Goal: Transaction & Acquisition: Book appointment/travel/reservation

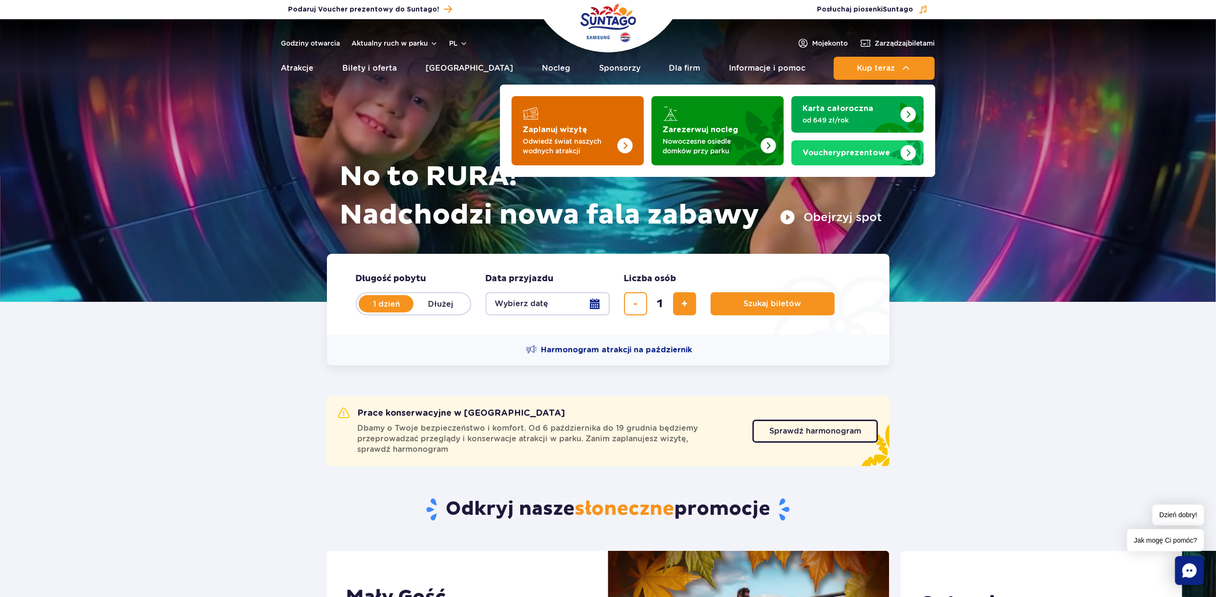
click at [568, 126] on strong "Zaplanuj wizytę" at bounding box center [555, 130] width 64 height 8
click at [567, 127] on strong "Zaplanuj wizytę" at bounding box center [555, 130] width 64 height 8
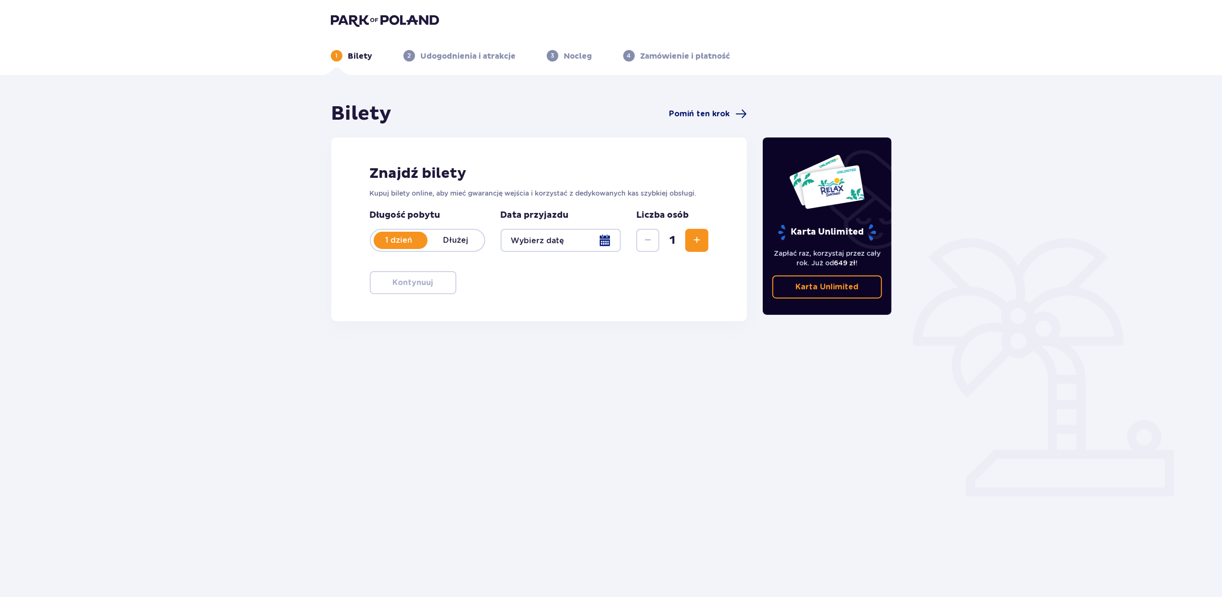
click at [699, 114] on span "Pomiń ten krok" at bounding box center [699, 114] width 61 height 11
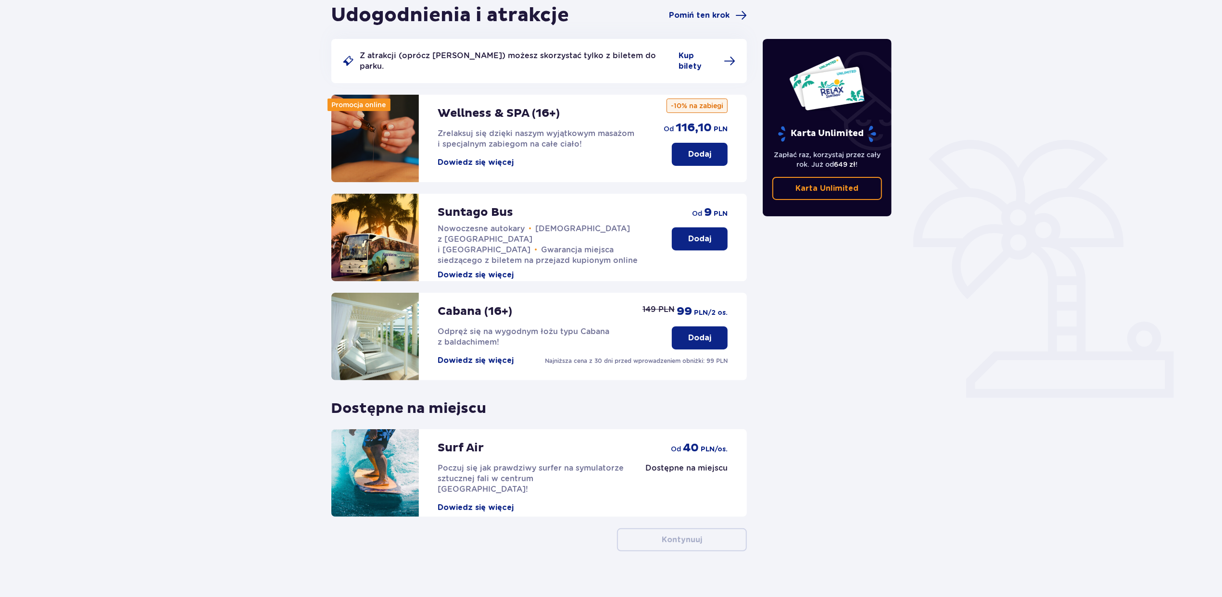
scroll to position [101, 0]
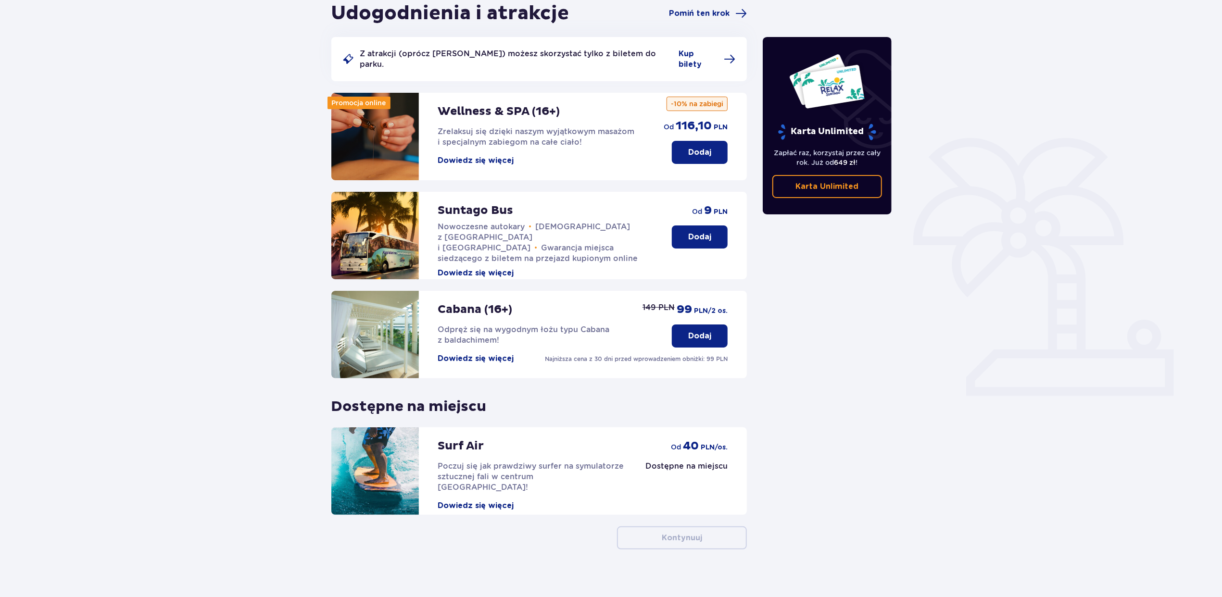
click at [692, 147] on p "Dodaj" at bounding box center [699, 152] width 23 height 11
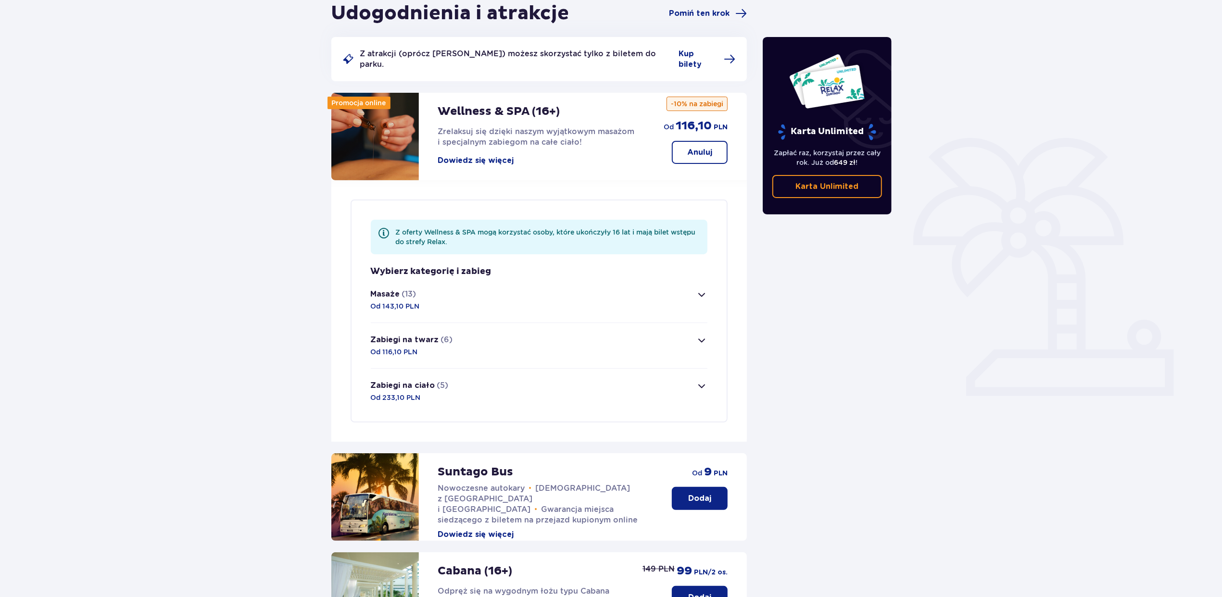
scroll to position [279, 0]
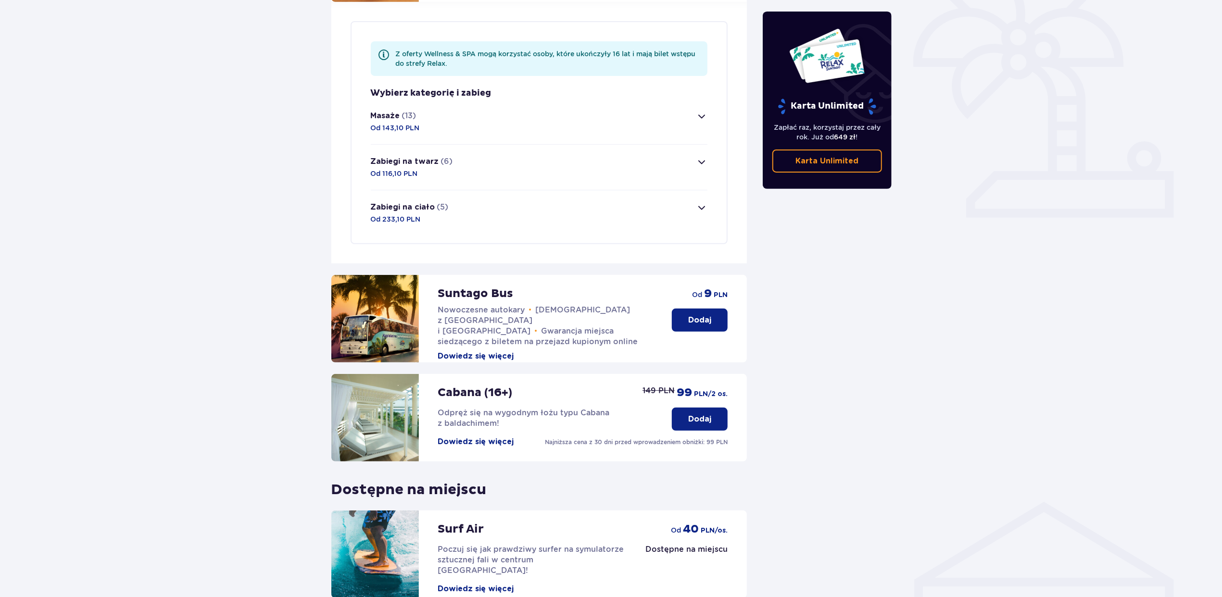
click at [705, 111] on span "button" at bounding box center [702, 117] width 12 height 12
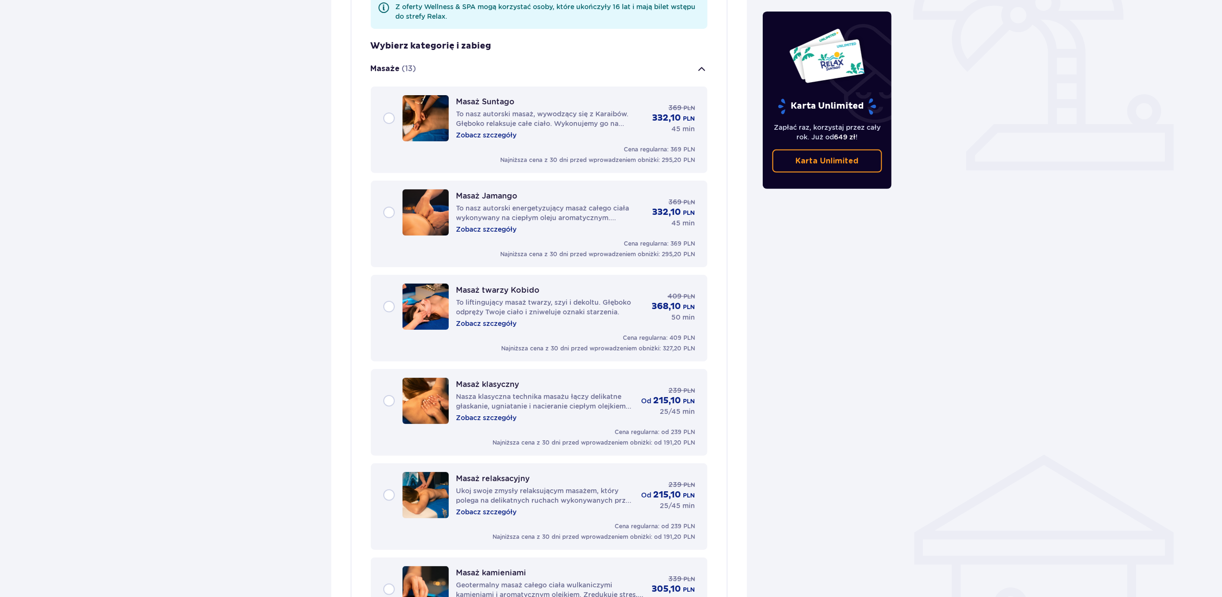
scroll to position [304, 0]
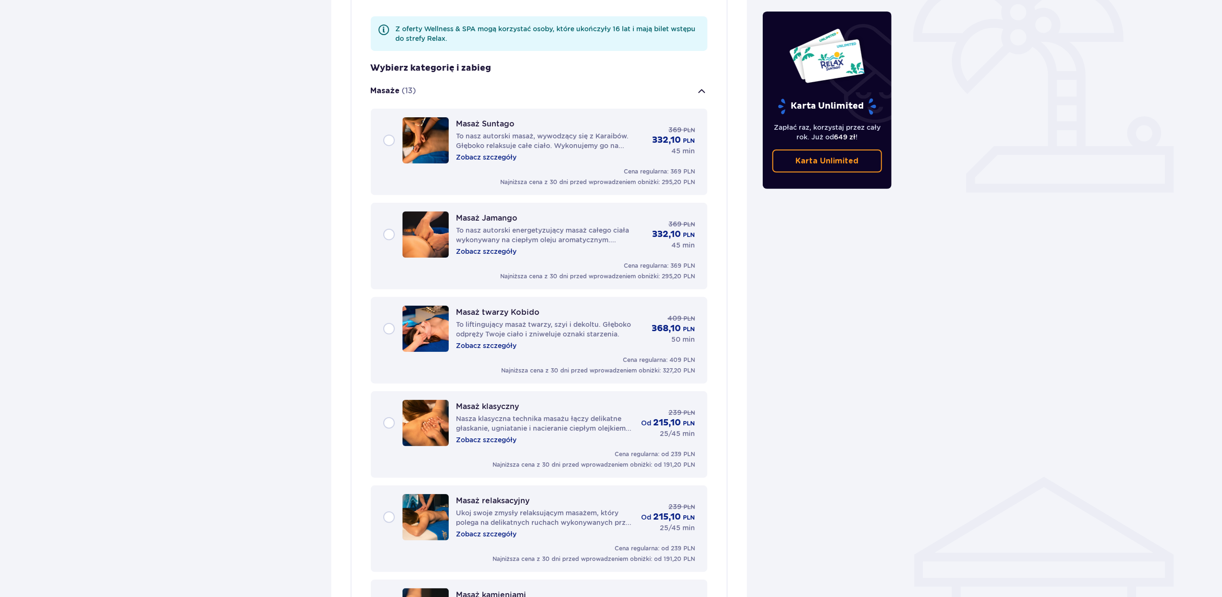
click at [501, 152] on p "Zobacz szczegóły" at bounding box center [486, 157] width 61 height 10
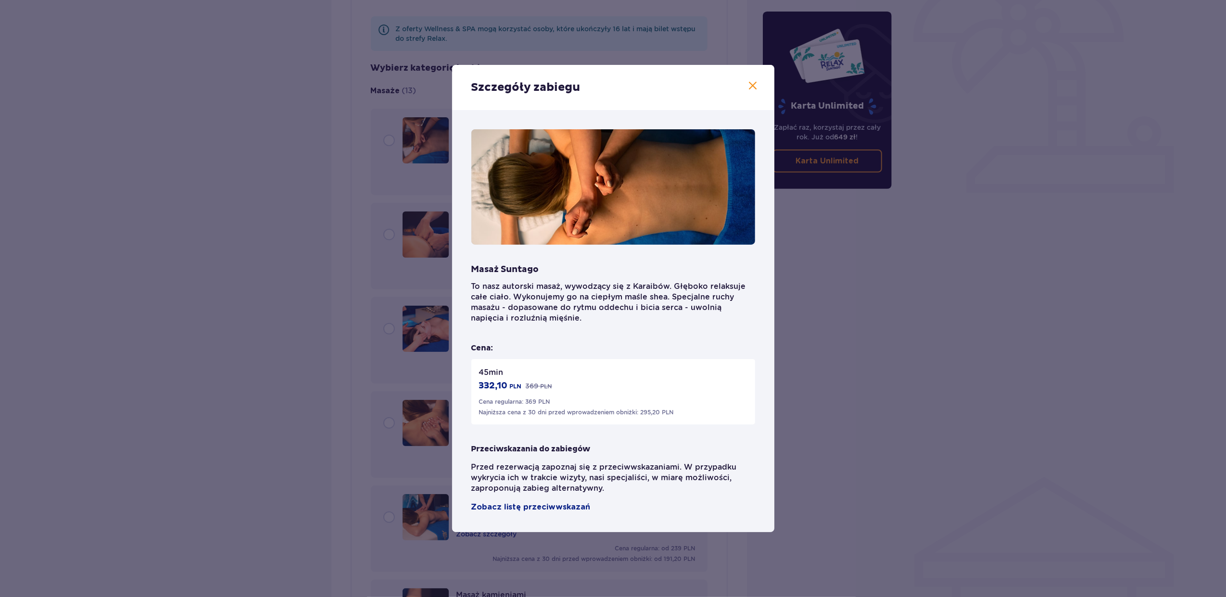
click at [753, 89] on span at bounding box center [753, 86] width 12 height 12
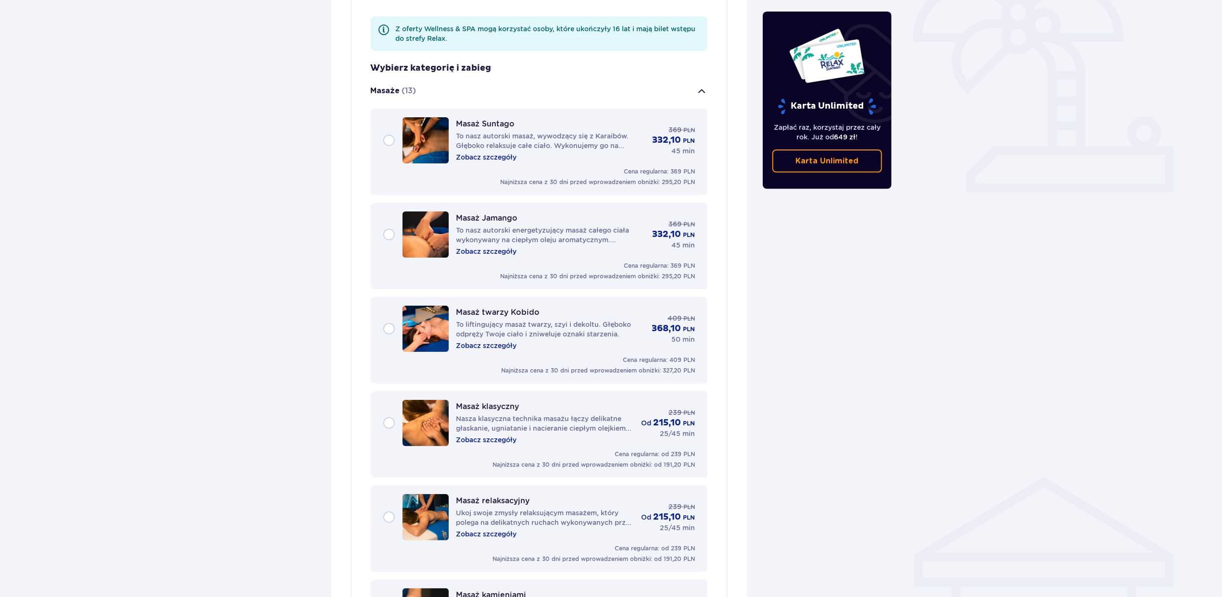
click at [477, 119] on p "Masaż Suntago" at bounding box center [485, 123] width 59 height 9
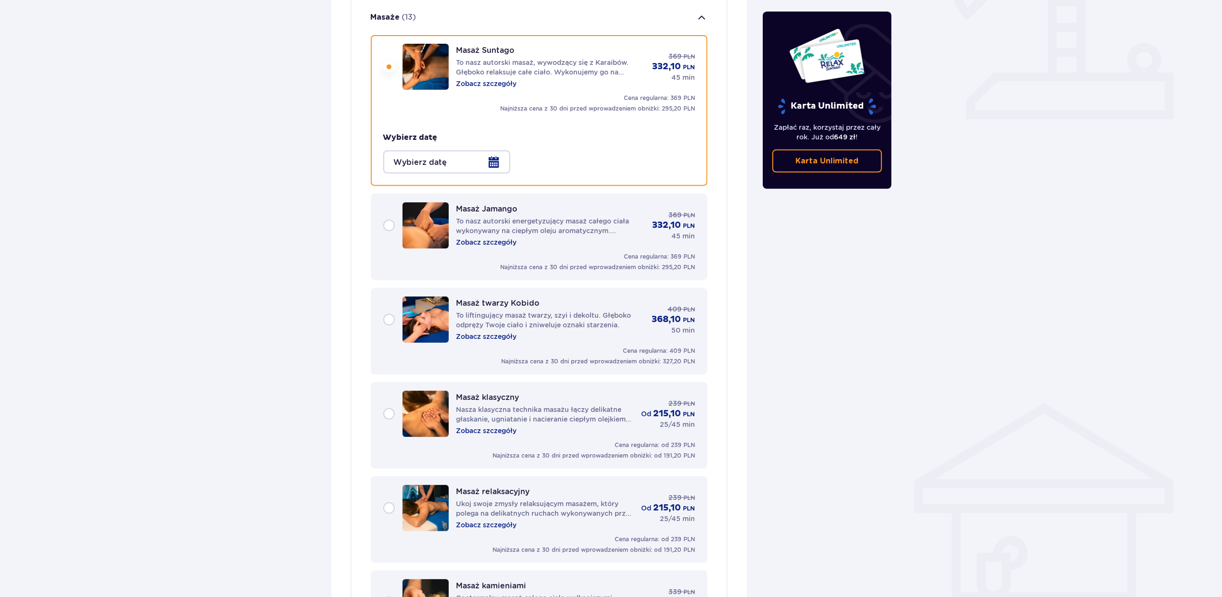
scroll to position [391, 0]
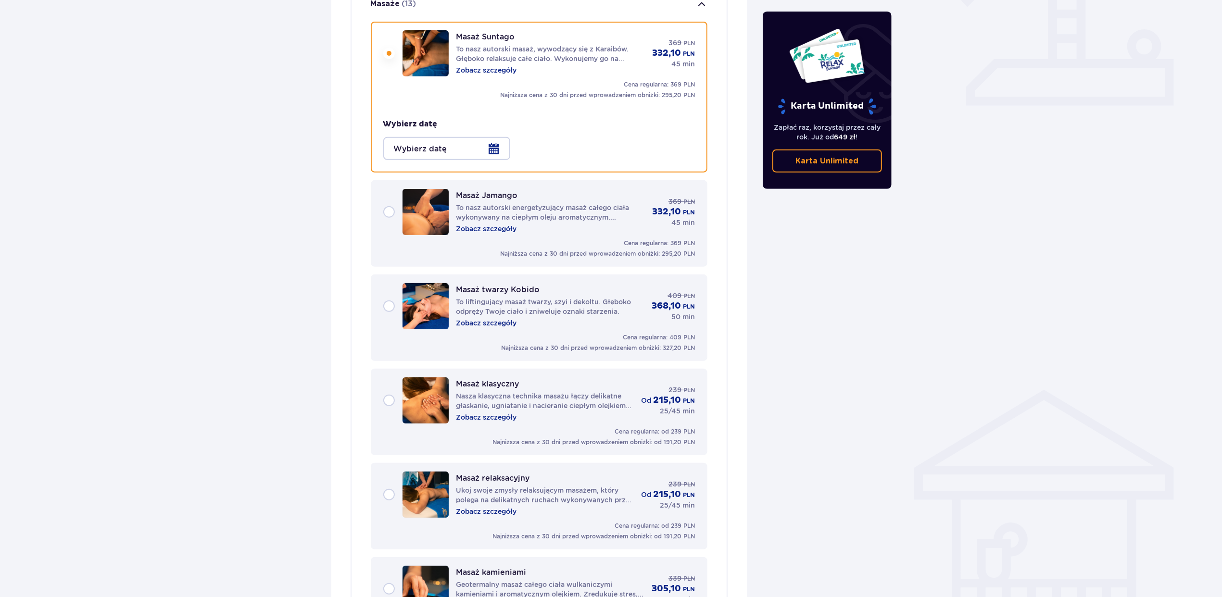
click at [495, 139] on div at bounding box center [446, 148] width 127 height 23
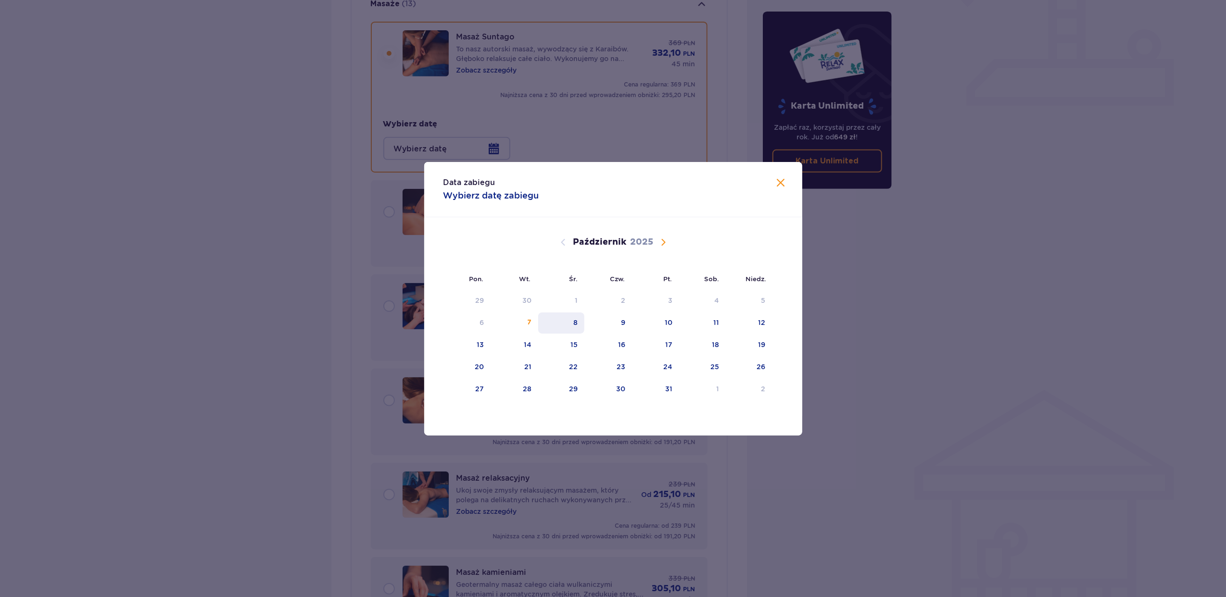
click at [572, 320] on div "8" at bounding box center [561, 323] width 47 height 21
click at [574, 320] on div "8" at bounding box center [575, 323] width 4 height 10
click at [576, 322] on div "8" at bounding box center [575, 323] width 4 height 10
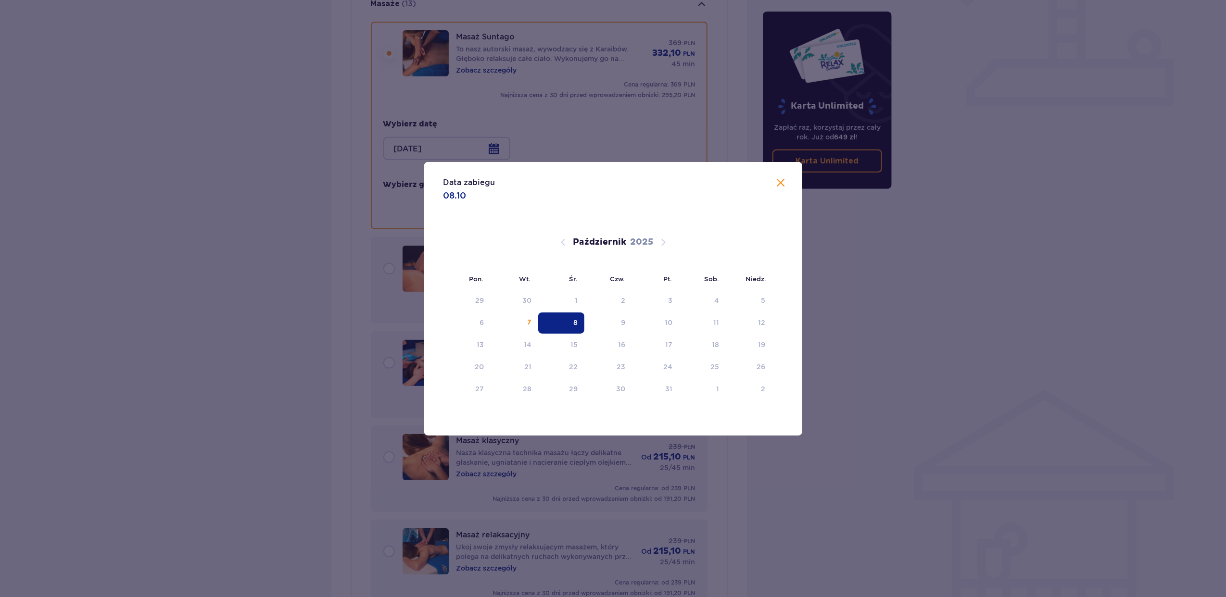
type input "08.10.25"
click at [570, 331] on div "Masaż twarzy Kobido To liftingujący masaż twarzy, szyi i dekoltu. Głęboko odprę…" at bounding box center [539, 374] width 337 height 87
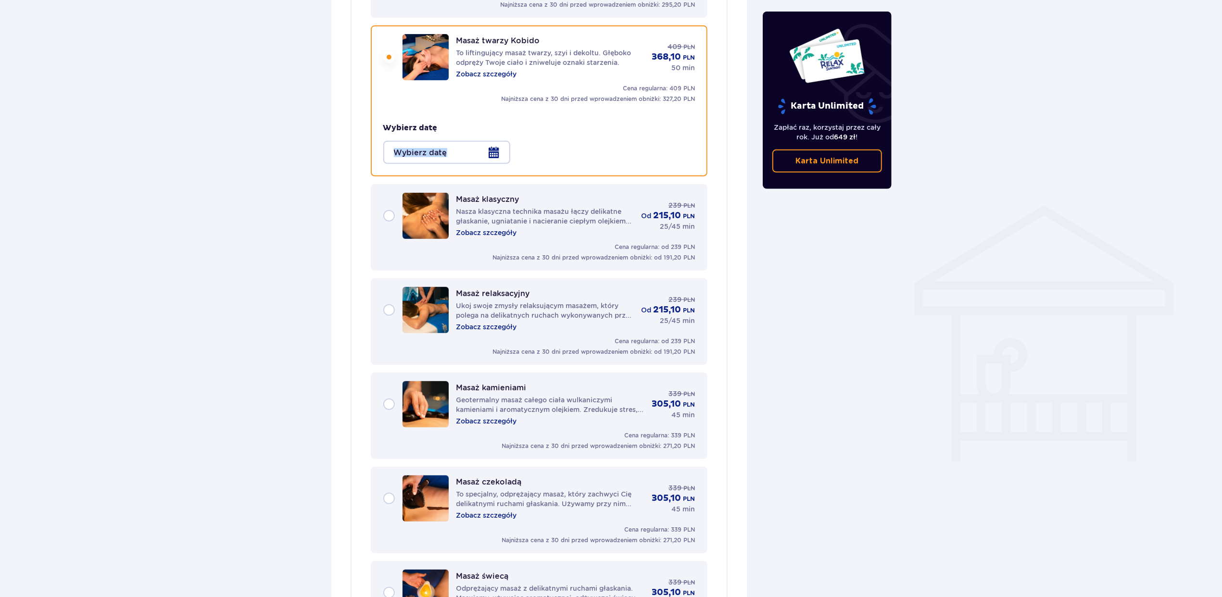
scroll to position [578, 0]
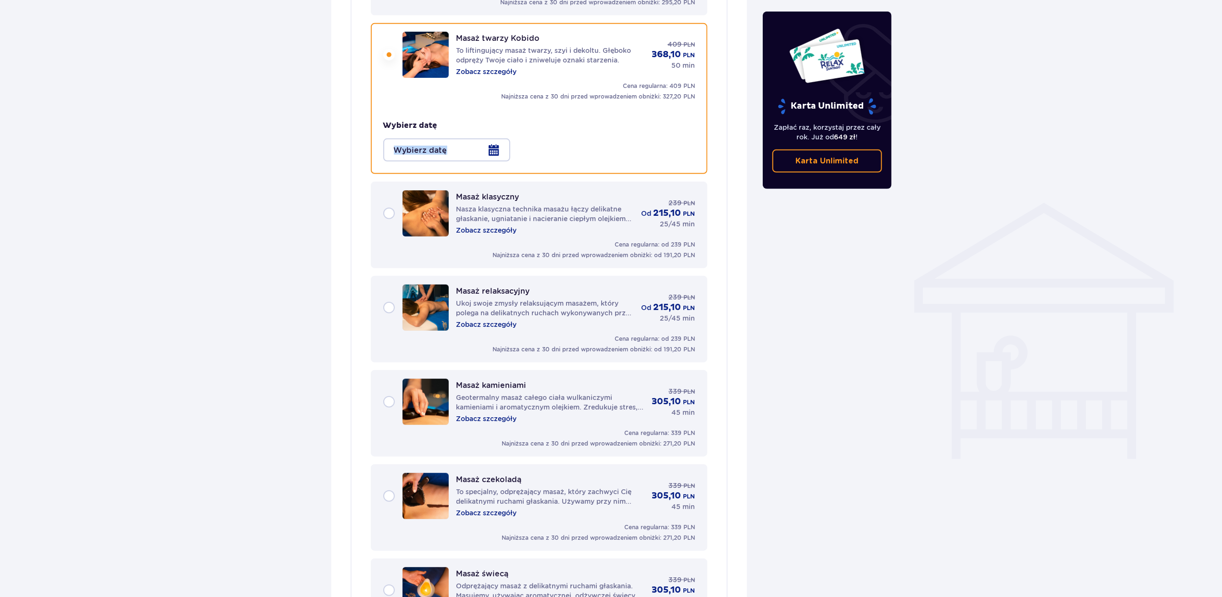
click at [489, 139] on div at bounding box center [446, 150] width 127 height 23
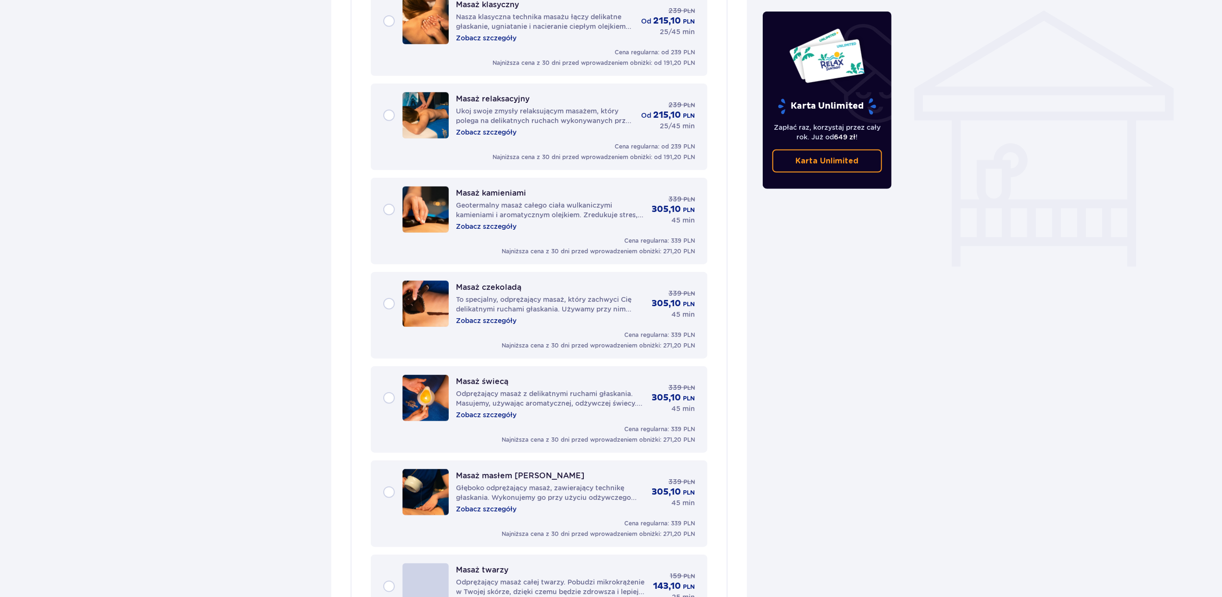
scroll to position [514, 0]
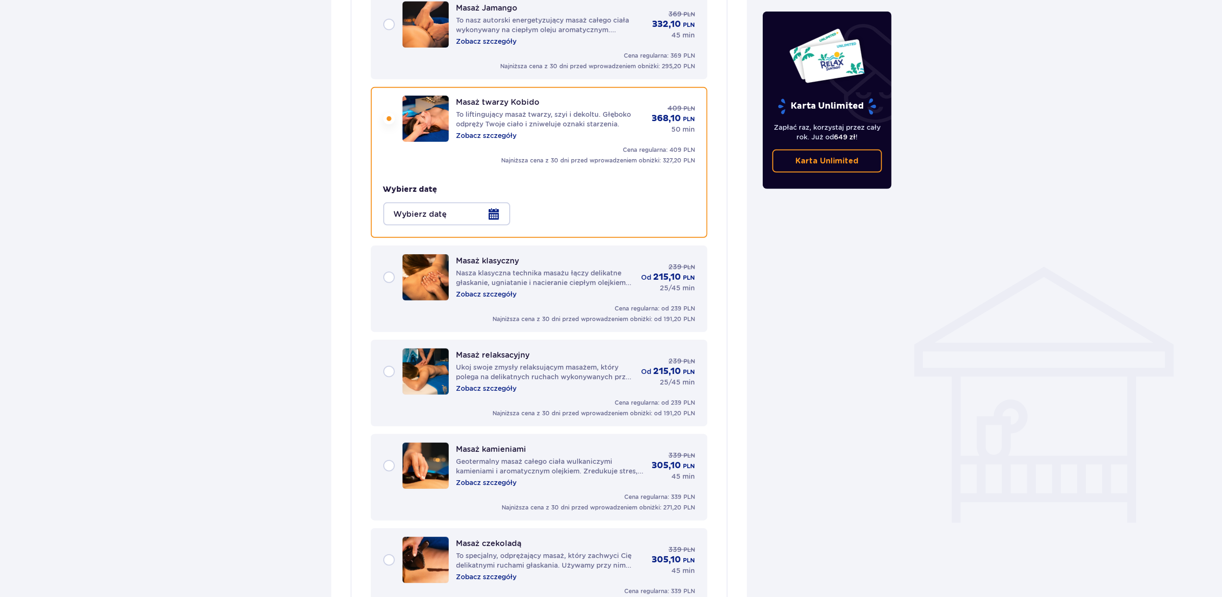
click at [493, 203] on div at bounding box center [446, 214] width 127 height 23
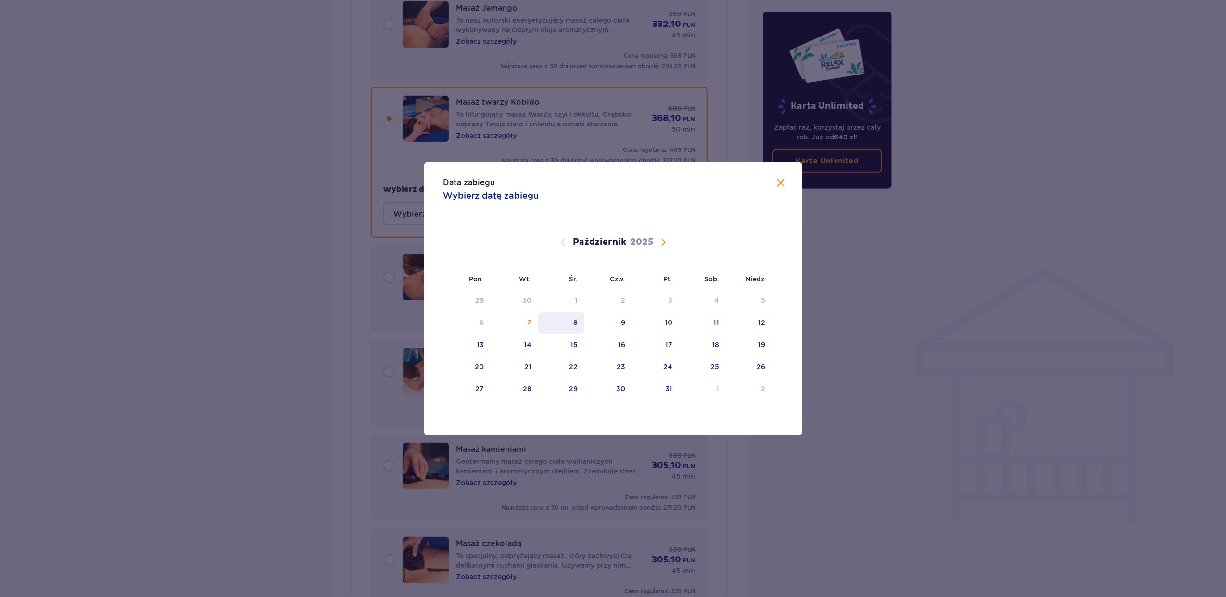
click at [570, 320] on div "8" at bounding box center [561, 323] width 47 height 21
click at [575, 321] on div "8" at bounding box center [575, 323] width 4 height 10
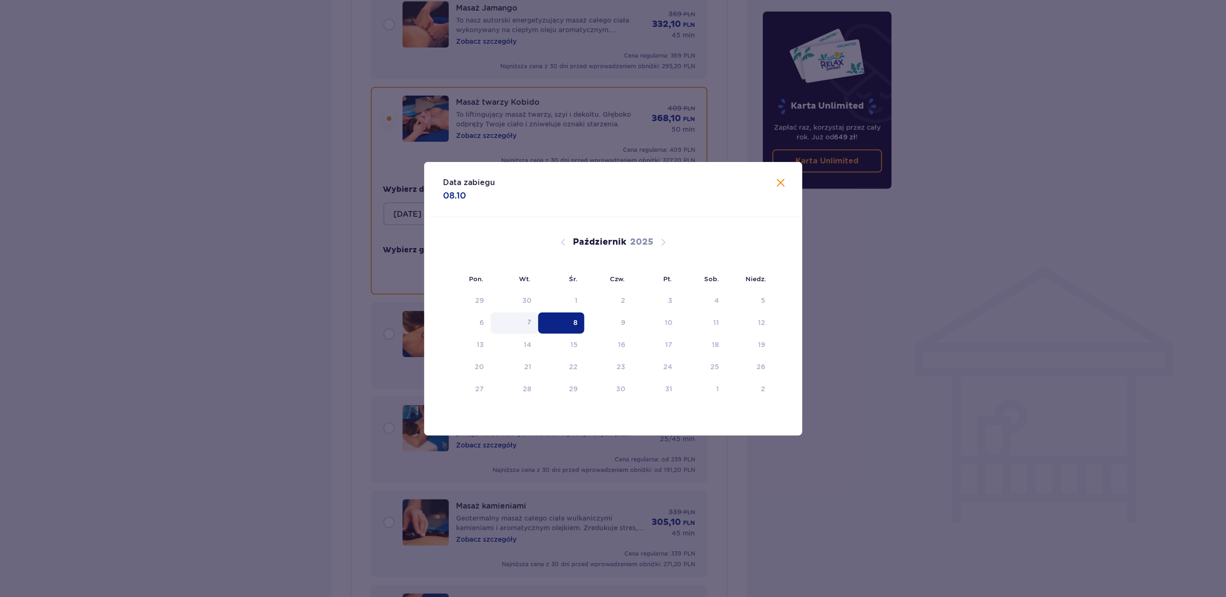
click at [576, 322] on div "8" at bounding box center [575, 323] width 4 height 10
type input "08.10.25"
click at [568, 325] on p "Nasza klasyczna technika masażu łączy delikatne głaskanie, ugniatanie i naciera…" at bounding box center [544, 334] width 177 height 19
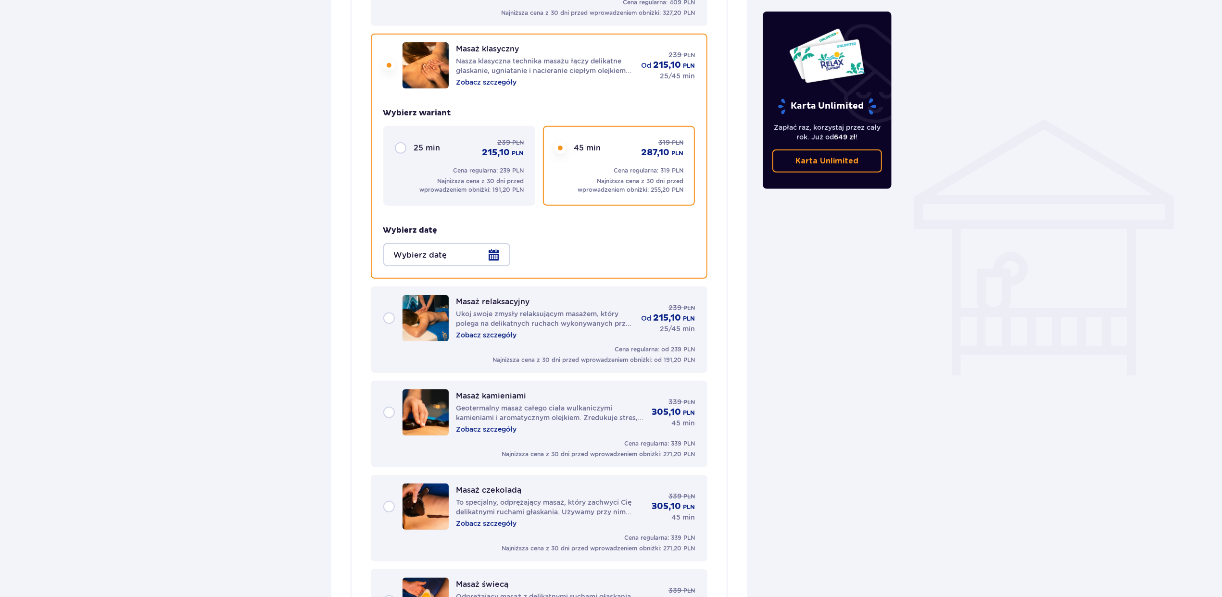
scroll to position [672, 0]
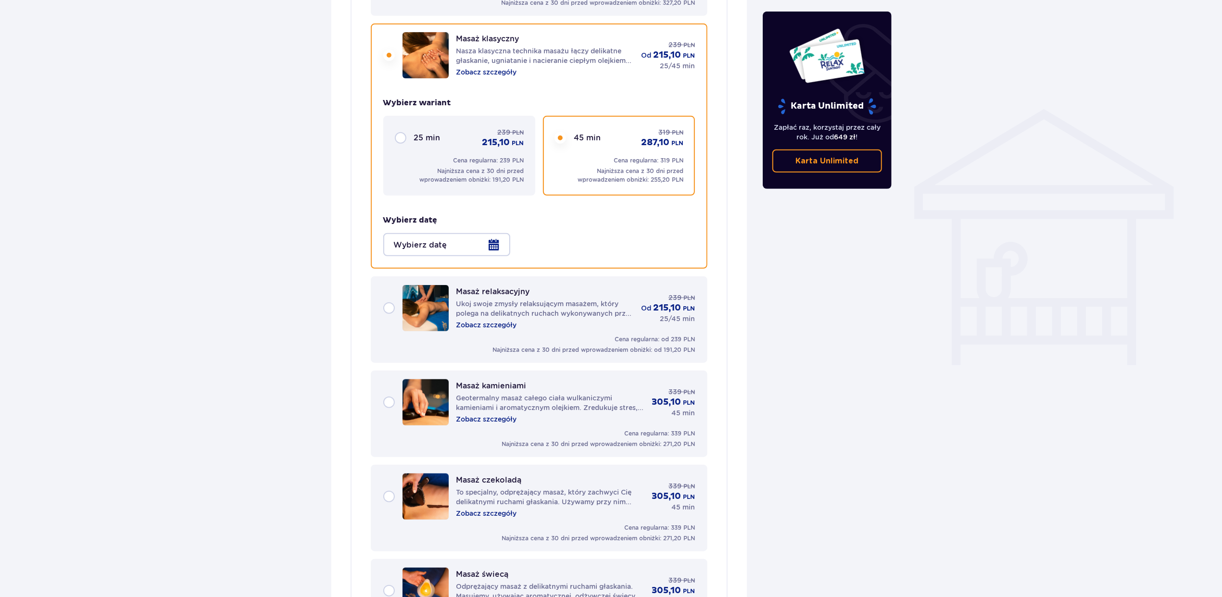
click at [495, 233] on div at bounding box center [446, 244] width 127 height 23
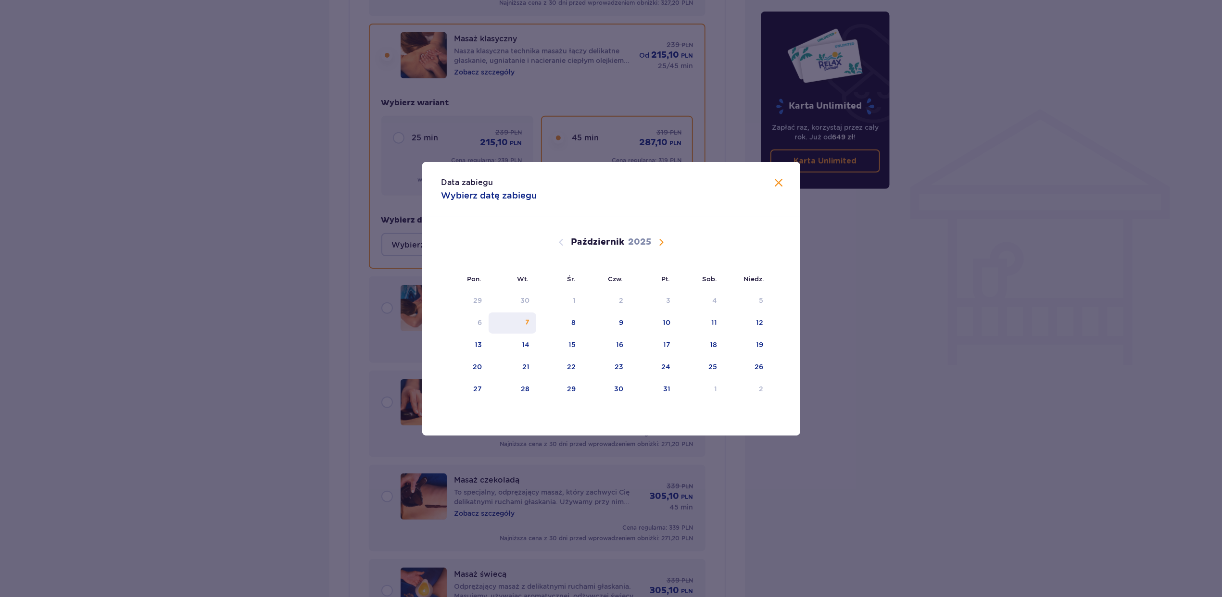
scroll to position [544, 0]
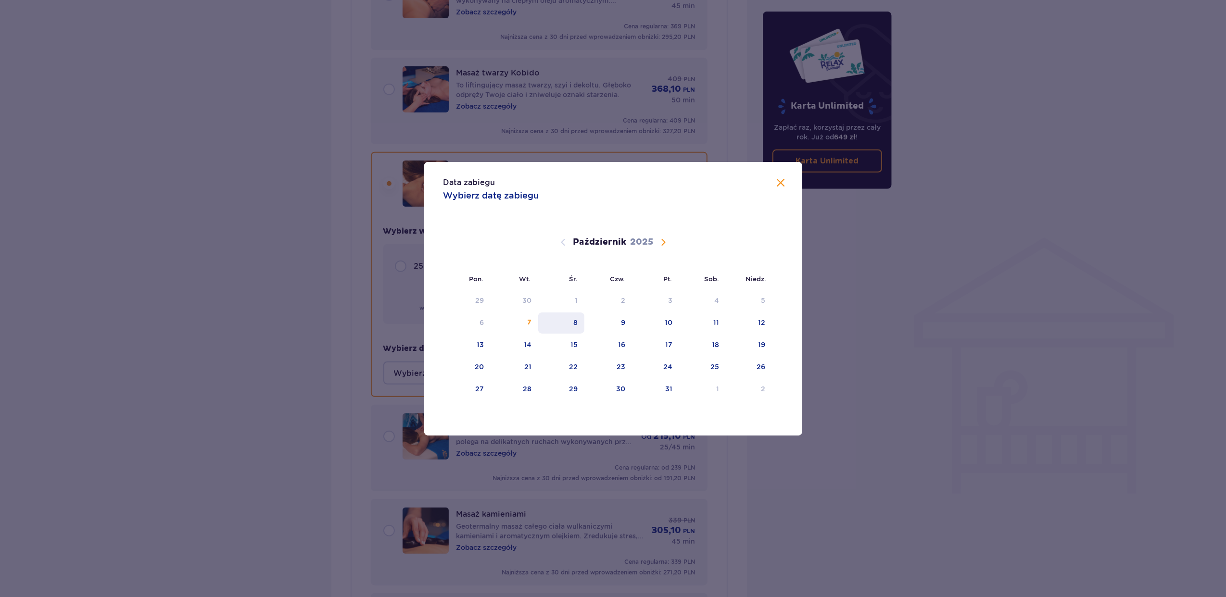
click at [574, 320] on div "8" at bounding box center [575, 323] width 4 height 10
click at [577, 322] on div "8" at bounding box center [575, 323] width 4 height 10
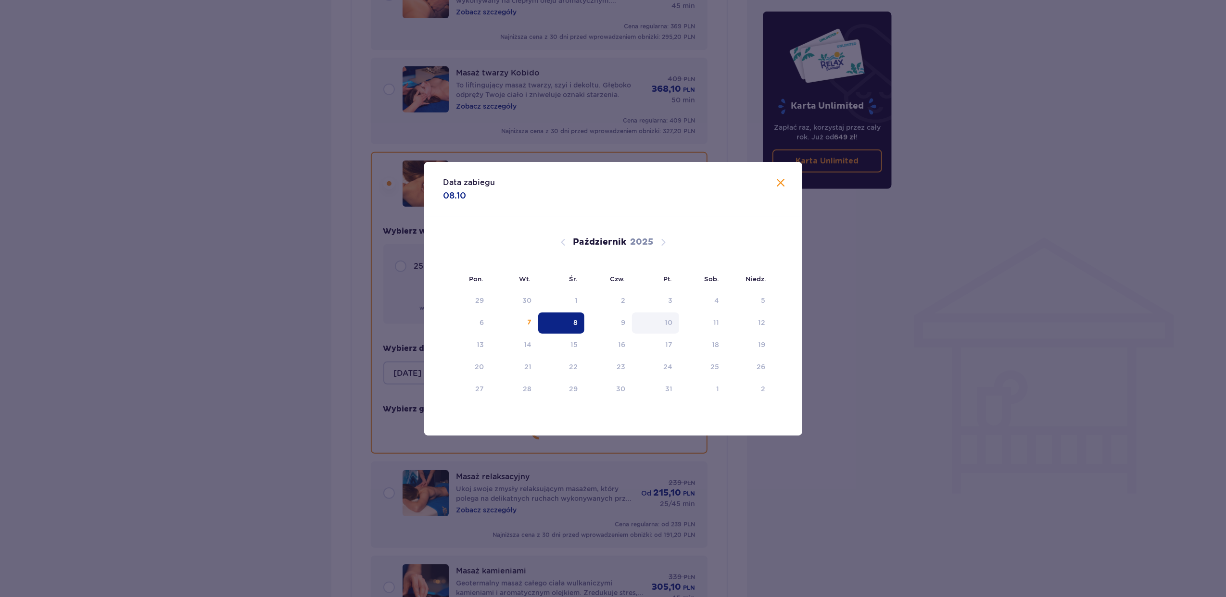
click at [624, 320] on div "9" at bounding box center [623, 323] width 4 height 10
click at [624, 318] on div "9" at bounding box center [623, 323] width 4 height 10
click at [624, 320] on div "9" at bounding box center [623, 323] width 4 height 10
click at [784, 183] on div "Karta Unlimited Zapłać raz, korzystaj przez cały rok. Już od 649 zł ! Karta Unl…" at bounding box center [827, 100] width 129 height 177
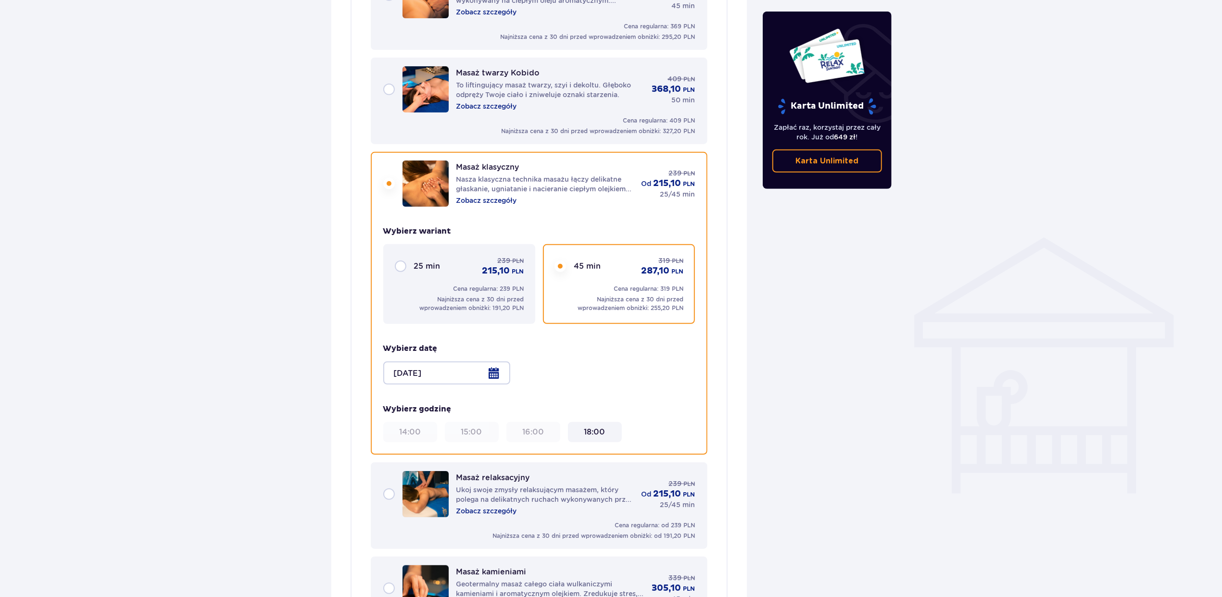
scroll to position [672, 0]
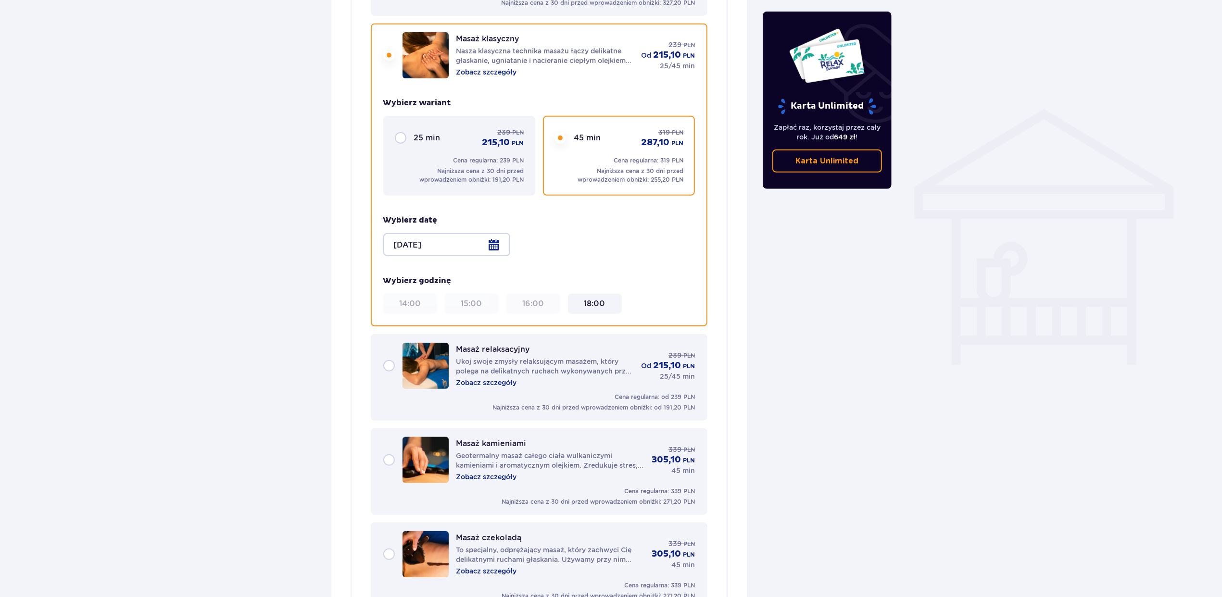
click at [489, 235] on div at bounding box center [446, 244] width 127 height 23
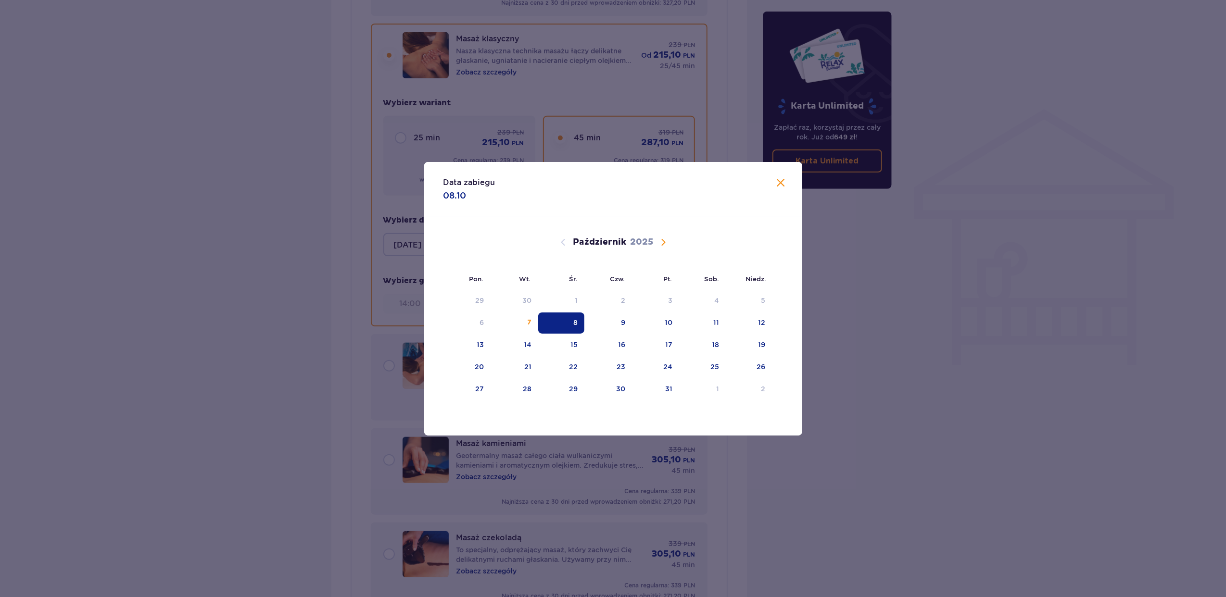
click at [780, 182] on span "Zamknij" at bounding box center [781, 183] width 12 height 12
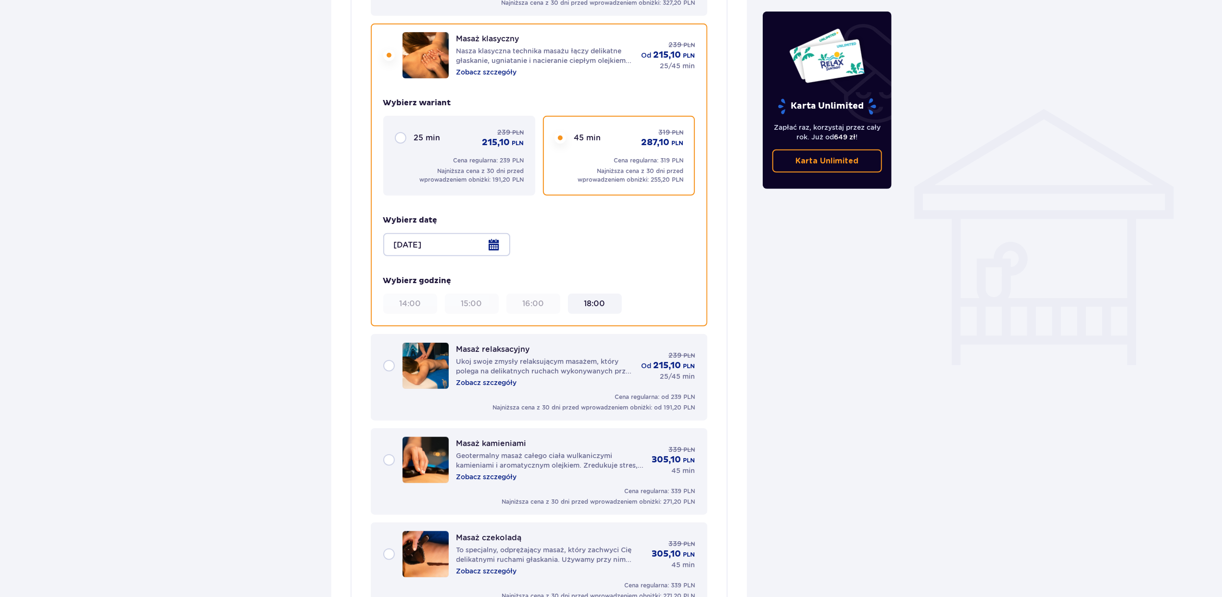
click at [496, 233] on div at bounding box center [446, 244] width 127 height 23
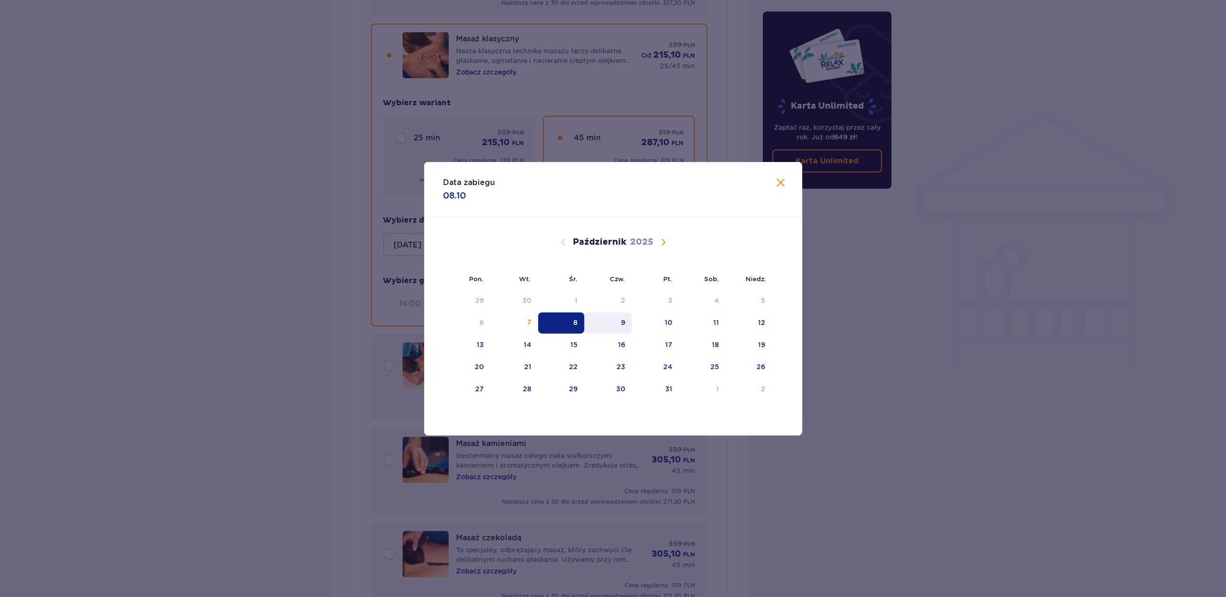
click at [625, 326] on div "9" at bounding box center [623, 323] width 4 height 10
click at [624, 324] on div "9" at bounding box center [623, 323] width 4 height 10
click at [622, 318] on div "9" at bounding box center [623, 323] width 4 height 10
type input "09.10.25"
click at [965, 335] on div "Udogodnienia i atrakcje Pomiń ten krok Z atrakcji (oprócz Suntago Busa) możesz …" at bounding box center [611, 585] width 1222 height 2364
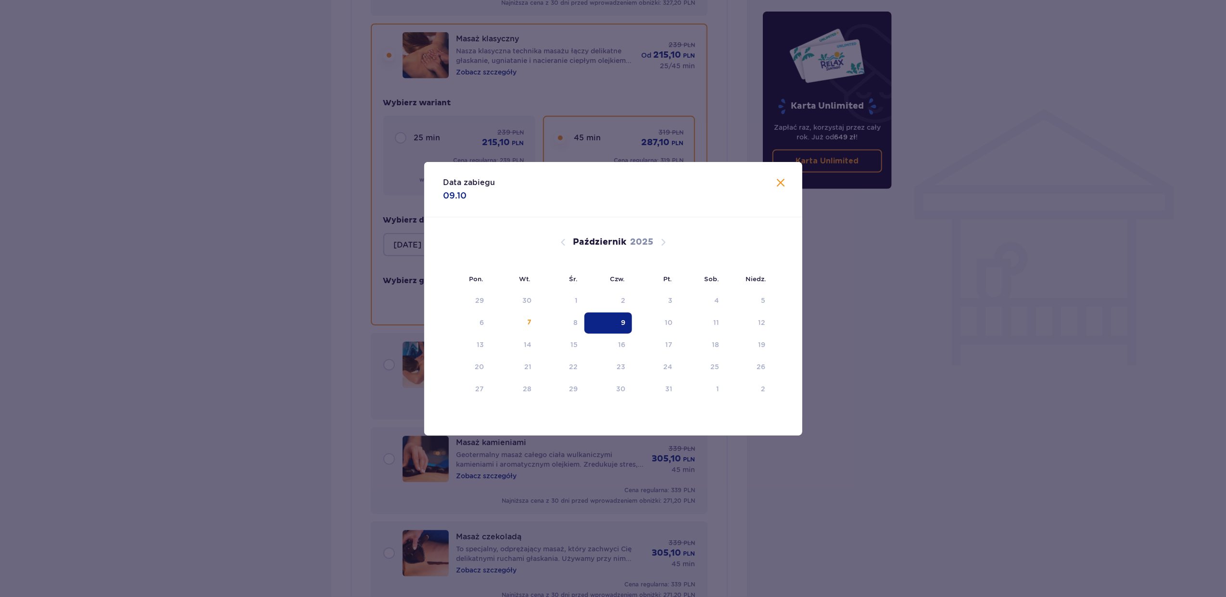
click at [965, 335] on div "Udogodnienia i atrakcje Pomiń ten krok Z atrakcji (oprócz Suntago Busa) możesz …" at bounding box center [611, 585] width 1222 height 2364
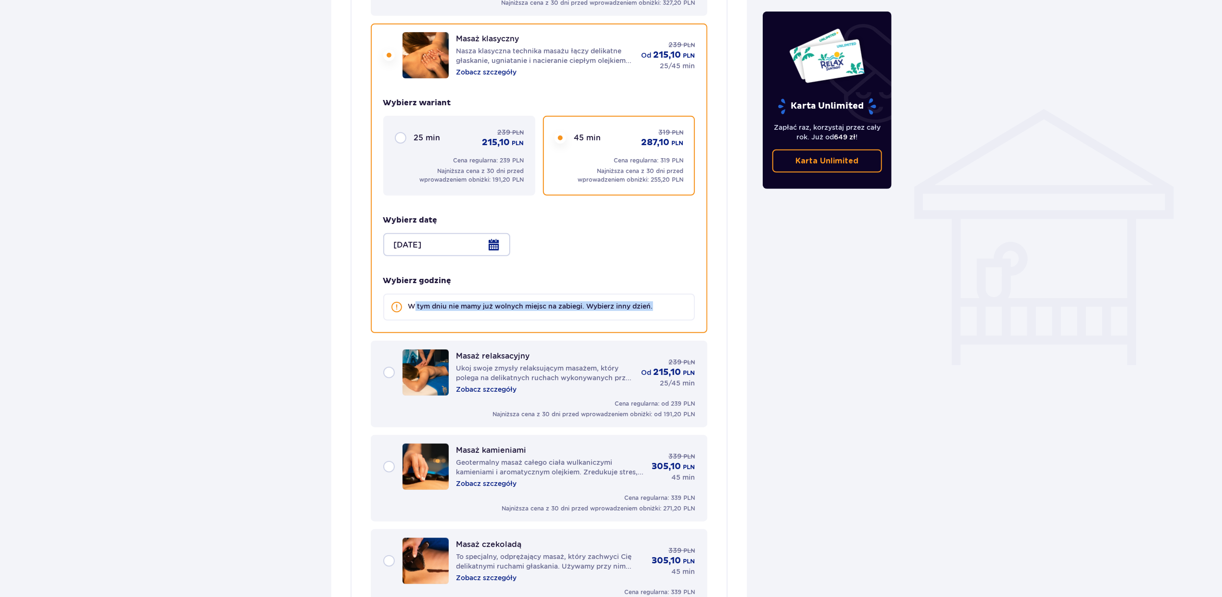
drag, startPoint x: 664, startPoint y: 291, endPoint x: 410, endPoint y: 289, distance: 254.5
click at [410, 294] on div "W tym dniu nie mamy już wolnych miejsc na zabiegi. Wybierz inny dzień." at bounding box center [539, 307] width 312 height 27
drag, startPoint x: 410, startPoint y: 289, endPoint x: 462, endPoint y: 244, distance: 68.6
click at [462, 244] on div "Wybierz wariant 25 min 239 PLN 215,10 PLN Cena regularna: 239 PLN Najniższa cen…" at bounding box center [539, 209] width 312 height 223
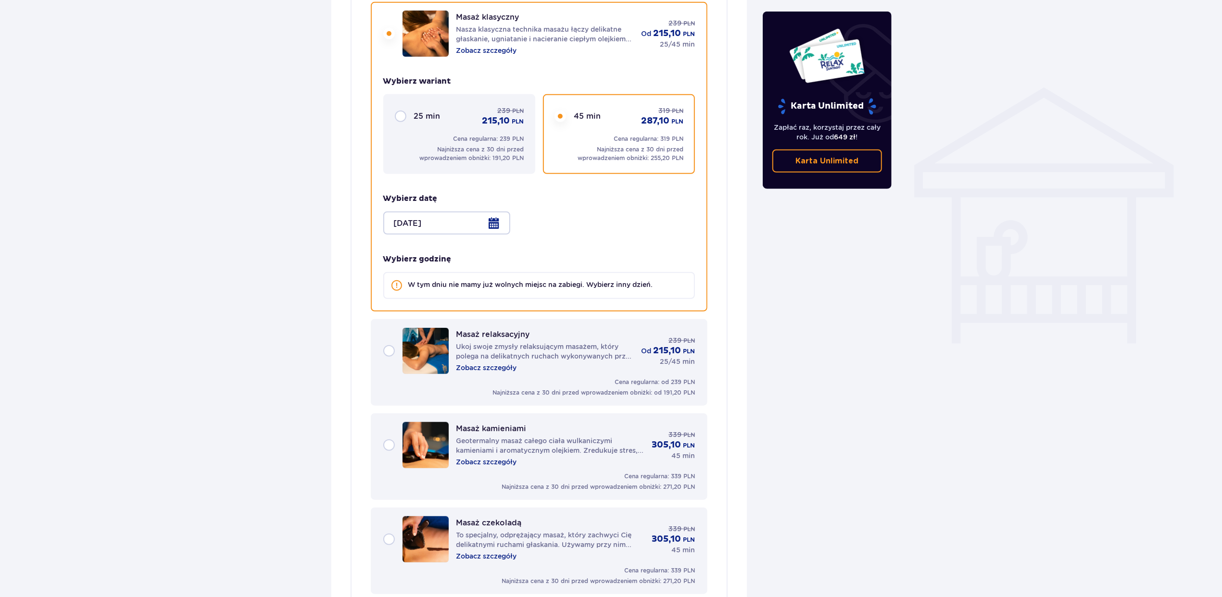
scroll to position [672, 0]
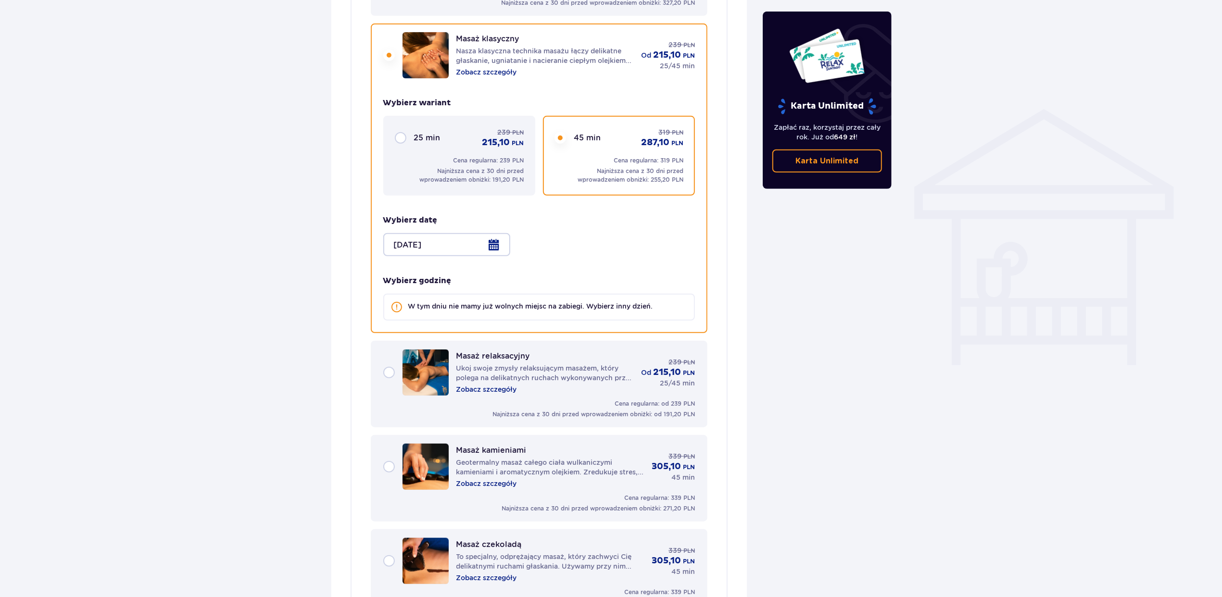
click at [430, 233] on div at bounding box center [446, 244] width 127 height 23
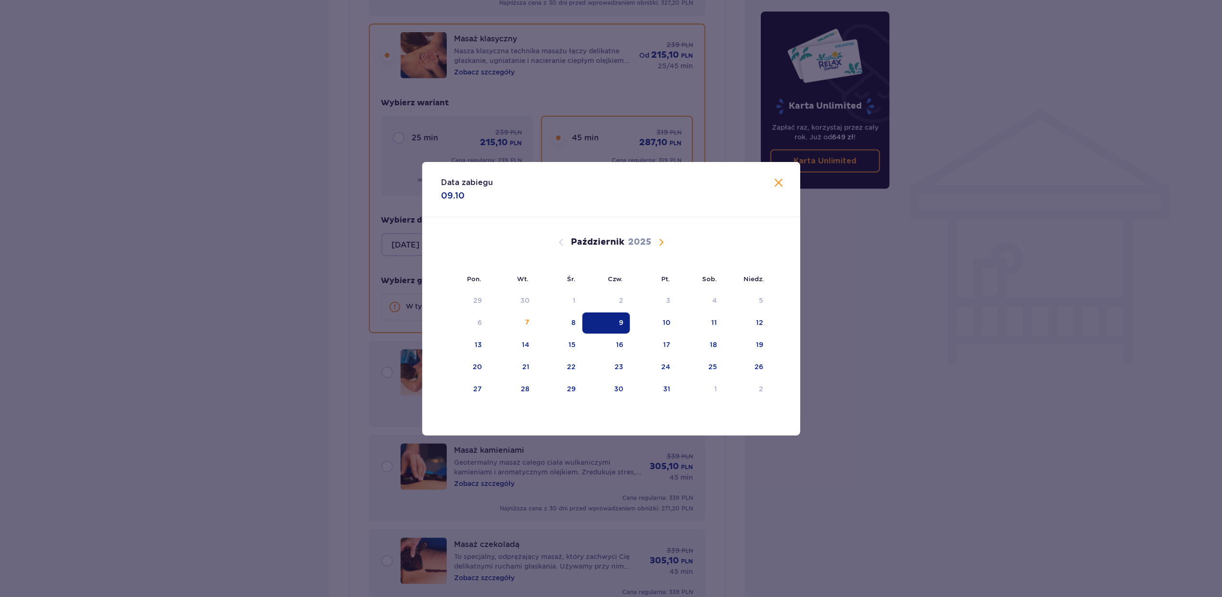
scroll to position [864, 0]
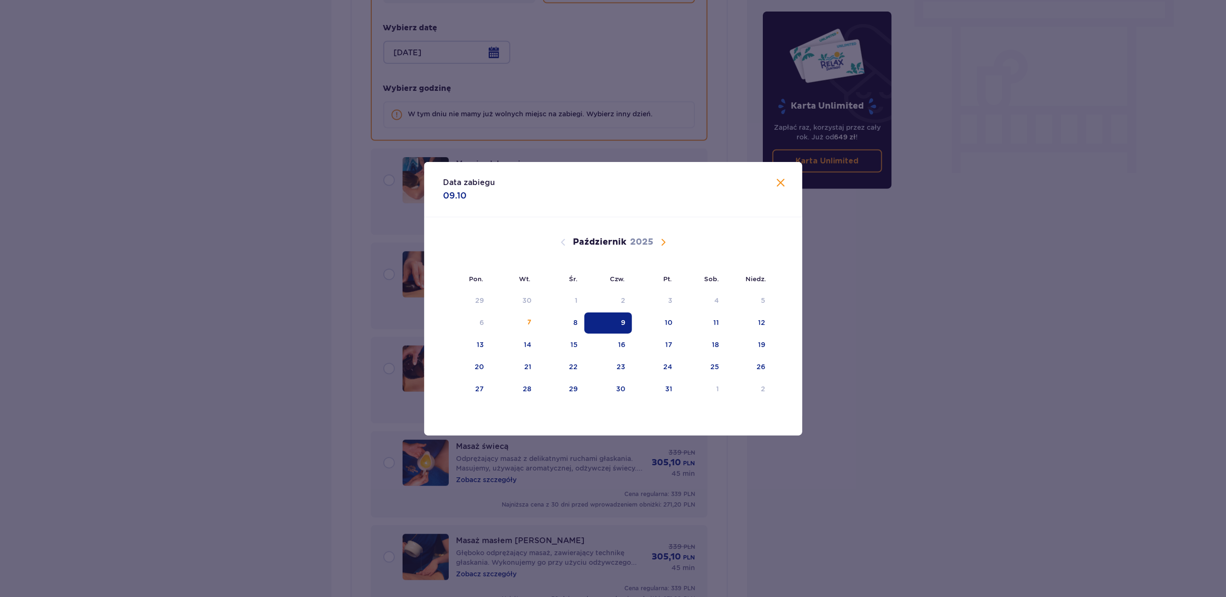
click at [621, 325] on div "9" at bounding box center [623, 323] width 4 height 10
click at [777, 187] on span "Zamknij" at bounding box center [781, 183] width 12 height 12
click at [780, 183] on div "Karta Unlimited Zapłać raz, korzystaj przez cały rok. Już od 649 zł ! Karta Unl…" at bounding box center [827, 100] width 129 height 177
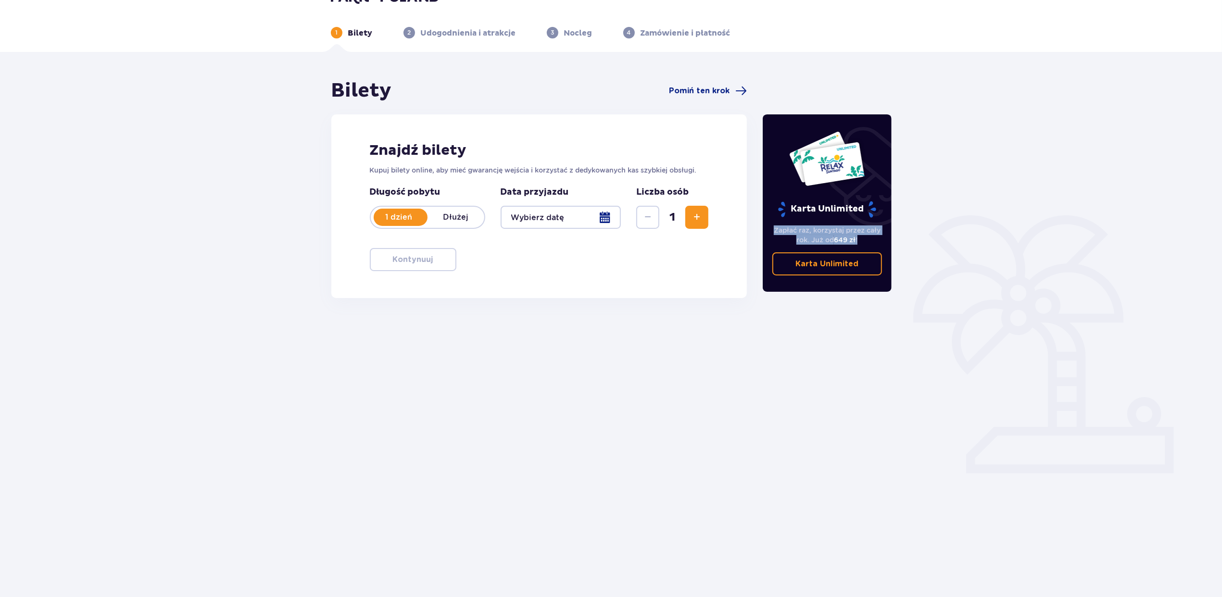
scroll to position [35, 0]
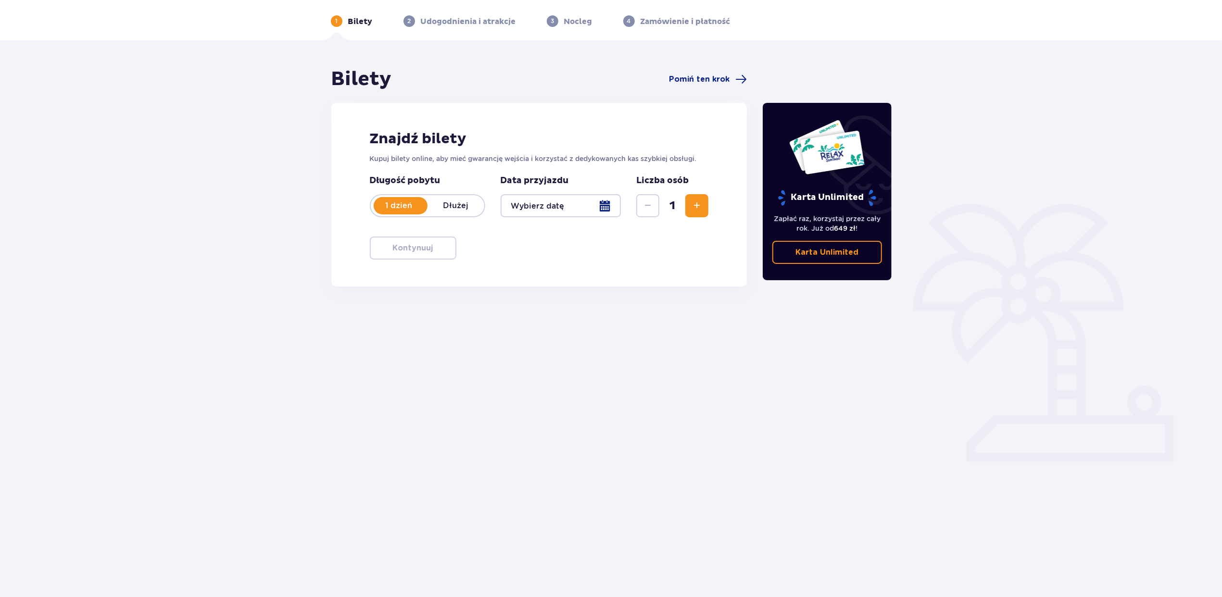
click at [532, 205] on div at bounding box center [561, 205] width 121 height 23
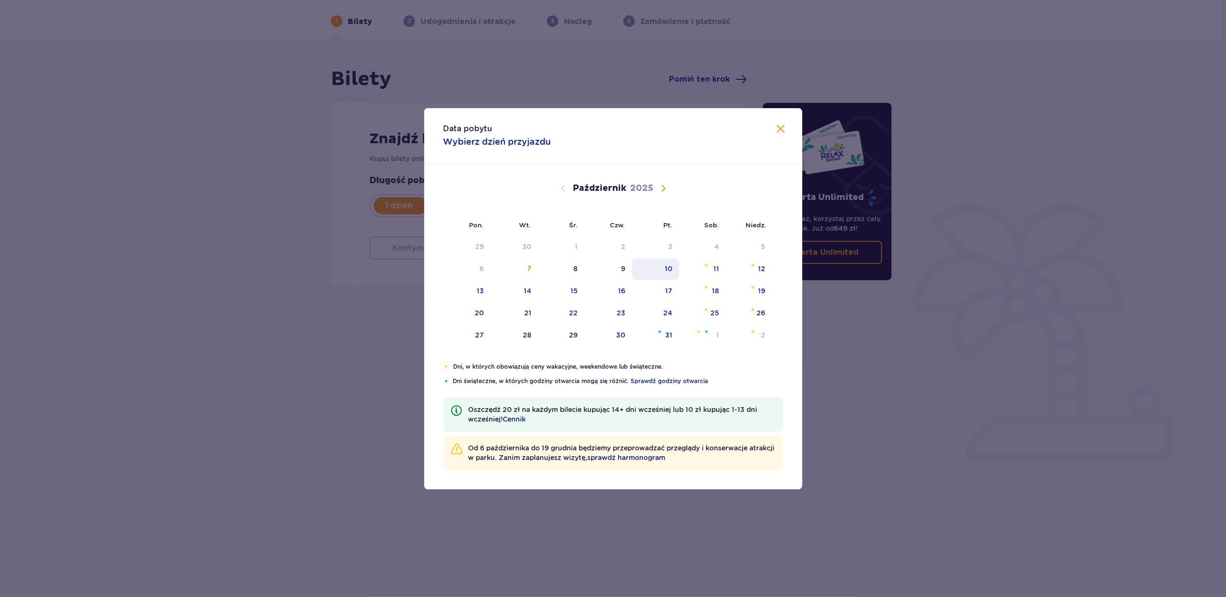
click at [666, 266] on div "10" at bounding box center [669, 269] width 8 height 10
click at [777, 130] on span "Zamknij" at bounding box center [781, 130] width 12 height 12
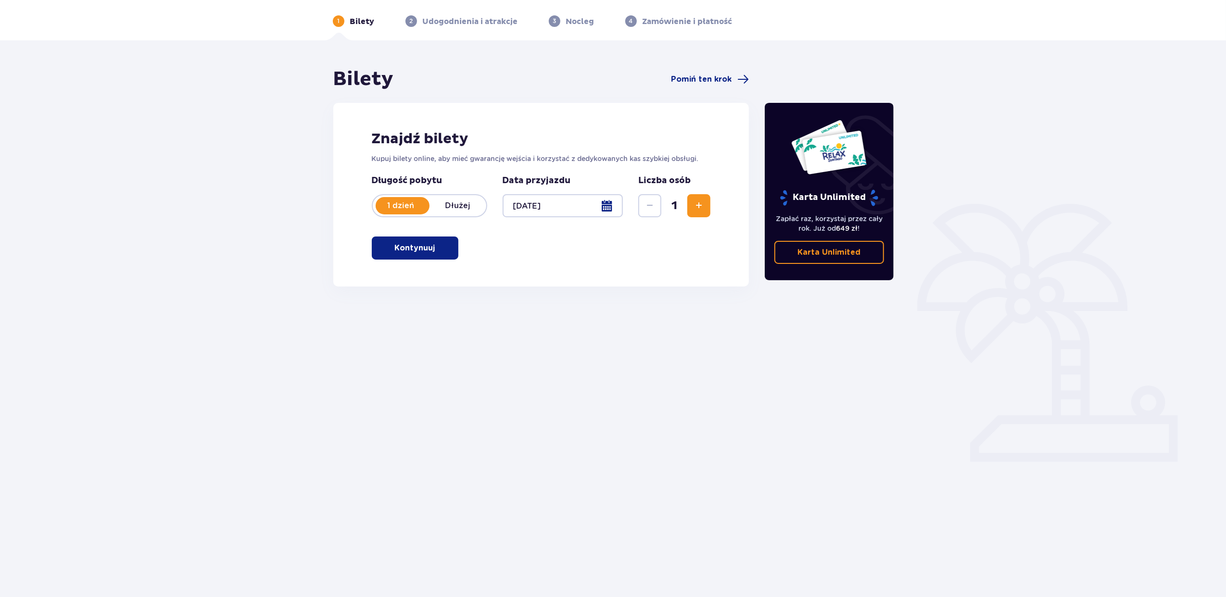
type input "10.10.25"
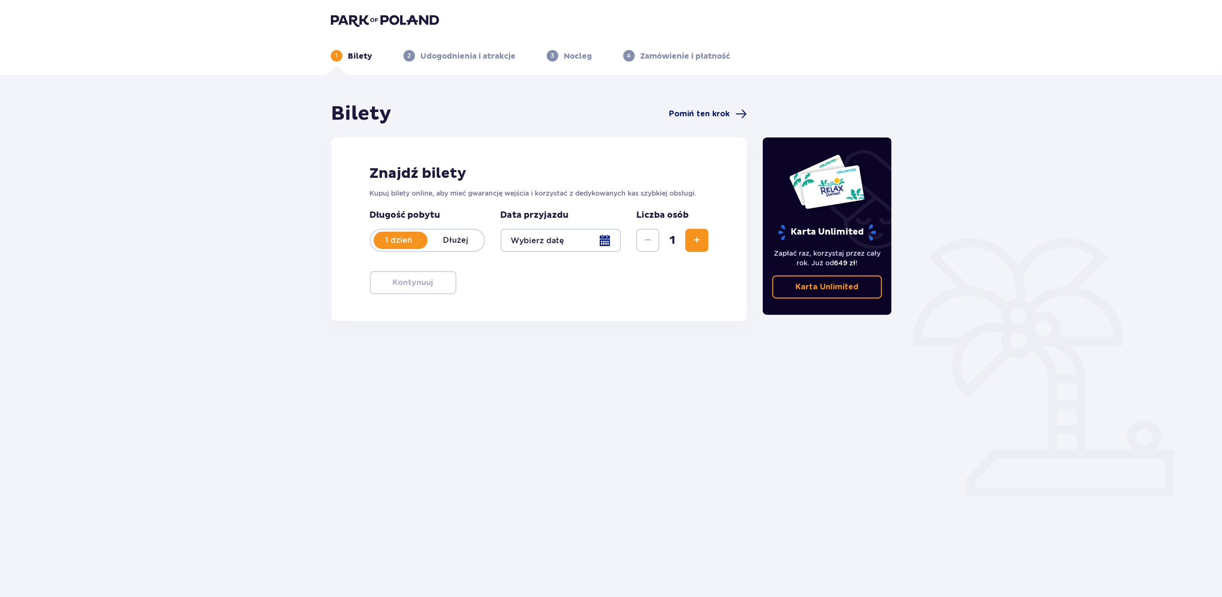
click at [700, 110] on span "Pomiń ten krok" at bounding box center [699, 114] width 61 height 11
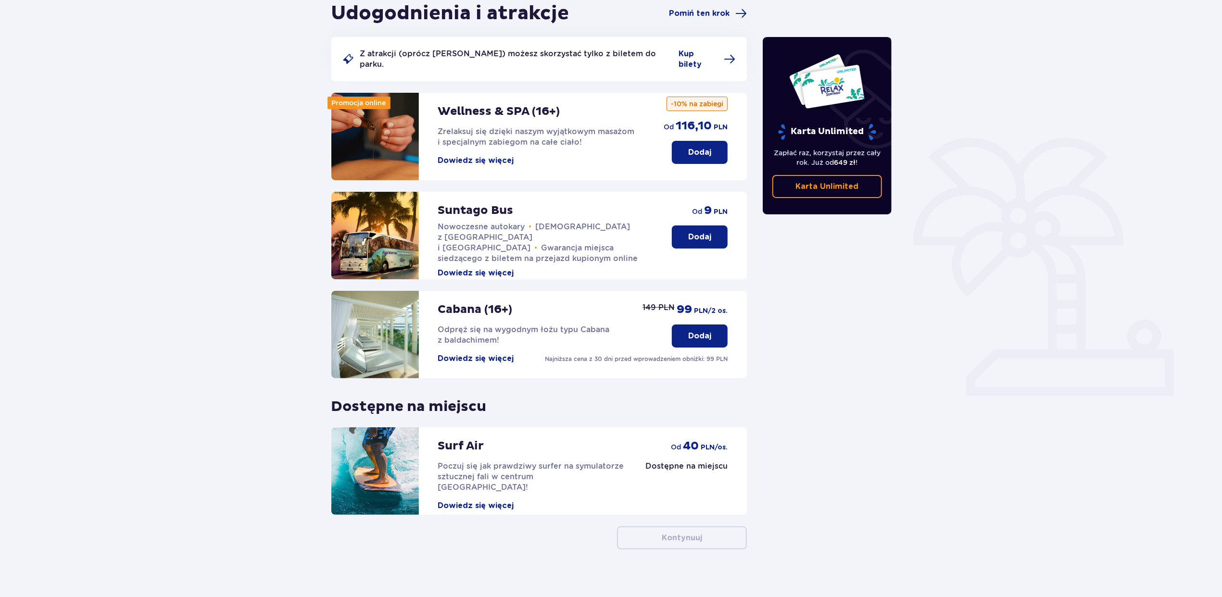
click at [696, 147] on p "Dodaj" at bounding box center [699, 152] width 23 height 11
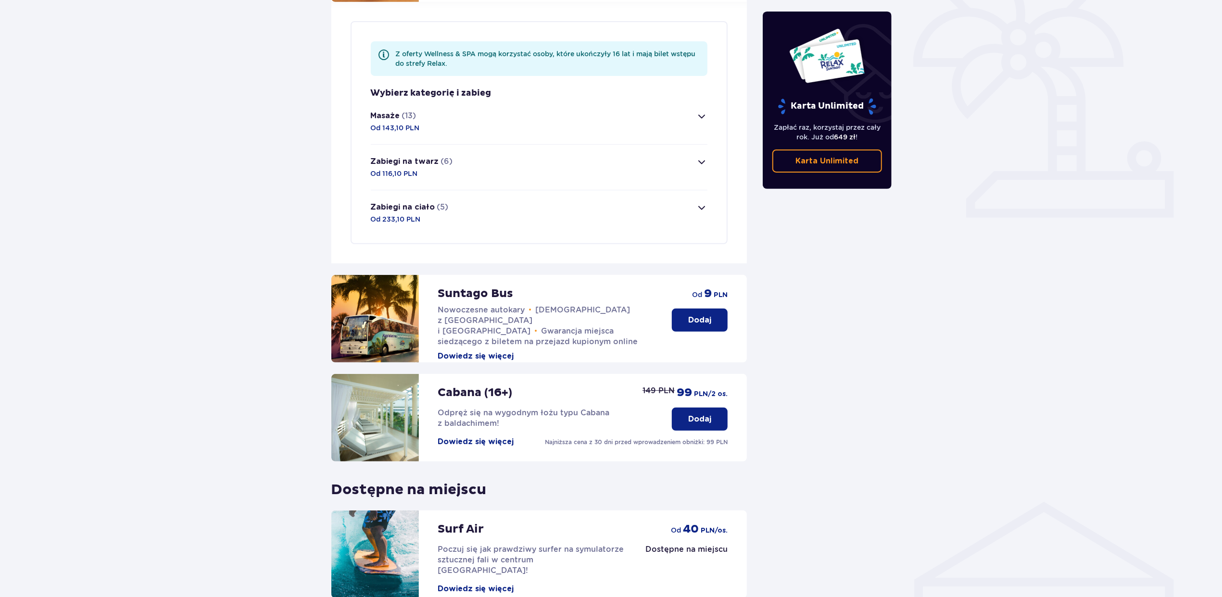
scroll to position [215, 0]
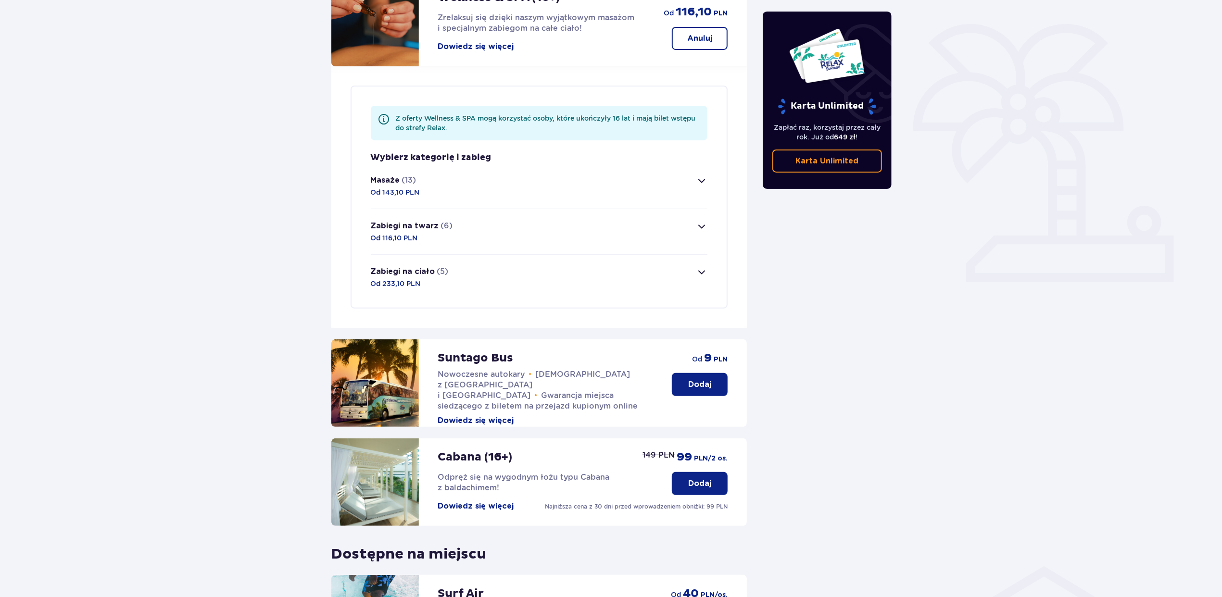
click at [700, 175] on span "button" at bounding box center [702, 181] width 12 height 12
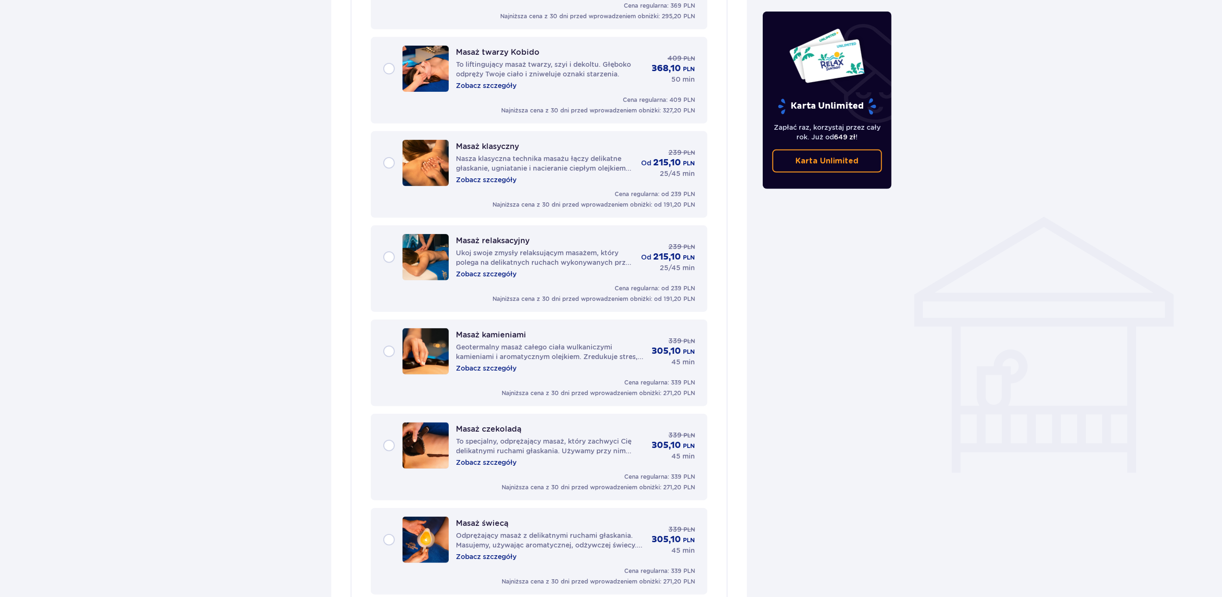
scroll to position [560, 0]
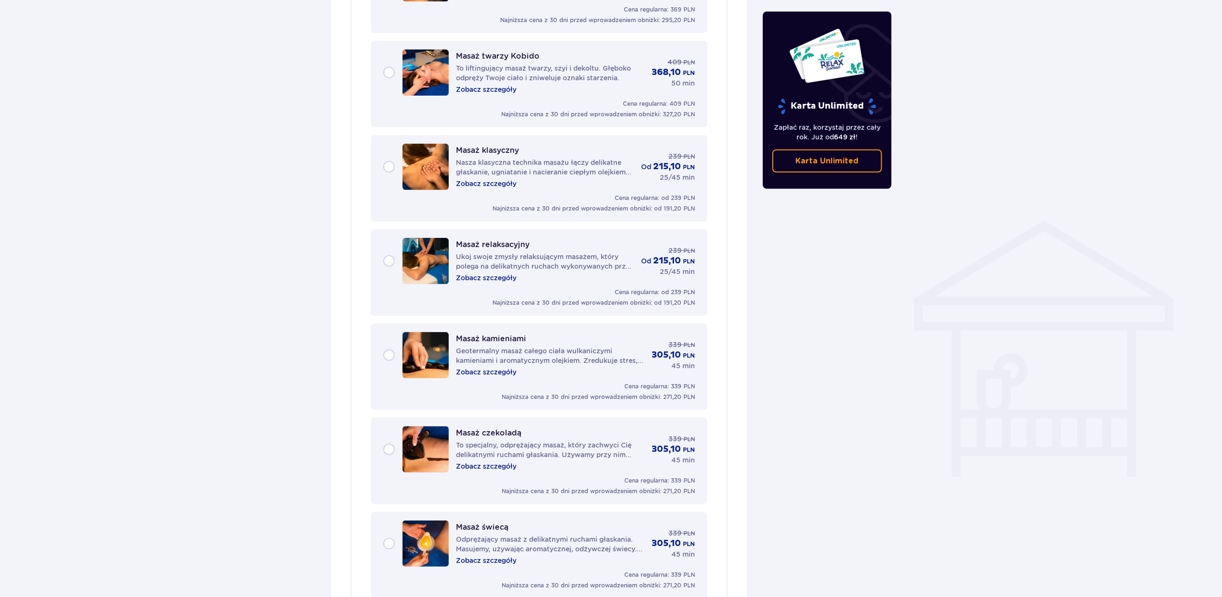
click at [574, 158] on p "Nasza klasyczna technika masażu łączy delikatne głaskanie, ugniatanie i naciera…" at bounding box center [544, 167] width 177 height 19
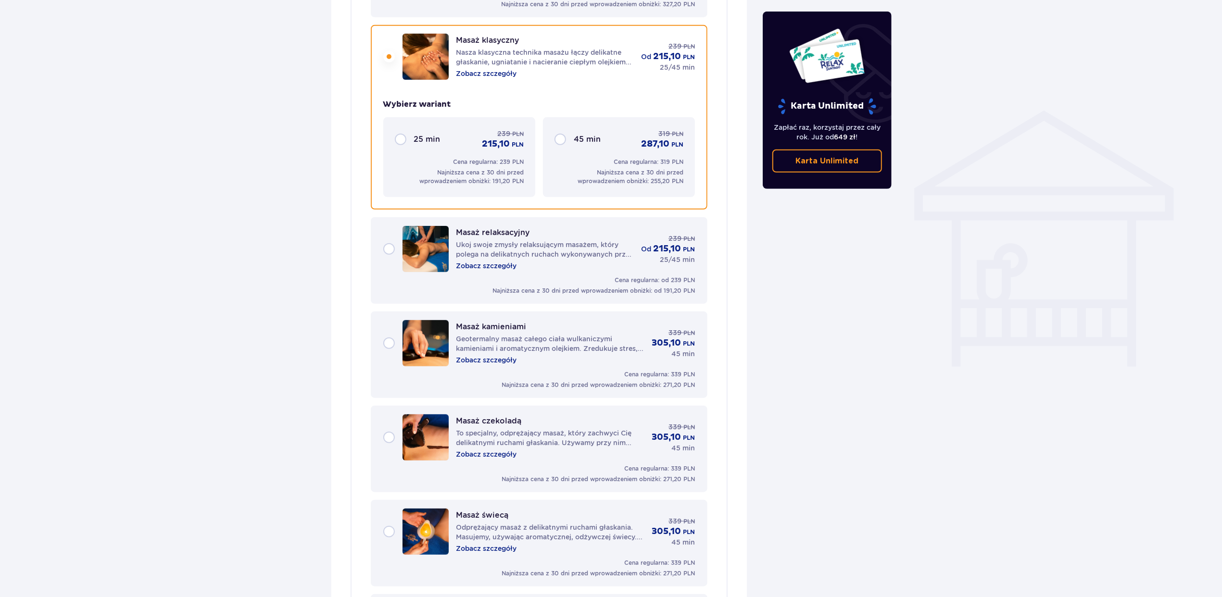
scroll to position [672, 0]
click at [560, 127] on div "45 min 319 PLN 287,10 PLN" at bounding box center [619, 137] width 129 height 21
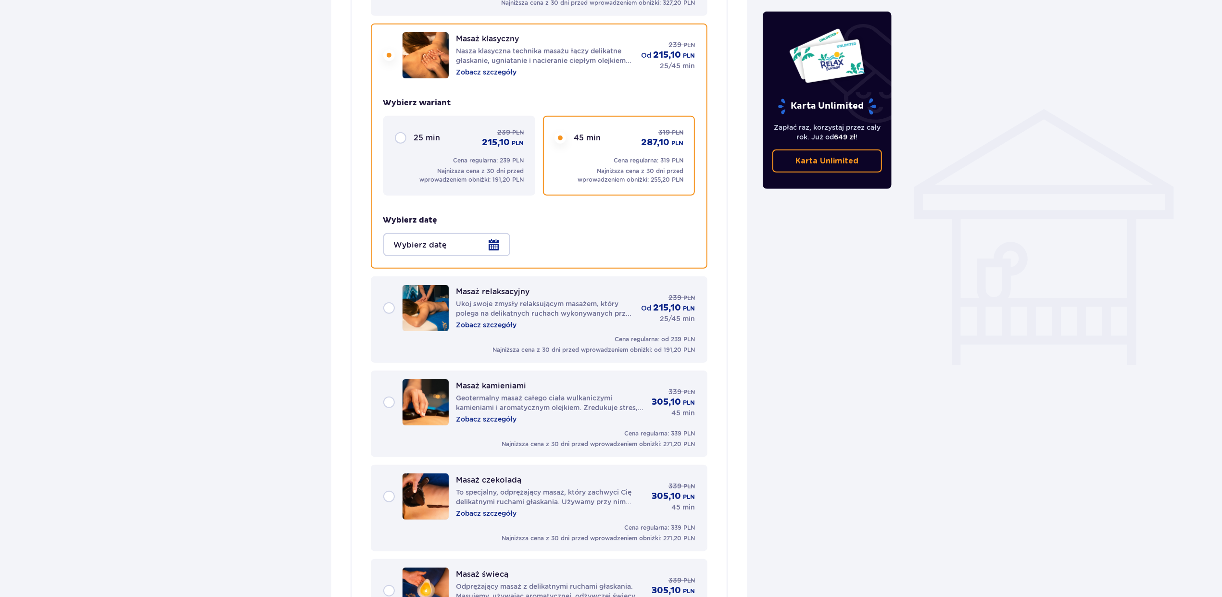
click at [494, 233] on div at bounding box center [446, 244] width 127 height 23
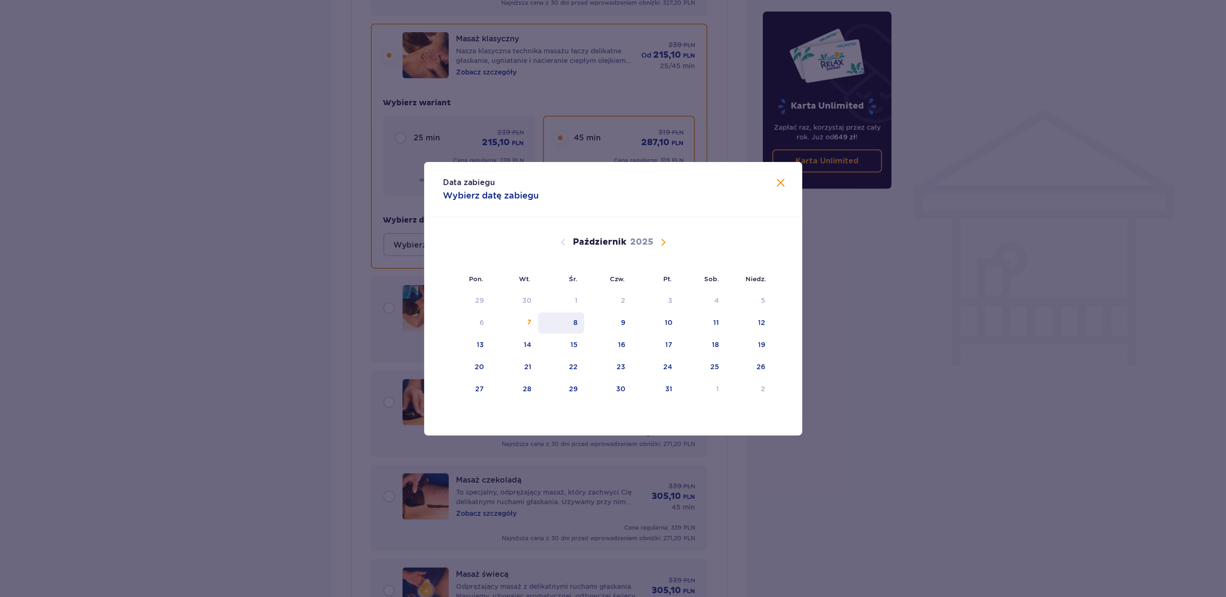
click at [572, 321] on div "8" at bounding box center [561, 323] width 47 height 21
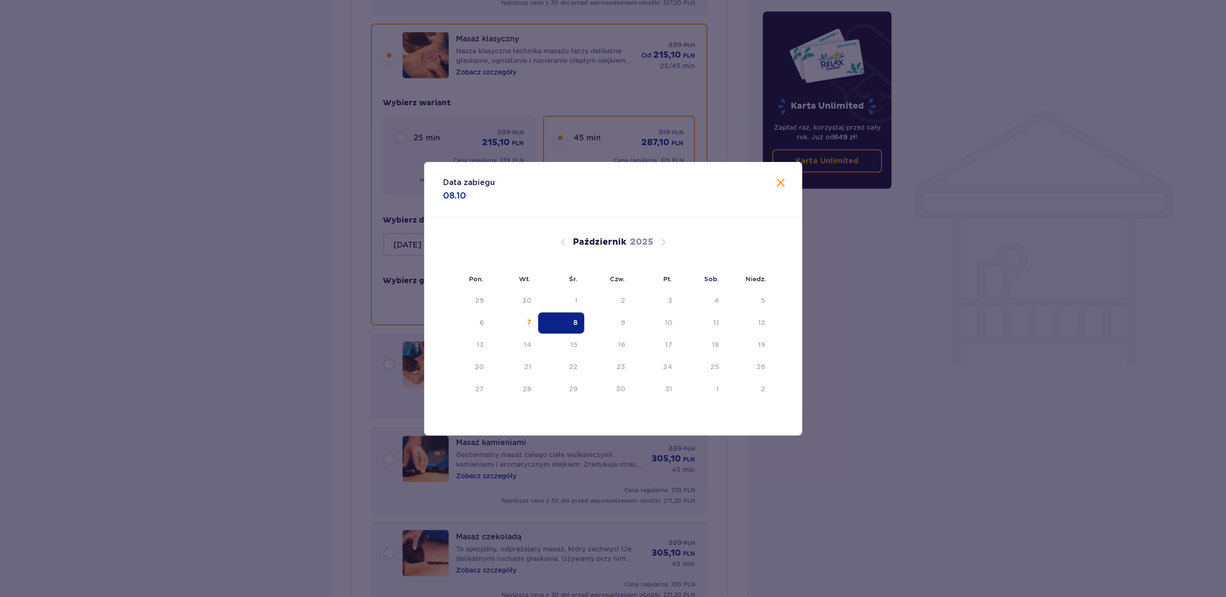
click at [574, 321] on div "8" at bounding box center [575, 323] width 4 height 10
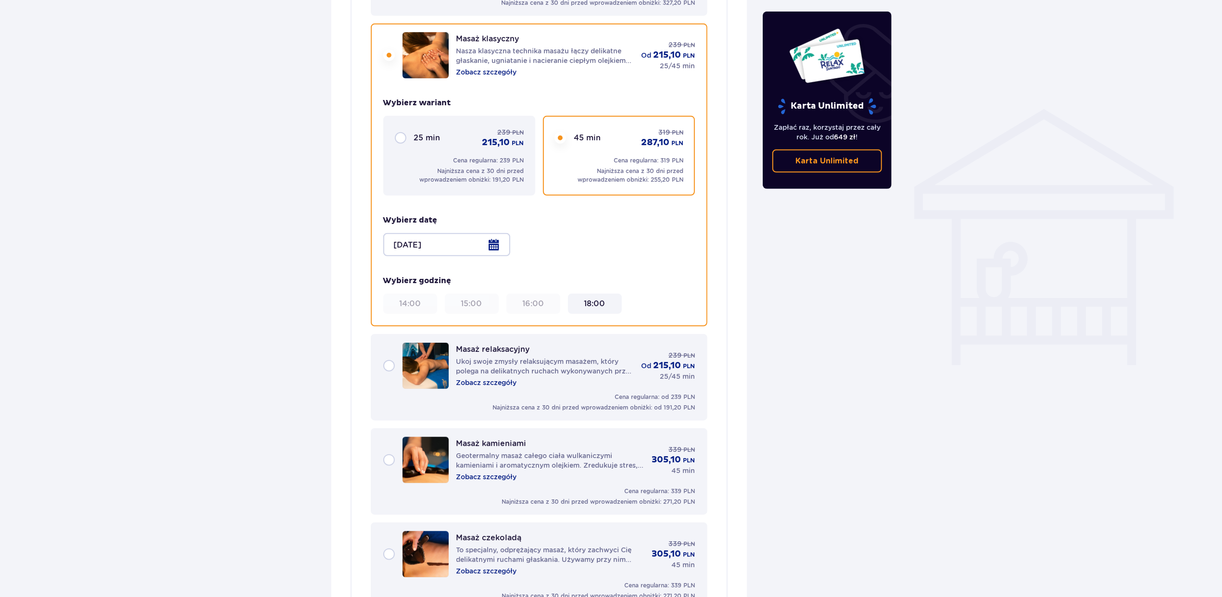
click at [495, 234] on div at bounding box center [446, 244] width 127 height 23
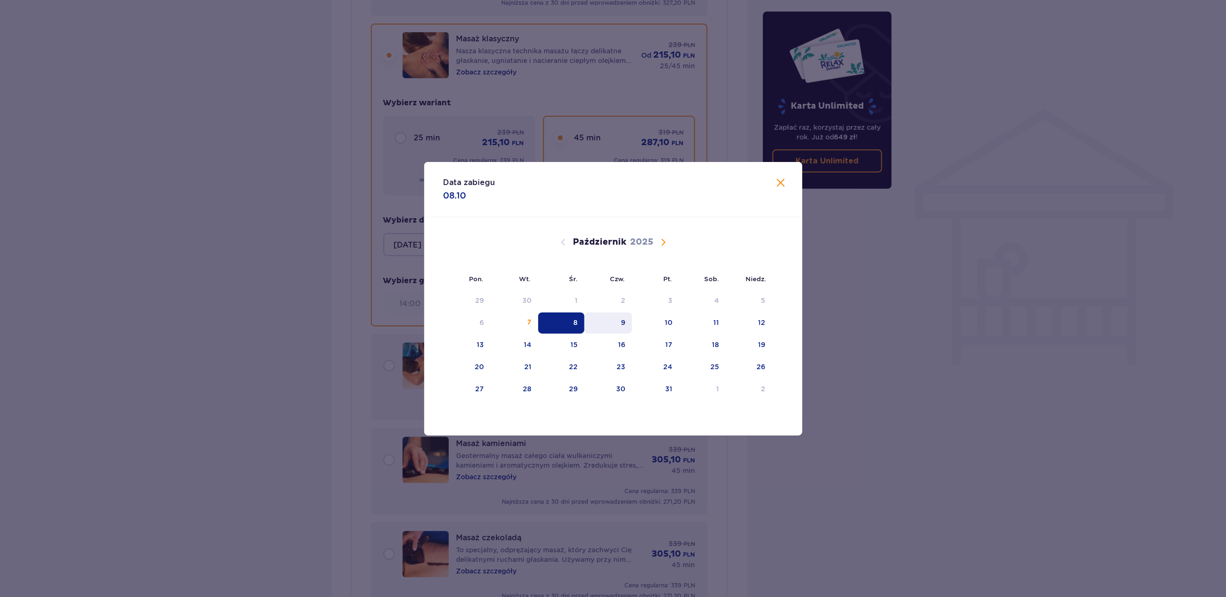
click at [623, 318] on div "9" at bounding box center [623, 323] width 4 height 10
click at [622, 319] on div "9" at bounding box center [623, 323] width 4 height 10
click at [946, 339] on div "Udogodnienia i atrakcje Pomiń ten krok Z atrakcji (oprócz Suntago Busa) możesz …" at bounding box center [611, 585] width 1222 height 2364
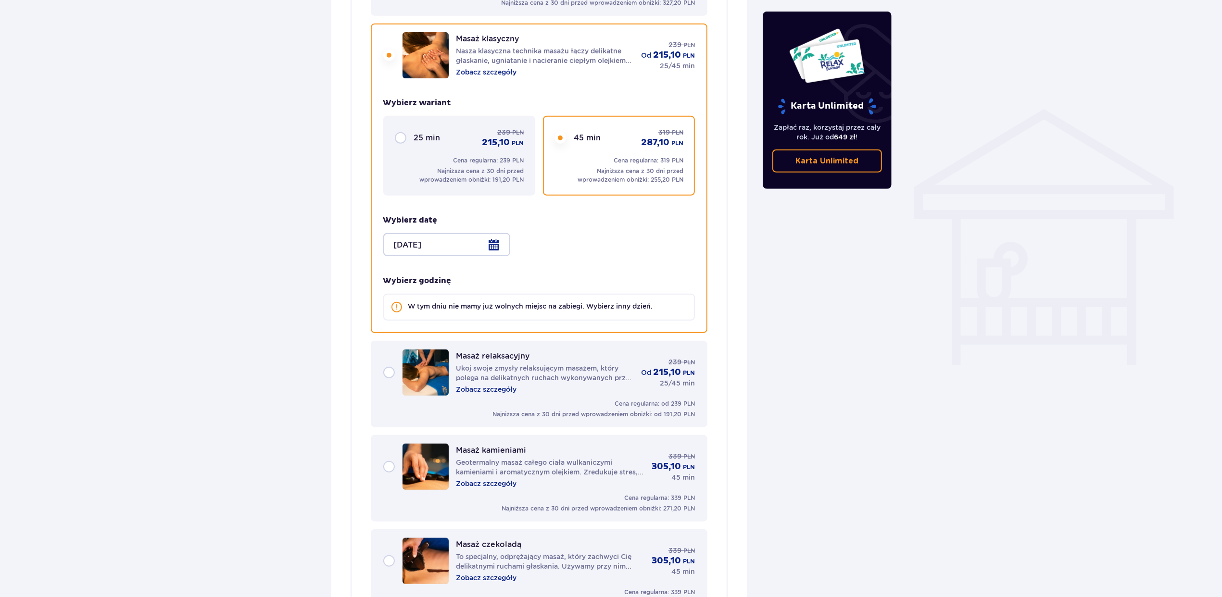
click at [495, 233] on div at bounding box center [446, 244] width 127 height 23
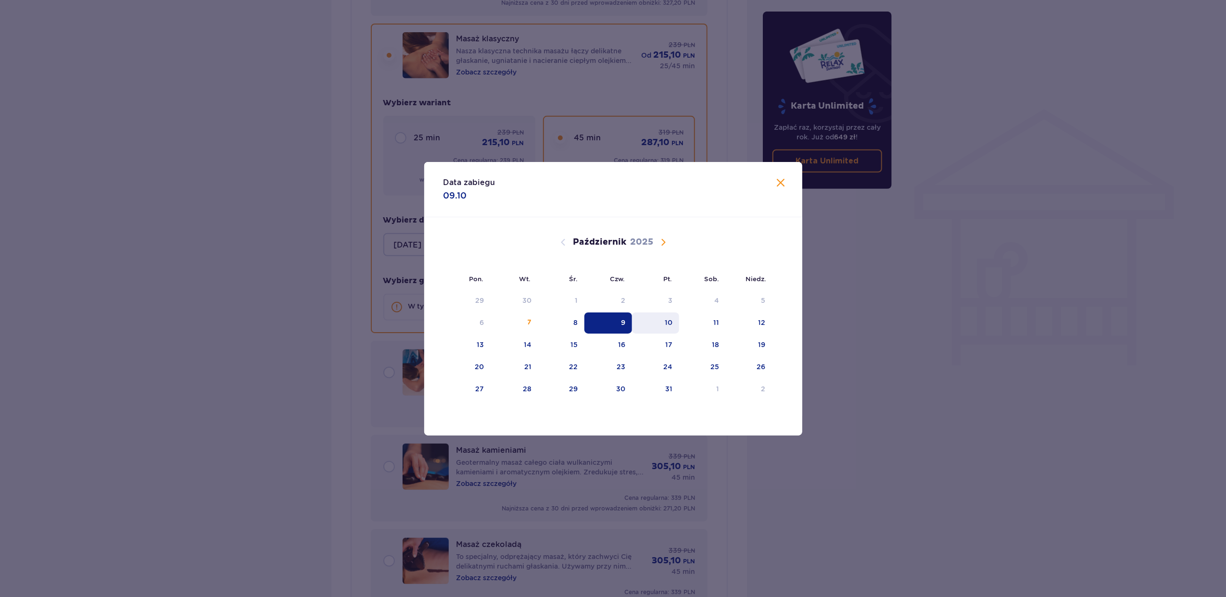
click at [672, 322] on div "10" at bounding box center [669, 323] width 8 height 10
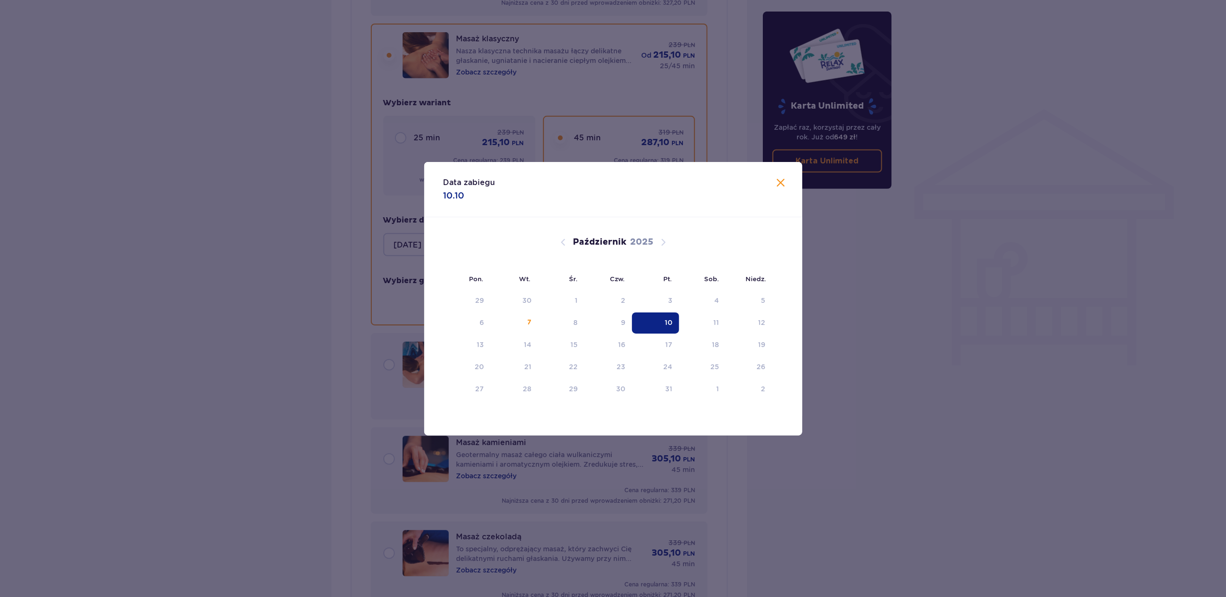
click at [668, 321] on div "10" at bounding box center [669, 323] width 8 height 10
type input "10.10.25"
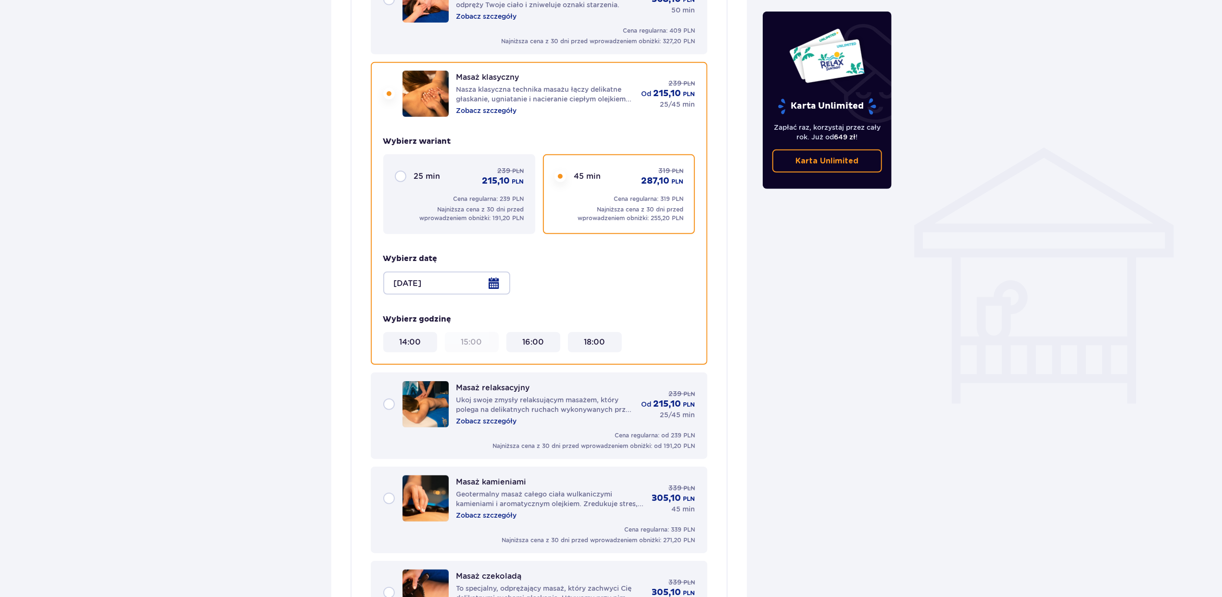
scroll to position [641, 0]
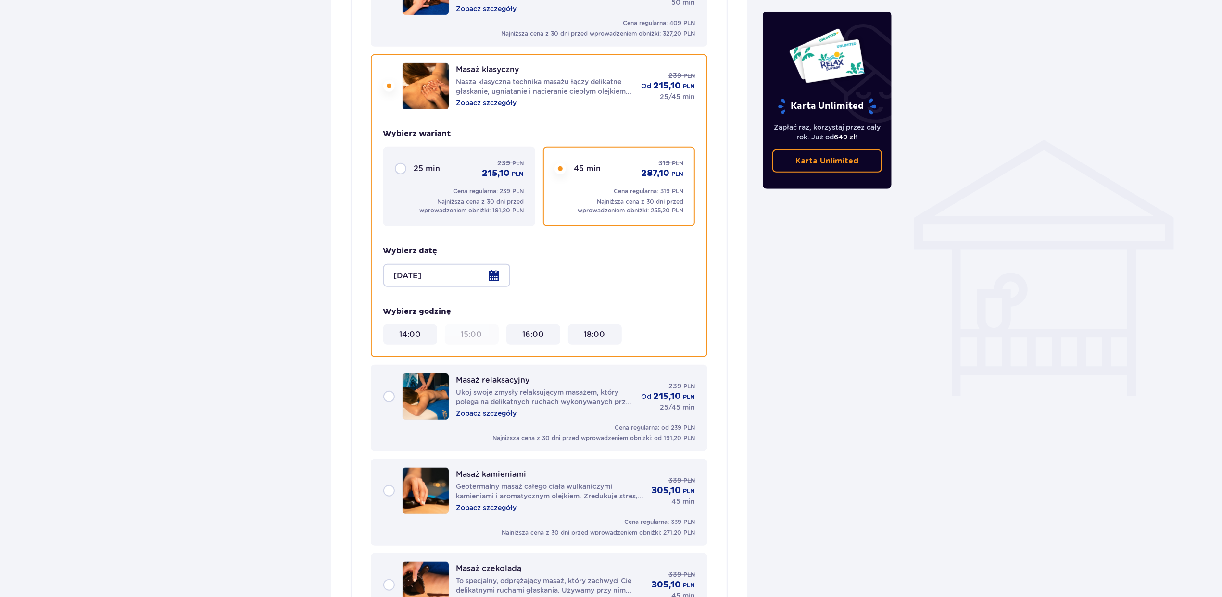
click at [492, 267] on div at bounding box center [446, 275] width 127 height 23
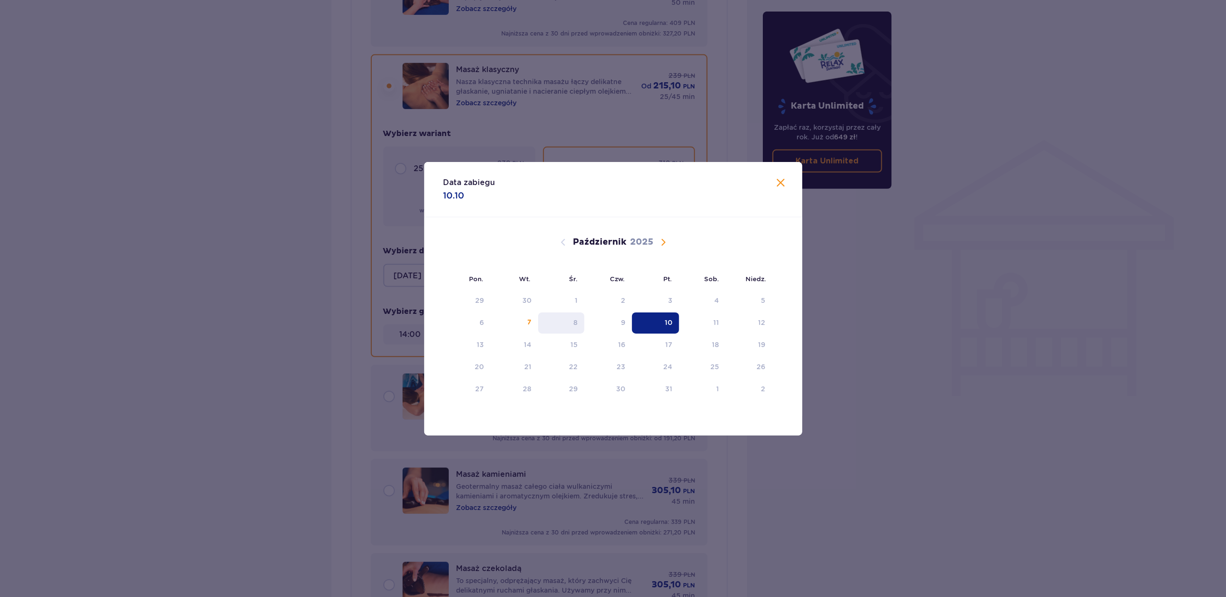
click at [576, 321] on div "8" at bounding box center [575, 323] width 4 height 10
click at [574, 323] on div "8" at bounding box center [575, 323] width 4 height 10
click at [570, 321] on div "8" at bounding box center [561, 323] width 47 height 21
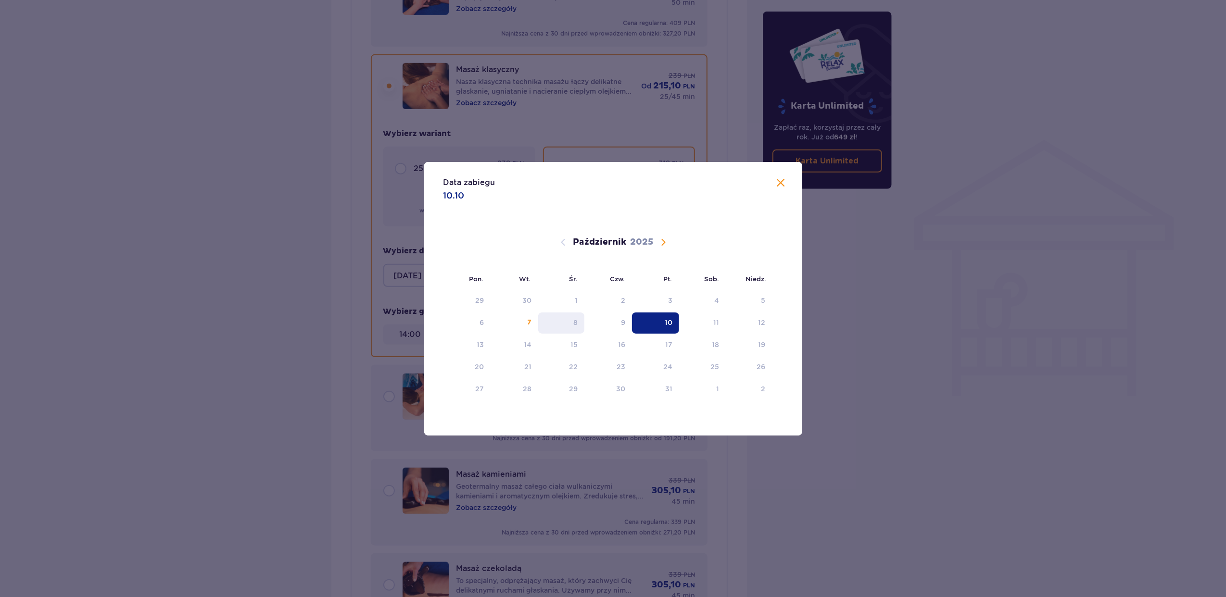
click at [570, 320] on div "8" at bounding box center [561, 323] width 47 height 21
click at [778, 185] on span "Zamknij" at bounding box center [781, 183] width 12 height 12
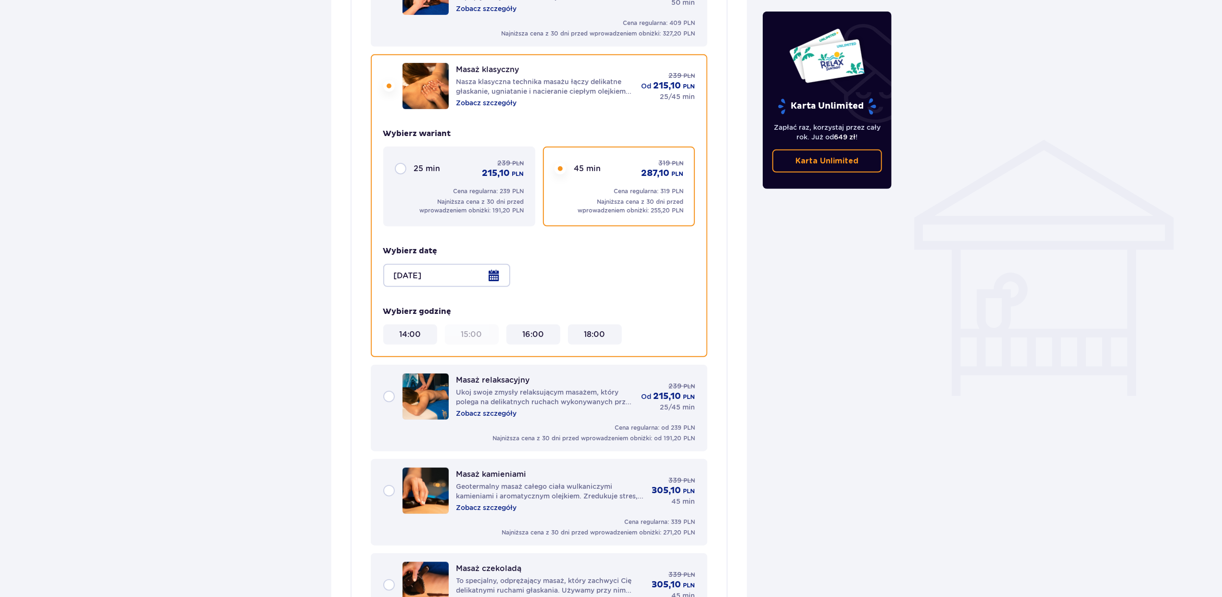
click at [493, 264] on div at bounding box center [446, 275] width 127 height 23
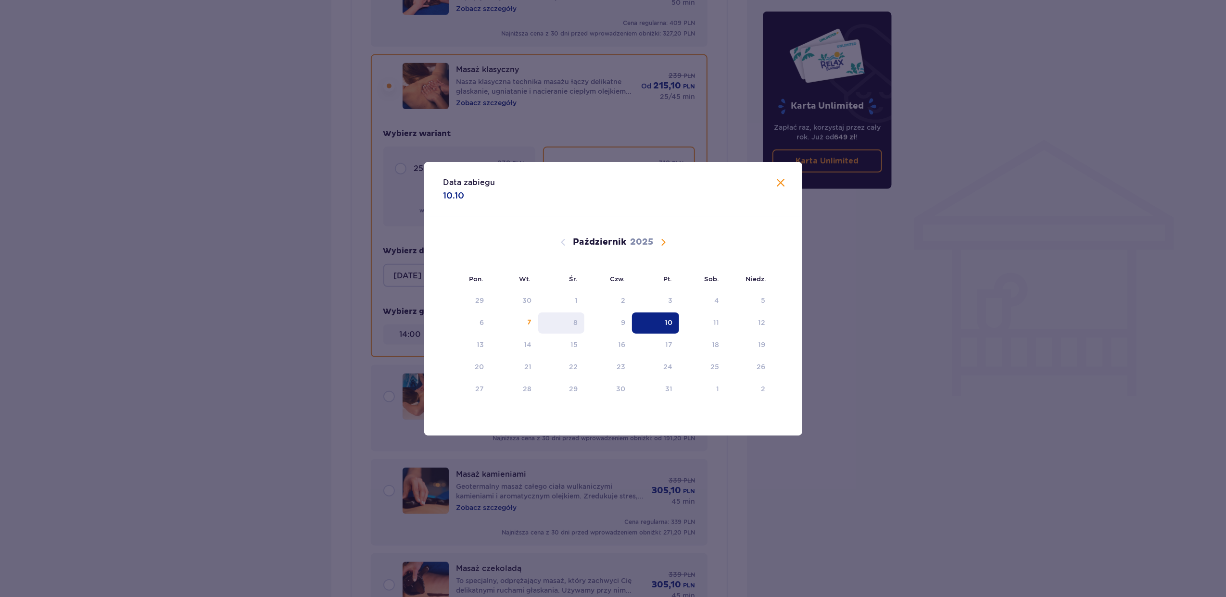
click at [572, 318] on div "8" at bounding box center [561, 323] width 47 height 21
click at [576, 320] on div "8" at bounding box center [575, 323] width 4 height 10
click at [576, 319] on div "8" at bounding box center [575, 323] width 4 height 10
click at [782, 185] on span "Zamknij" at bounding box center [781, 183] width 12 height 12
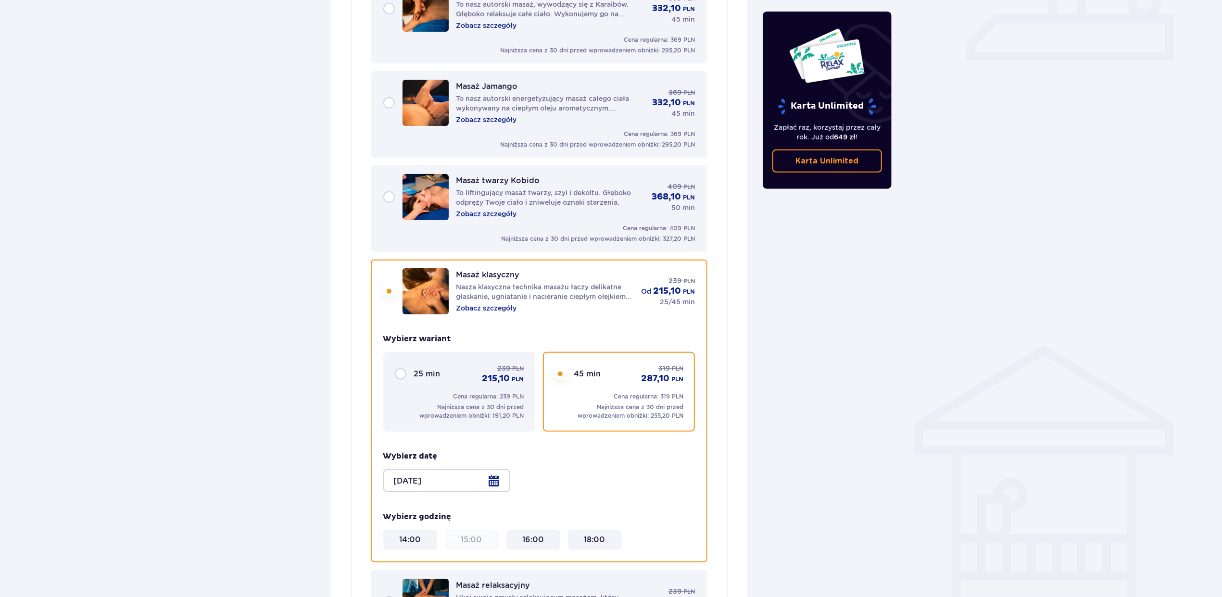
scroll to position [476, 0]
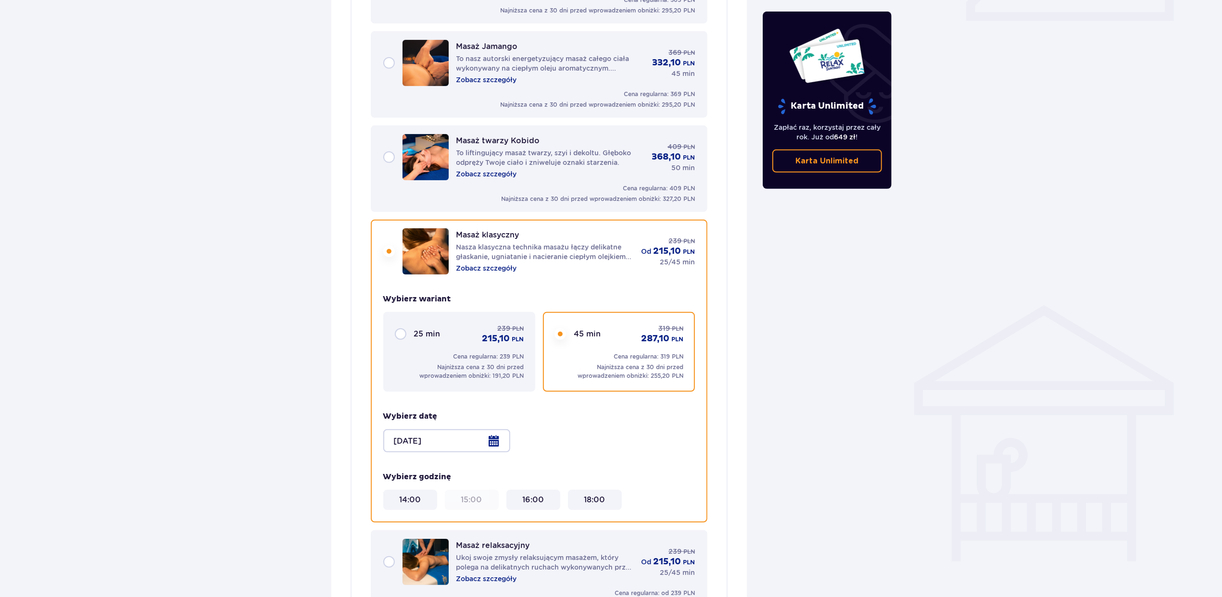
click at [391, 239] on div "Masaż klasyczny Nasza klasyczna technika masażu łączy delikatne głaskanie, ugni…" at bounding box center [539, 251] width 312 height 46
click at [387, 239] on div "Masaż klasyczny Nasza klasyczna technika masażu łączy delikatne głaskanie, ugni…" at bounding box center [539, 251] width 312 height 46
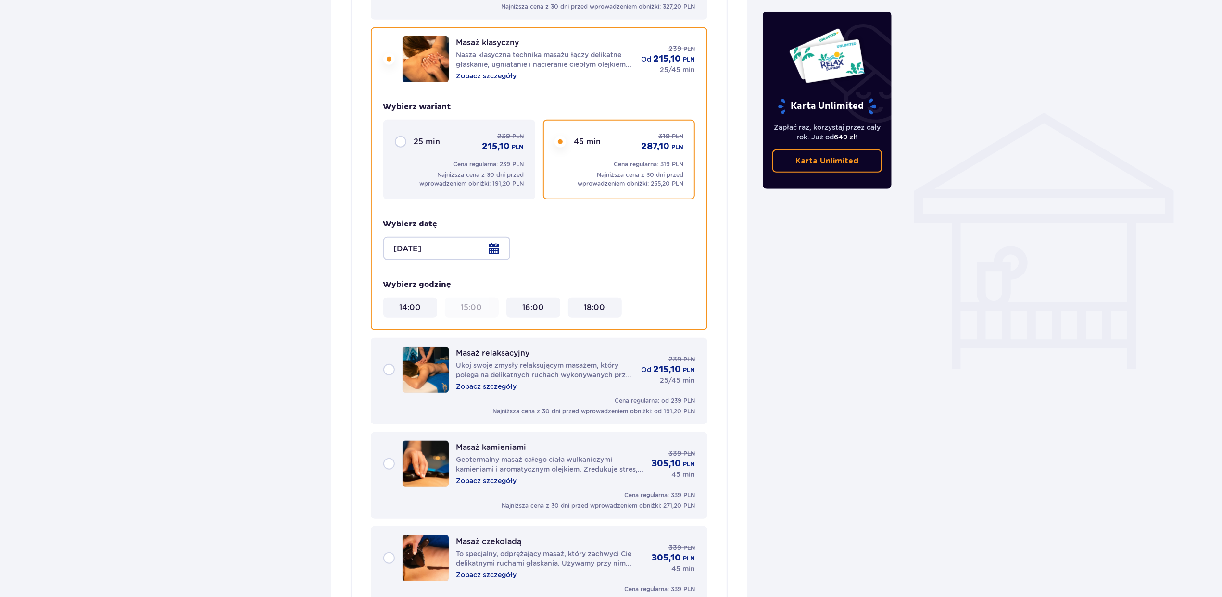
scroll to position [925, 0]
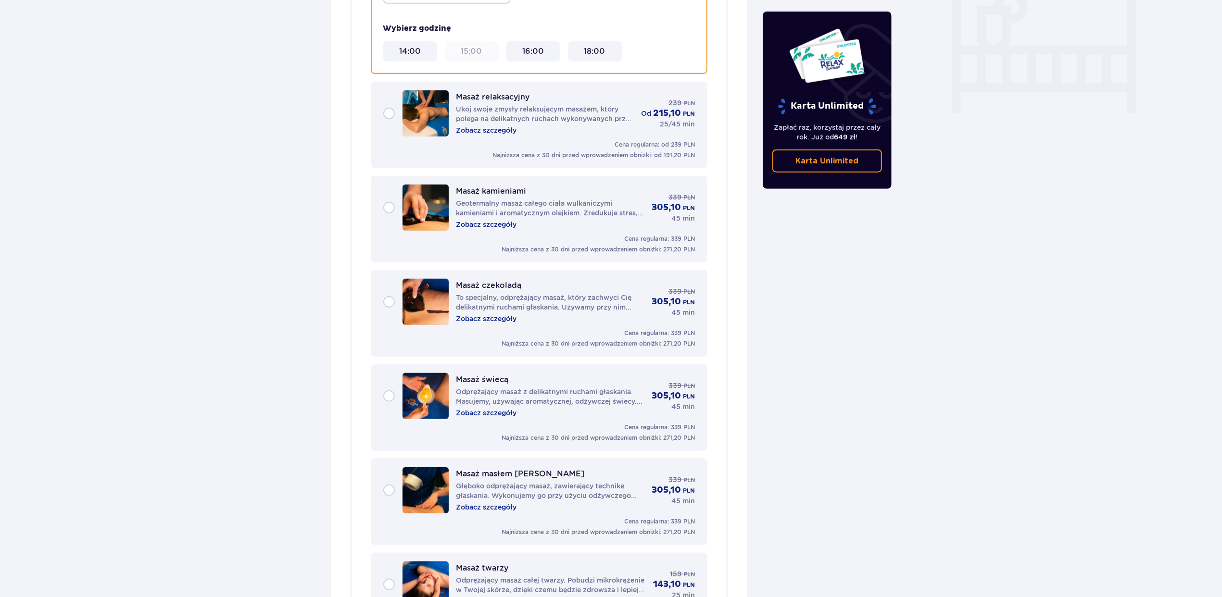
click at [386, 100] on div "Masaż relaksacyjny Ukoj swoje zmysły relaksującym masażem, który polega na deli…" at bounding box center [539, 113] width 312 height 46
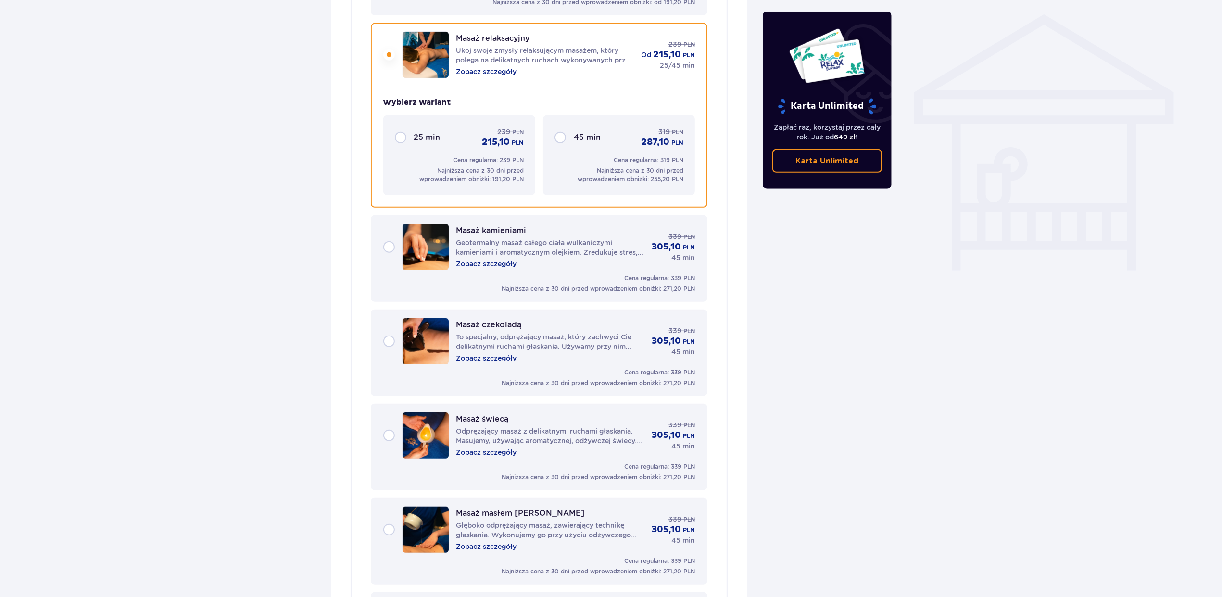
scroll to position [766, 0]
click at [559, 128] on div "45 min 319 PLN 287,10 PLN" at bounding box center [619, 138] width 129 height 21
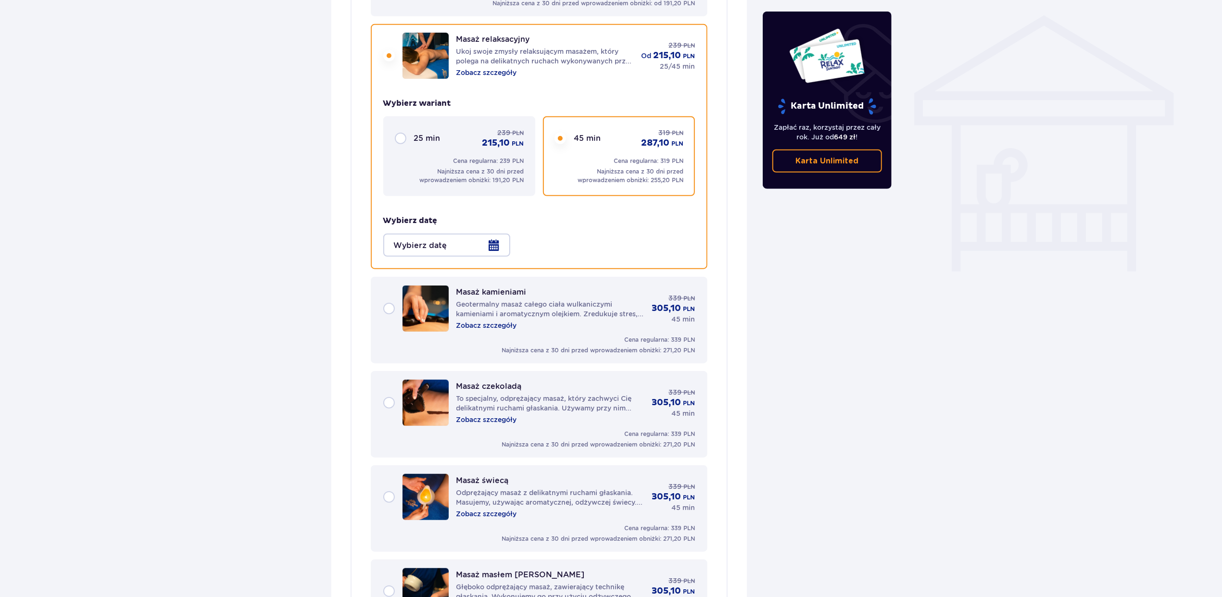
click at [494, 234] on div at bounding box center [446, 245] width 127 height 23
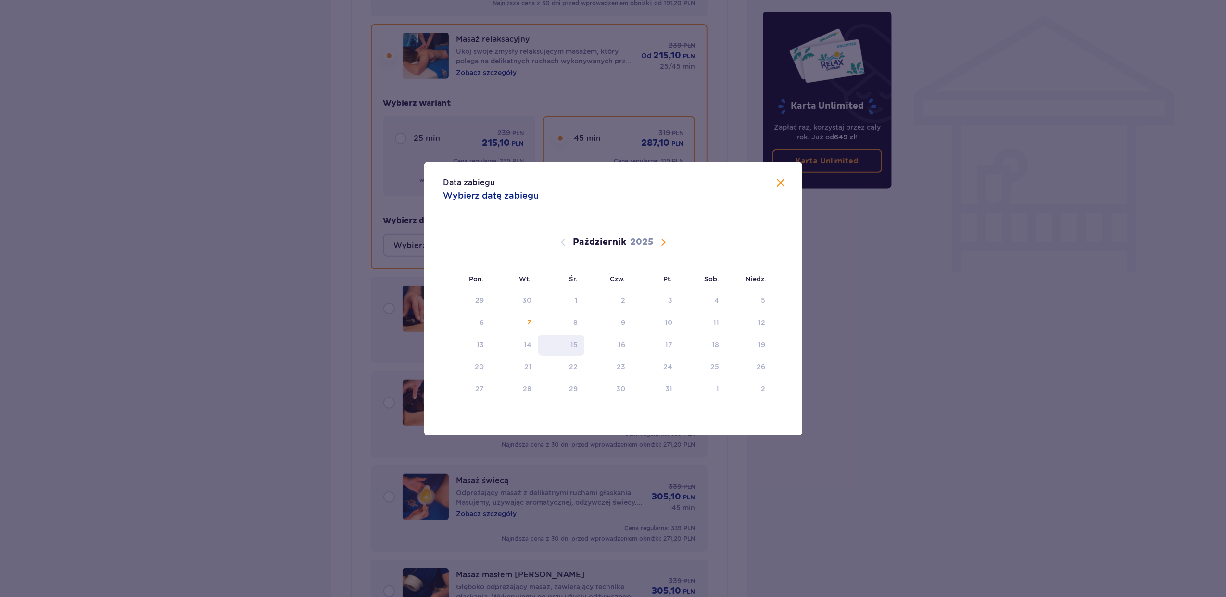
click at [578, 353] on div "15" at bounding box center [561, 345] width 47 height 21
click at [576, 318] on div "8" at bounding box center [575, 323] width 4 height 10
click at [784, 184] on span "Zamknij" at bounding box center [781, 183] width 12 height 12
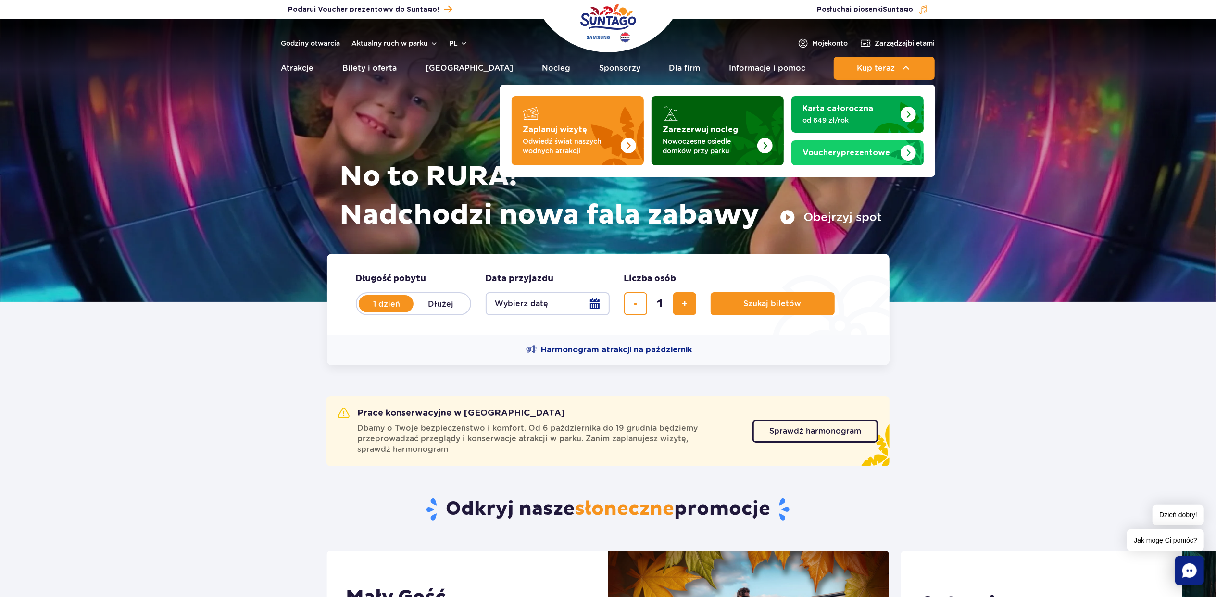
click at [699, 128] on strong "Zarezerwuj nocleg" at bounding box center [701, 130] width 76 height 8
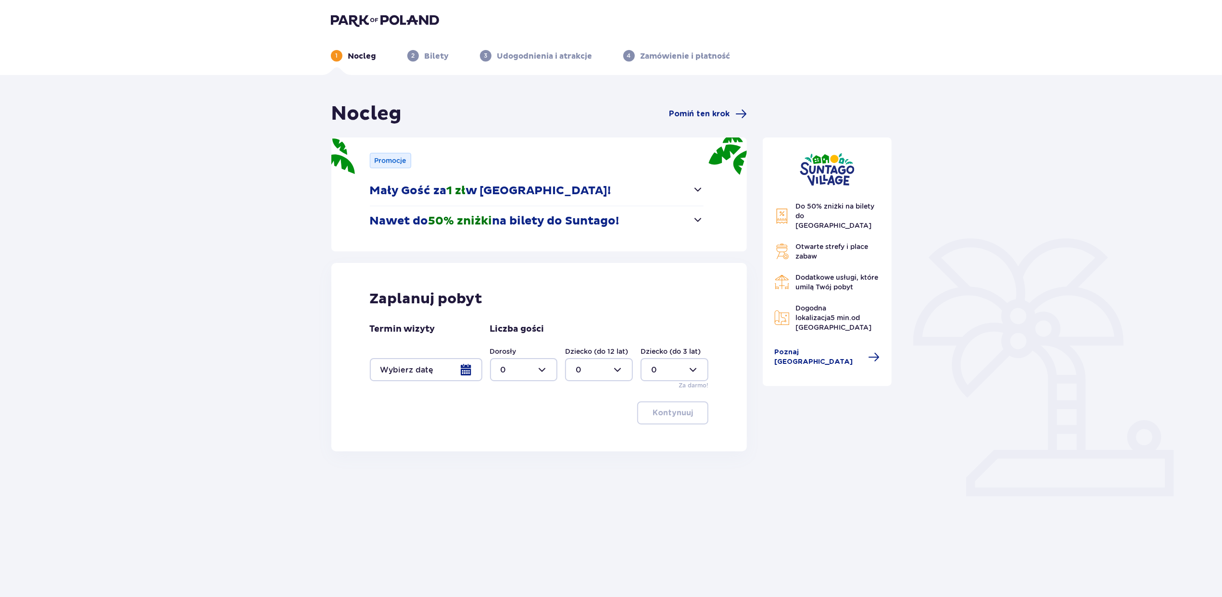
click at [428, 369] on div at bounding box center [426, 369] width 113 height 23
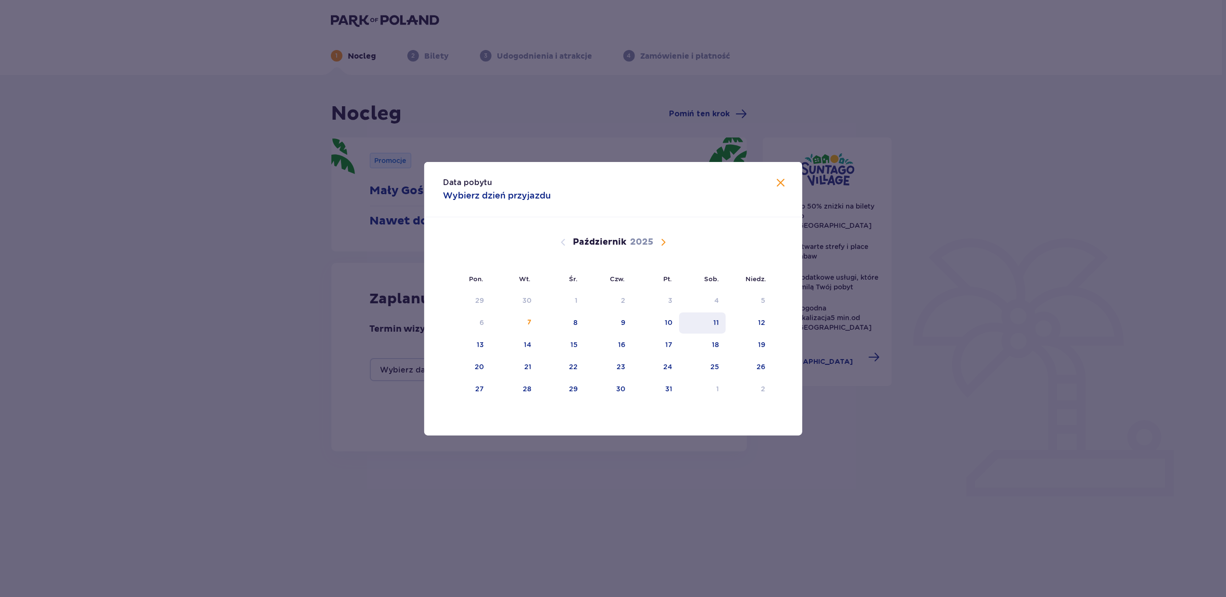
click at [714, 319] on div "11" at bounding box center [716, 323] width 6 height 10
click at [752, 319] on div "12" at bounding box center [749, 323] width 47 height 21
type input "[DATE] - [DATE]"
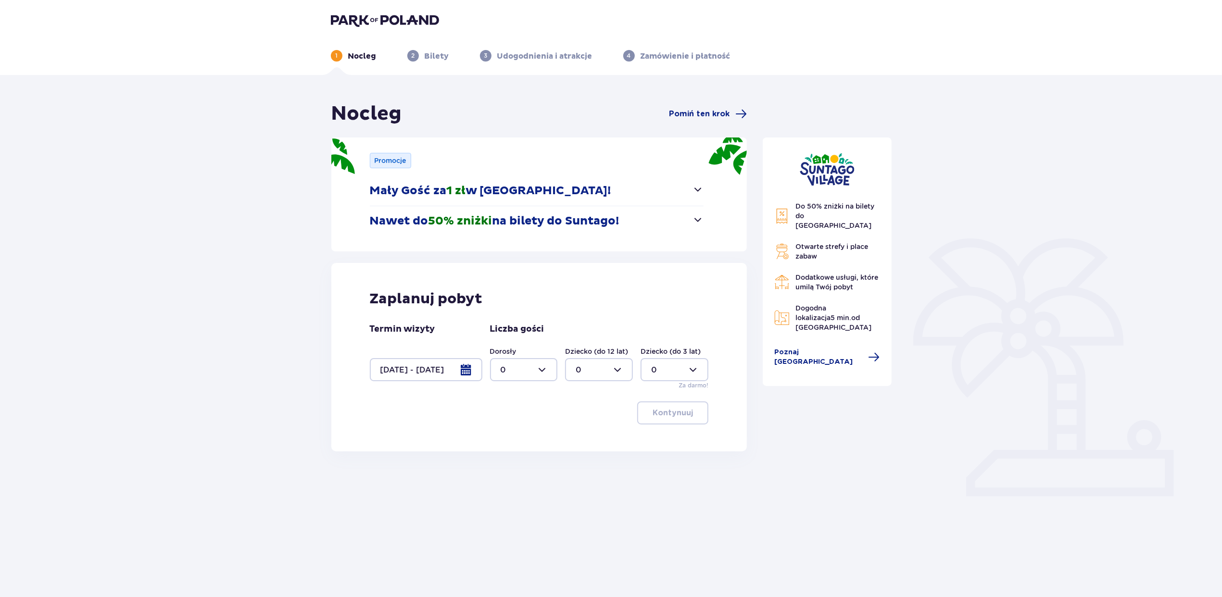
click at [510, 368] on div at bounding box center [524, 369] width 68 height 23
click at [517, 439] on div "2" at bounding box center [524, 440] width 47 height 11
type input "2"
click at [676, 417] on p "Kontynuuj" at bounding box center [673, 413] width 40 height 11
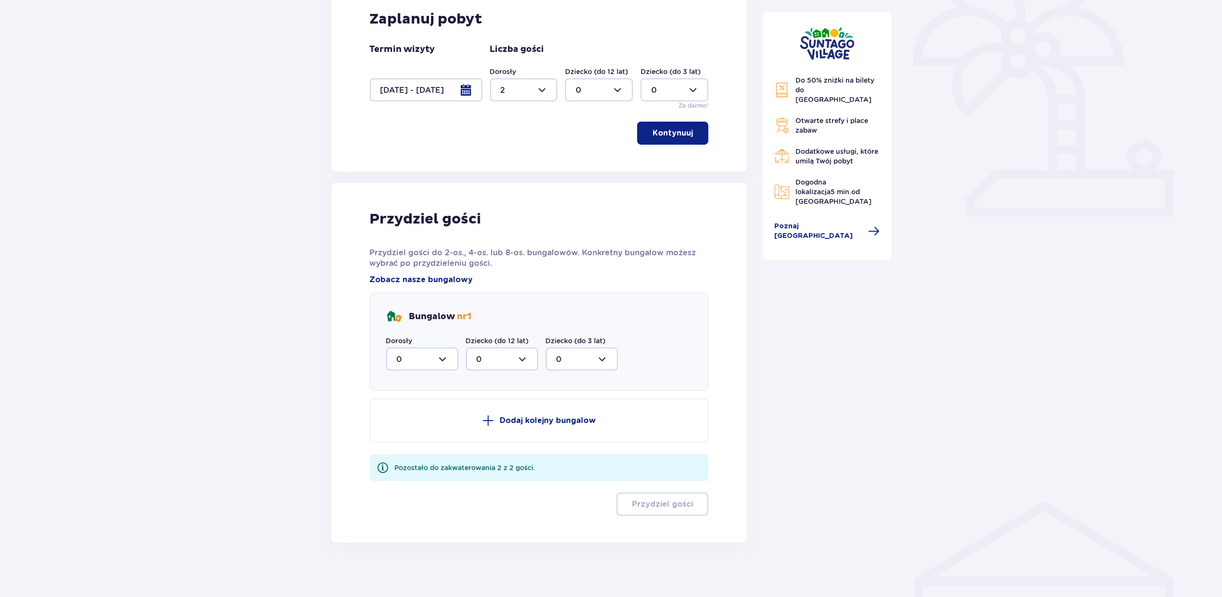
scroll to position [282, 0]
click at [422, 367] on div at bounding box center [422, 357] width 72 height 23
click at [412, 422] on div "2" at bounding box center [422, 427] width 51 height 11
type input "2"
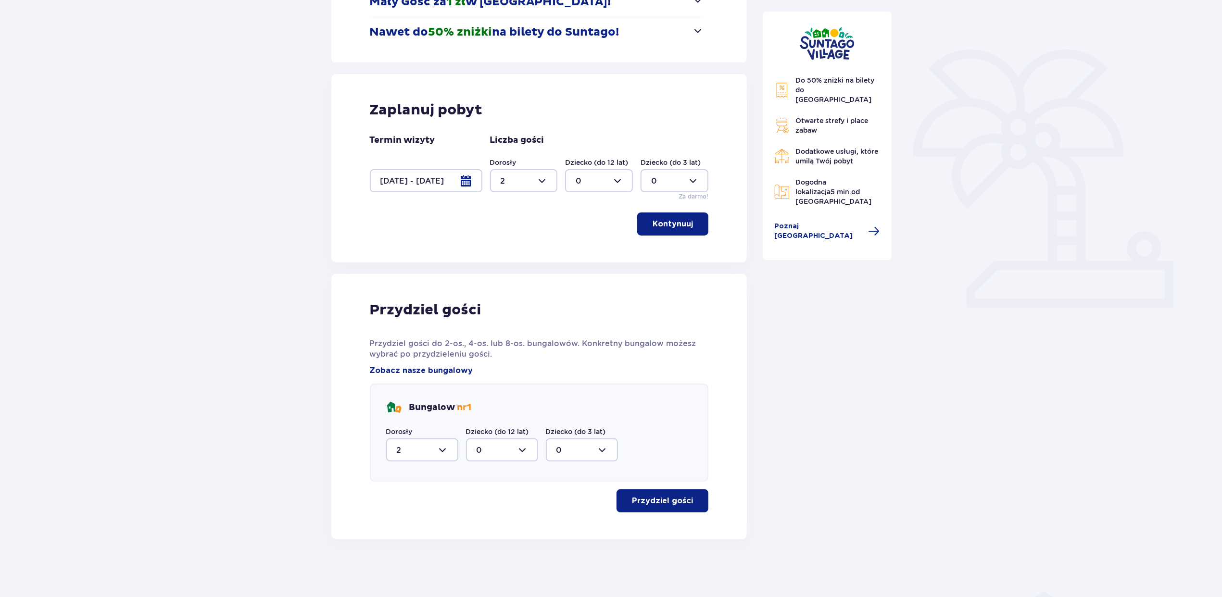
scroll to position [189, 0]
click at [687, 497] on button "Przydziel gości" at bounding box center [663, 501] width 92 height 23
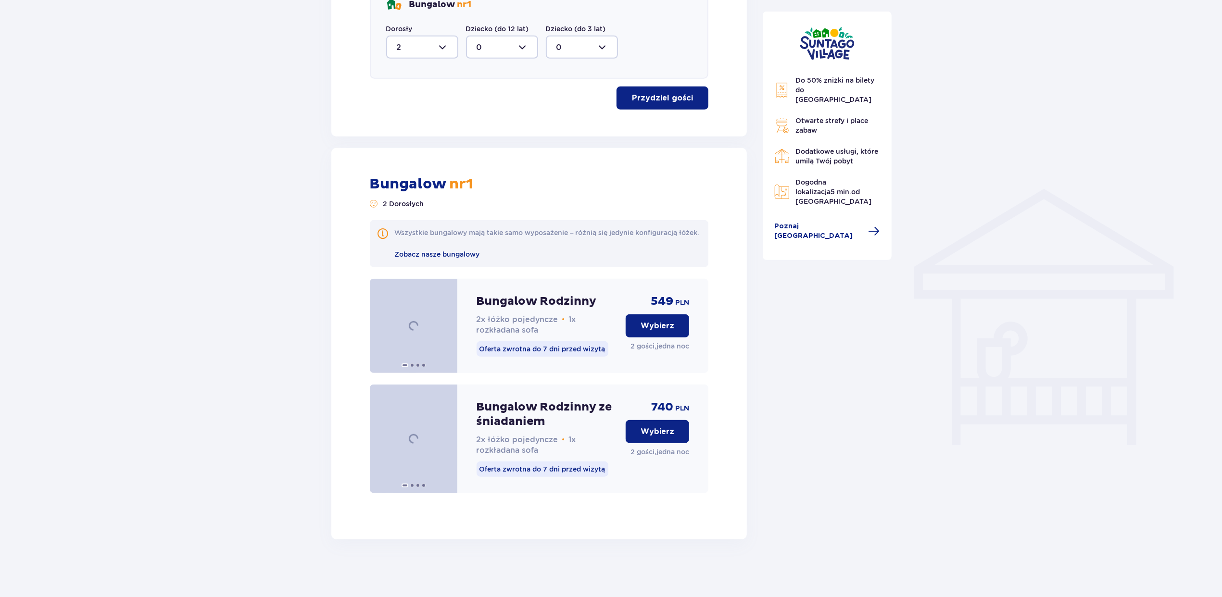
scroll to position [603, 0]
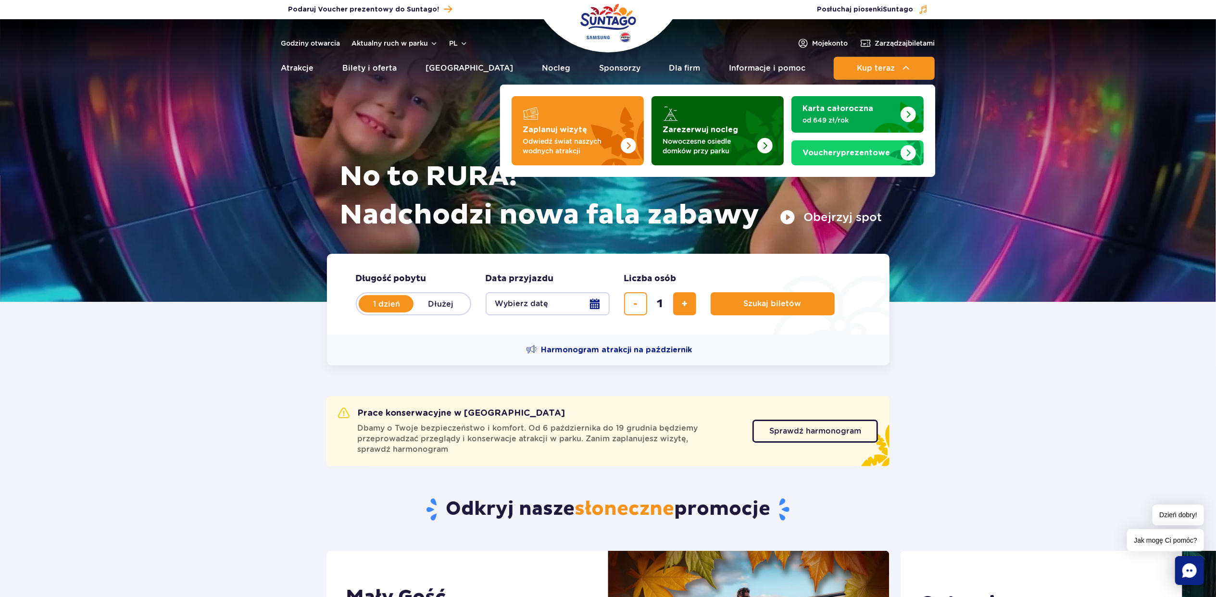
click at [705, 127] on strong "Zarezerwuj nocleg" at bounding box center [701, 130] width 76 height 8
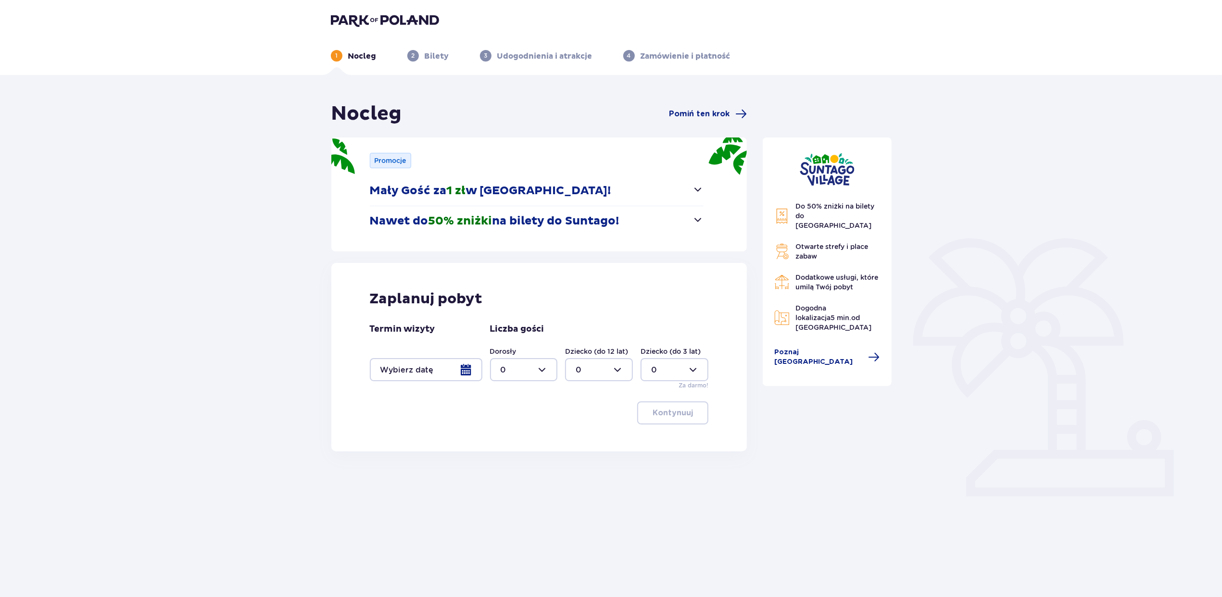
click at [402, 368] on div at bounding box center [426, 369] width 113 height 23
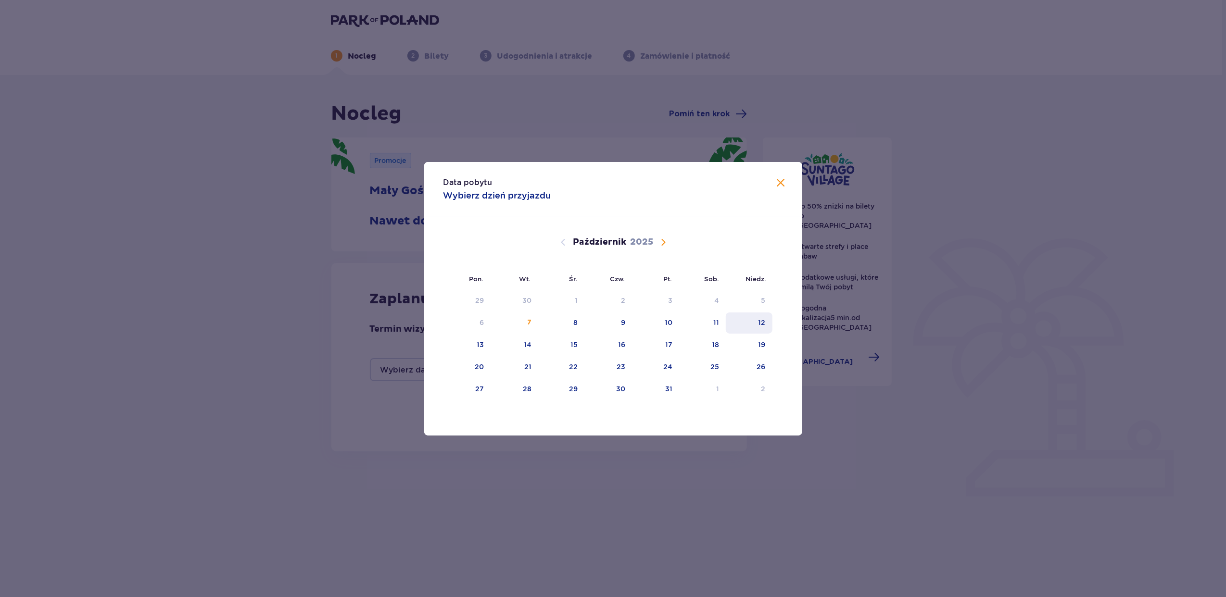
click at [709, 325] on div "11" at bounding box center [702, 323] width 47 height 21
click at [743, 323] on div "12" at bounding box center [749, 323] width 47 height 21
type input "[DATE] - [DATE]"
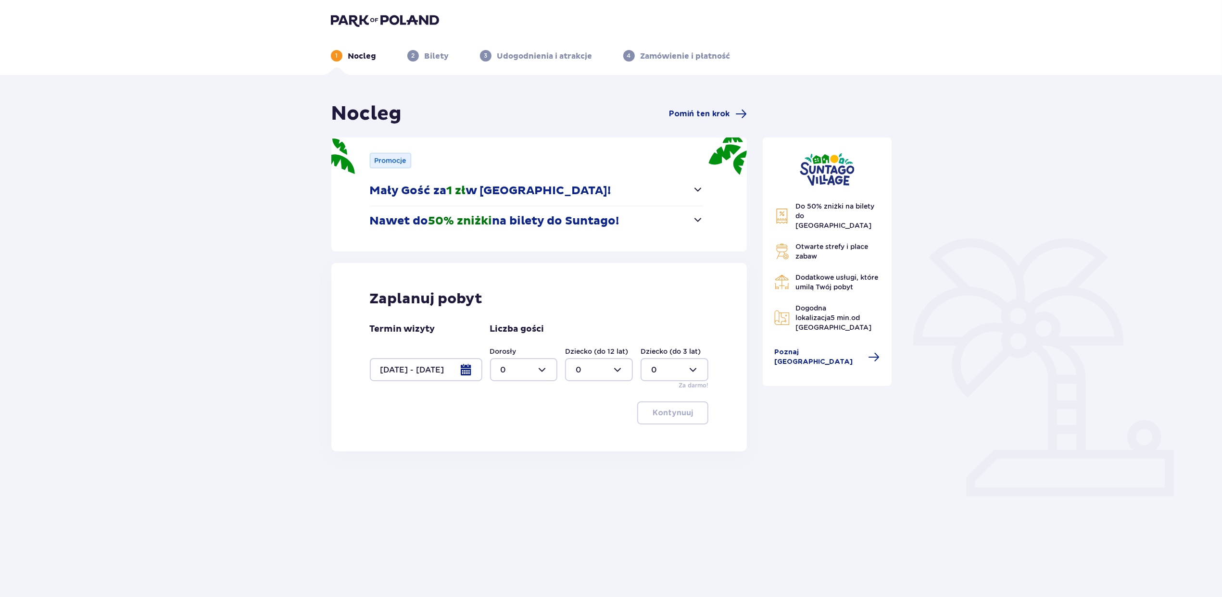
click at [512, 373] on div at bounding box center [524, 369] width 68 height 23
click at [510, 437] on div "2" at bounding box center [524, 440] width 47 height 11
type input "2"
click at [660, 416] on p "Kontynuuj" at bounding box center [673, 413] width 40 height 11
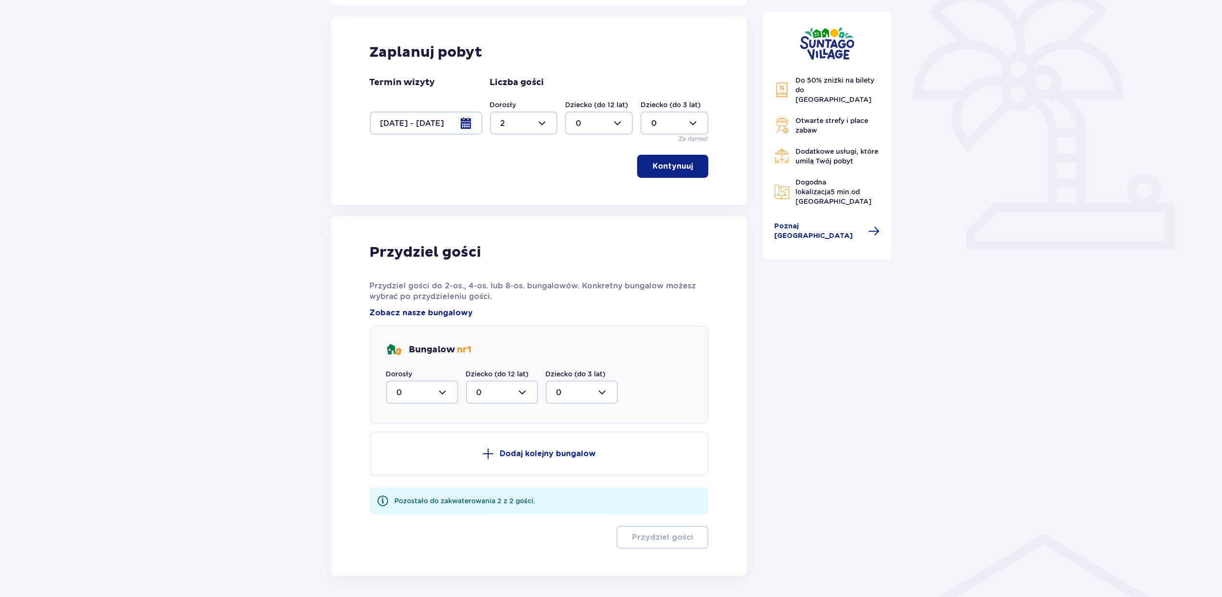
scroll to position [282, 0]
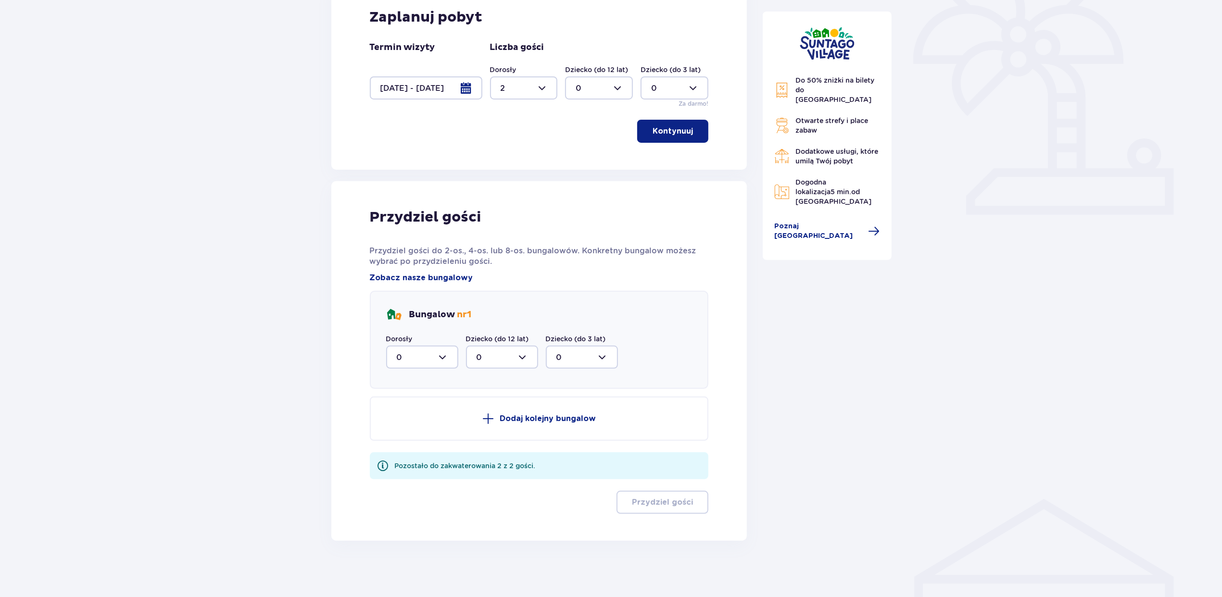
click at [418, 355] on div at bounding box center [422, 357] width 72 height 23
click at [410, 427] on div "2" at bounding box center [422, 427] width 51 height 11
type input "2"
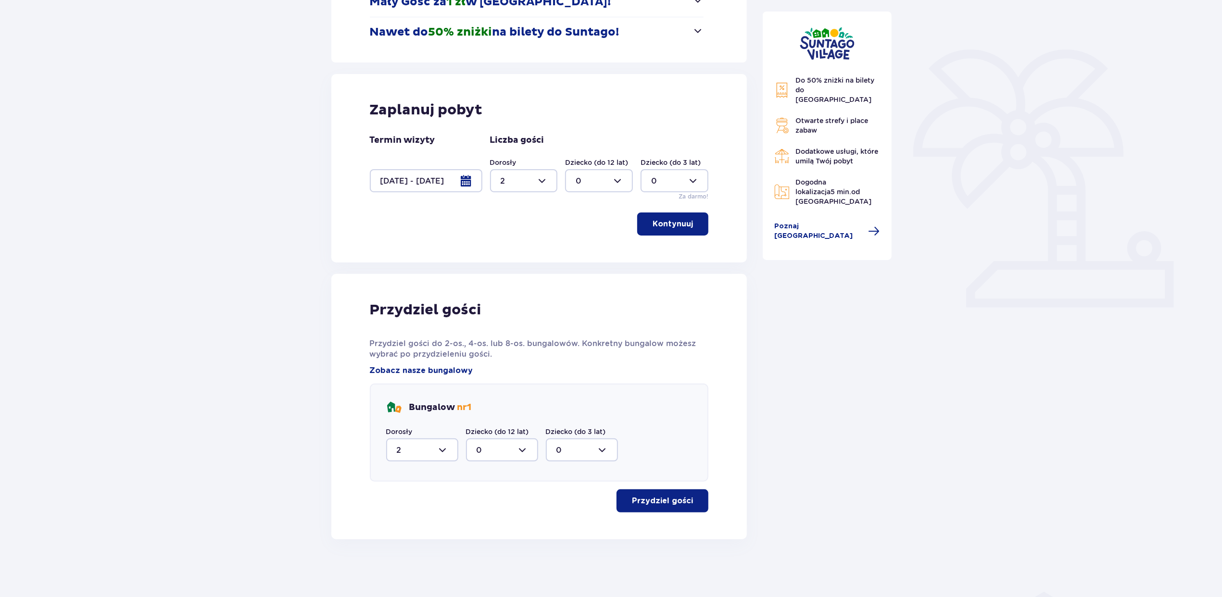
scroll to position [189, 0]
click at [653, 496] on p "Przydziel gości" at bounding box center [662, 501] width 61 height 11
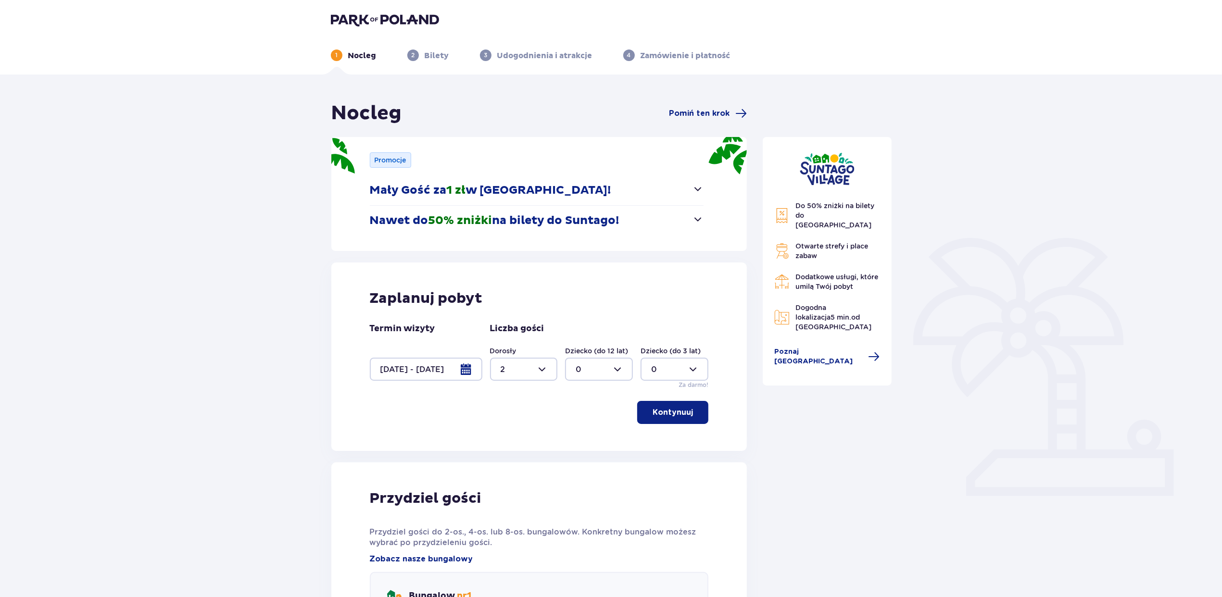
scroll to position [0, 0]
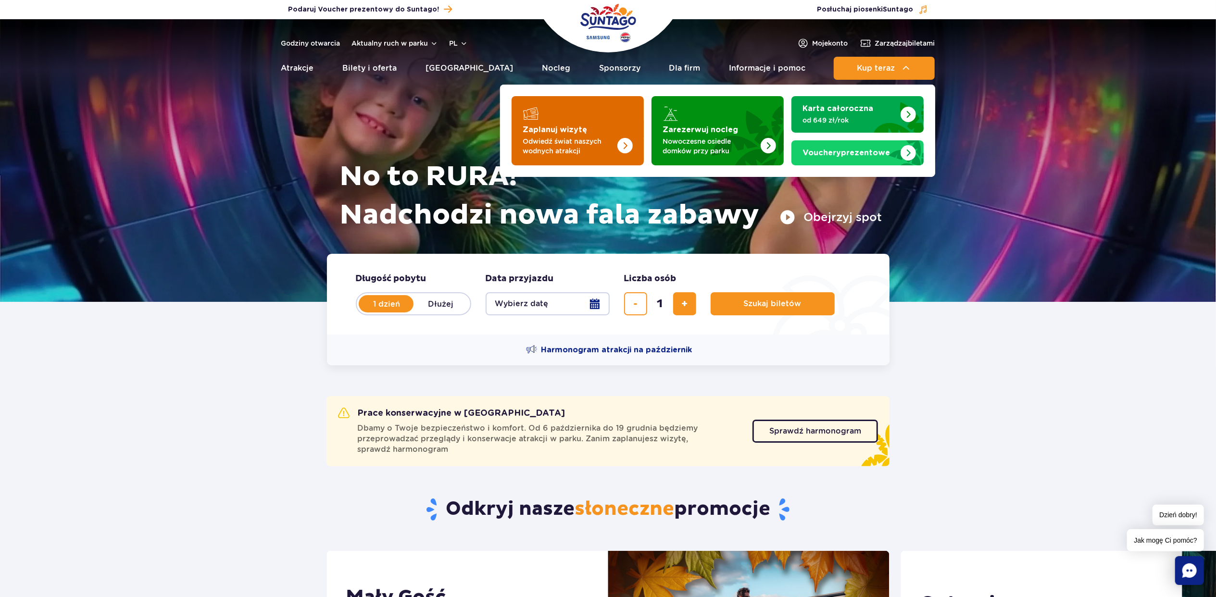
click at [570, 131] on strong "Zaplanuj wizytę" at bounding box center [555, 130] width 64 height 8
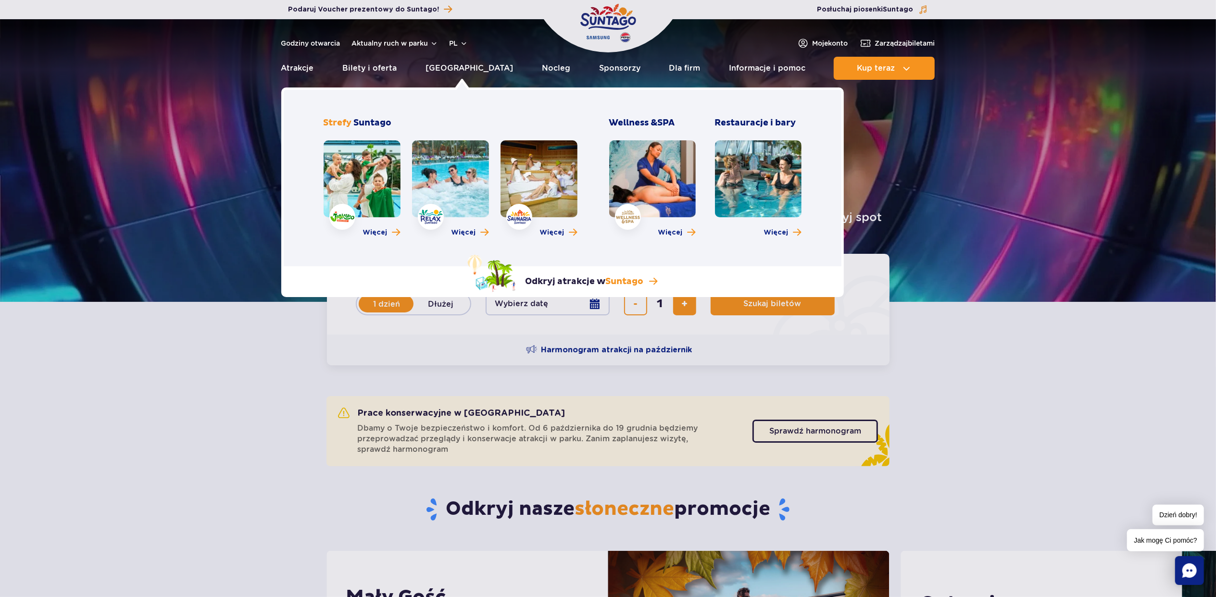
click at [623, 208] on link at bounding box center [652, 178] width 87 height 77
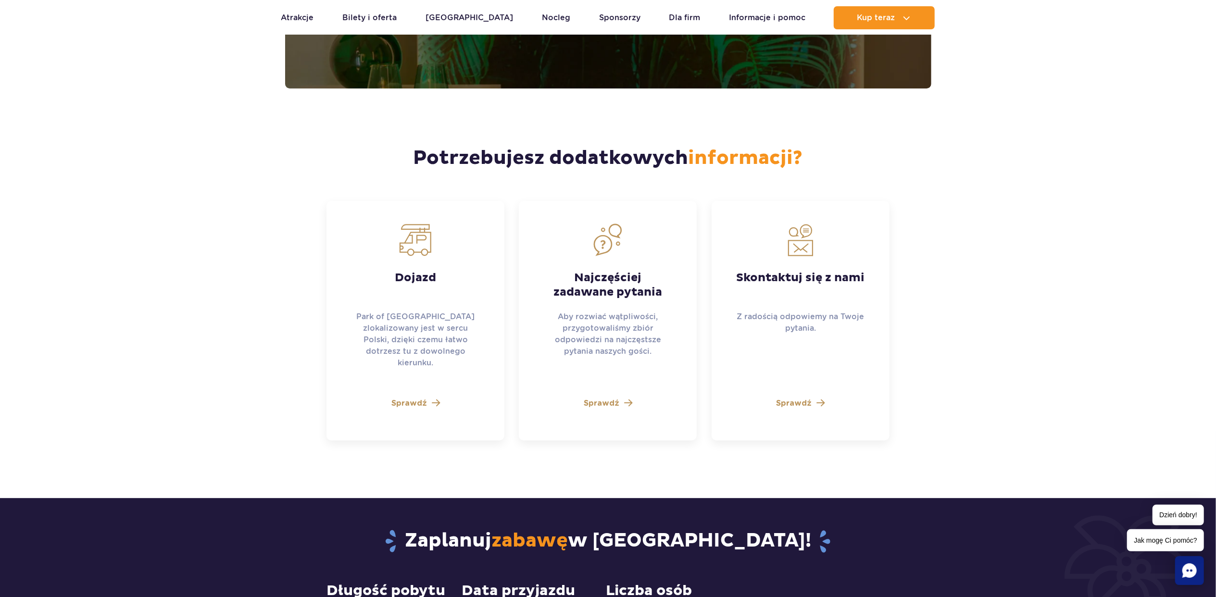
scroll to position [2565, 0]
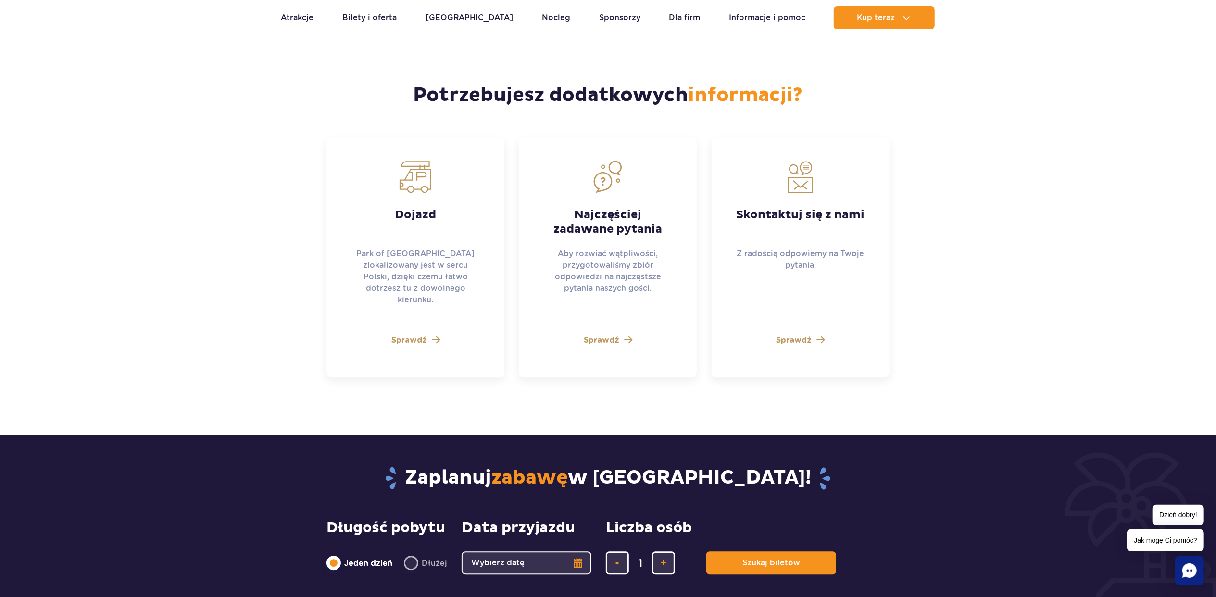
click at [798, 335] on span "Sprawdź" at bounding box center [794, 341] width 36 height 12
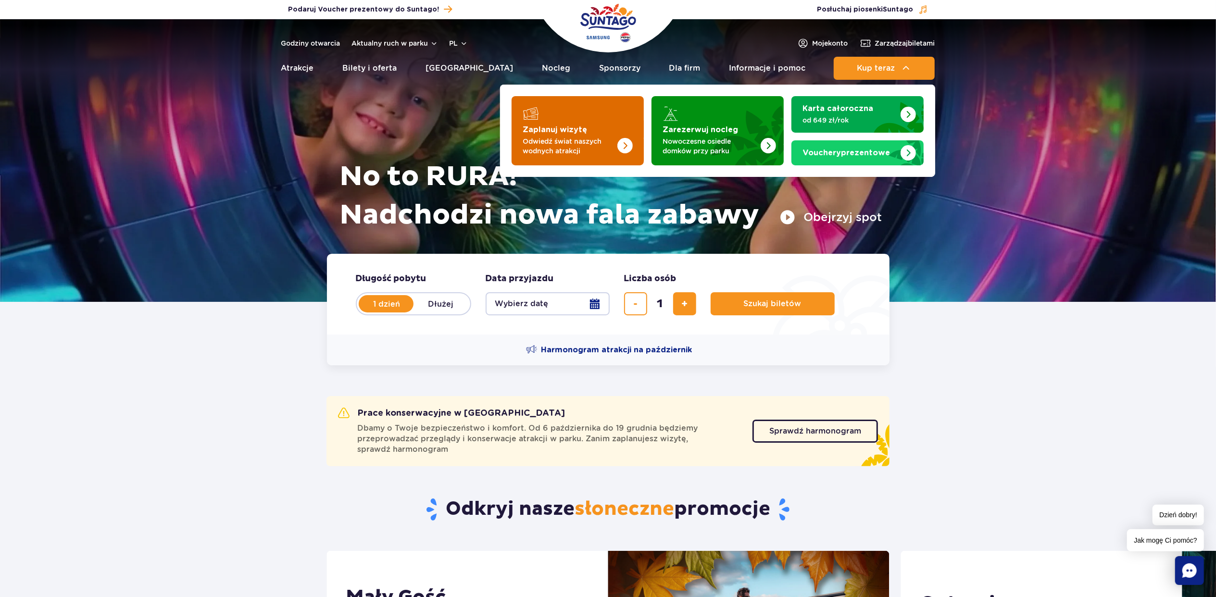
click at [574, 124] on img "Zaplanuj wizytę" at bounding box center [606, 127] width 76 height 75
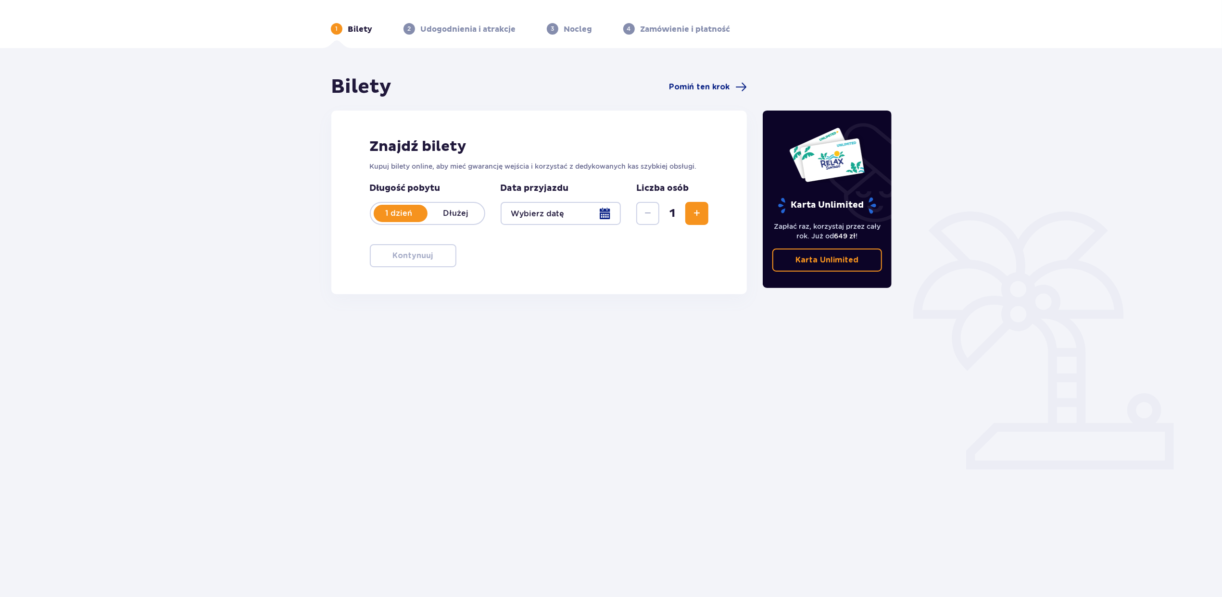
scroll to position [35, 0]
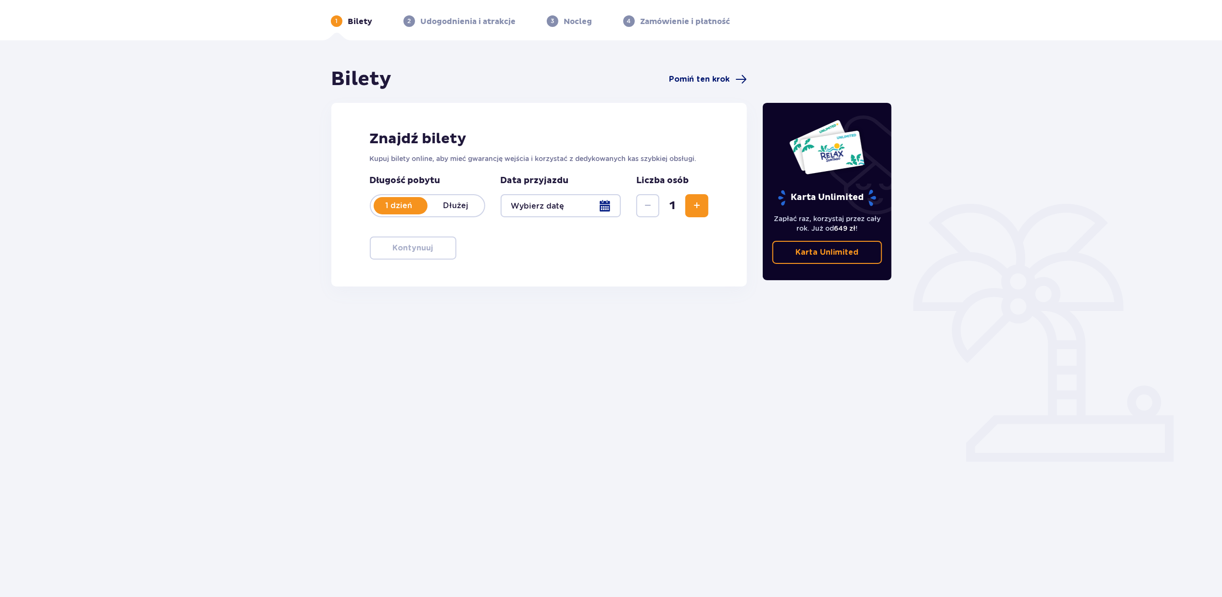
click at [691, 79] on span "Pomiń ten krok" at bounding box center [699, 79] width 61 height 11
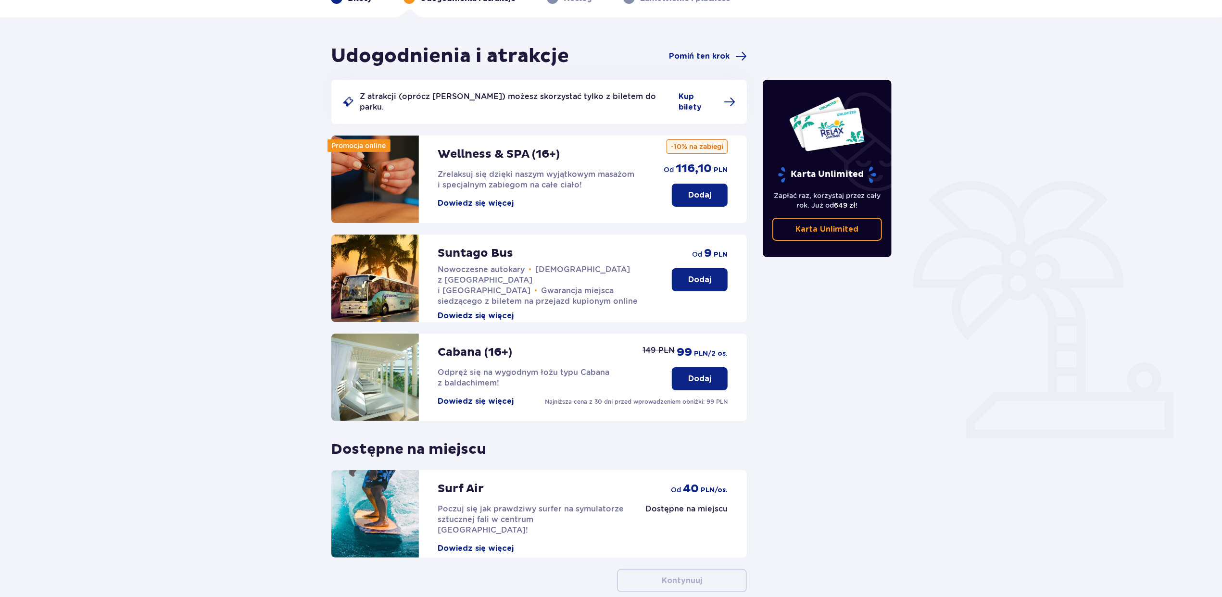
scroll to position [64, 0]
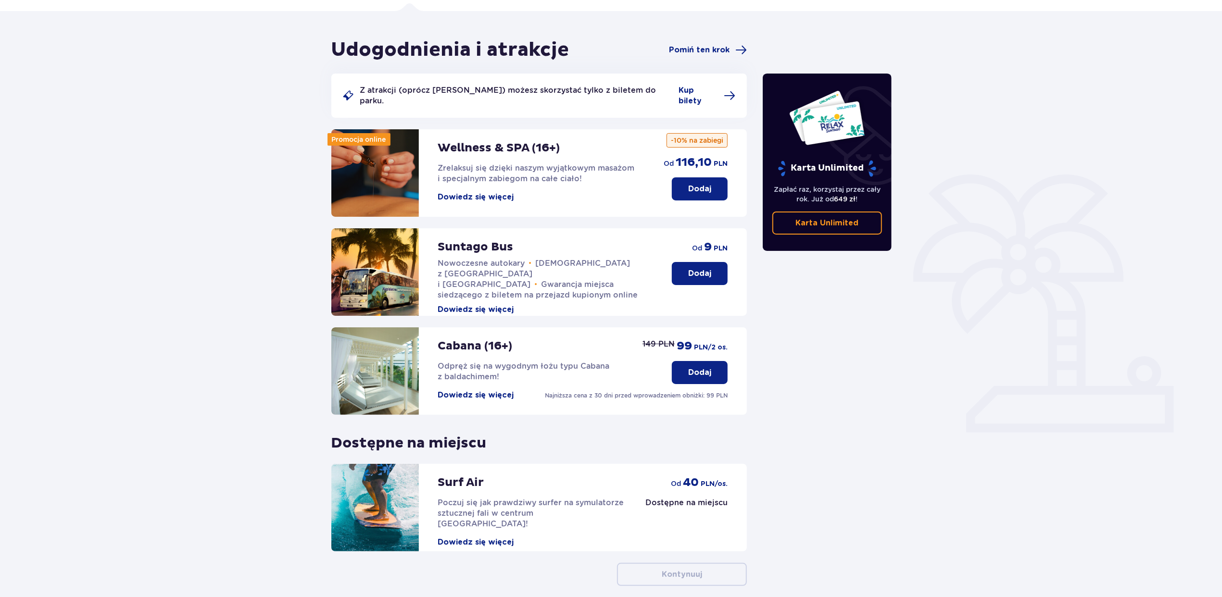
click at [695, 184] on p "Dodaj" at bounding box center [699, 189] width 23 height 11
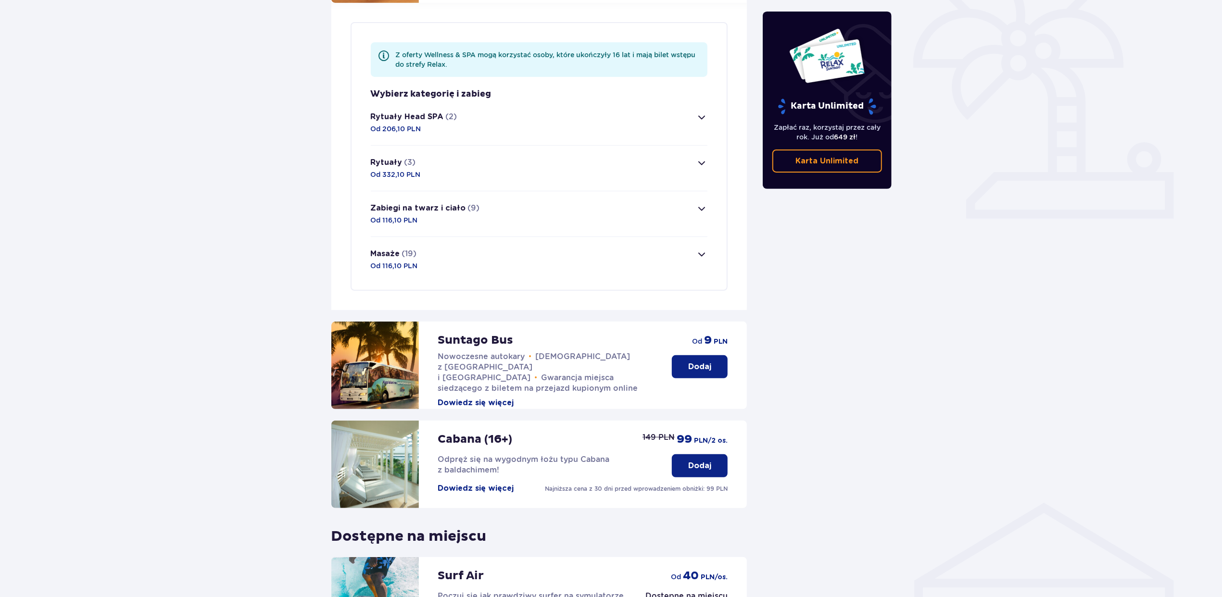
scroll to position [279, 0]
click at [706, 248] on span "button" at bounding box center [702, 254] width 12 height 12
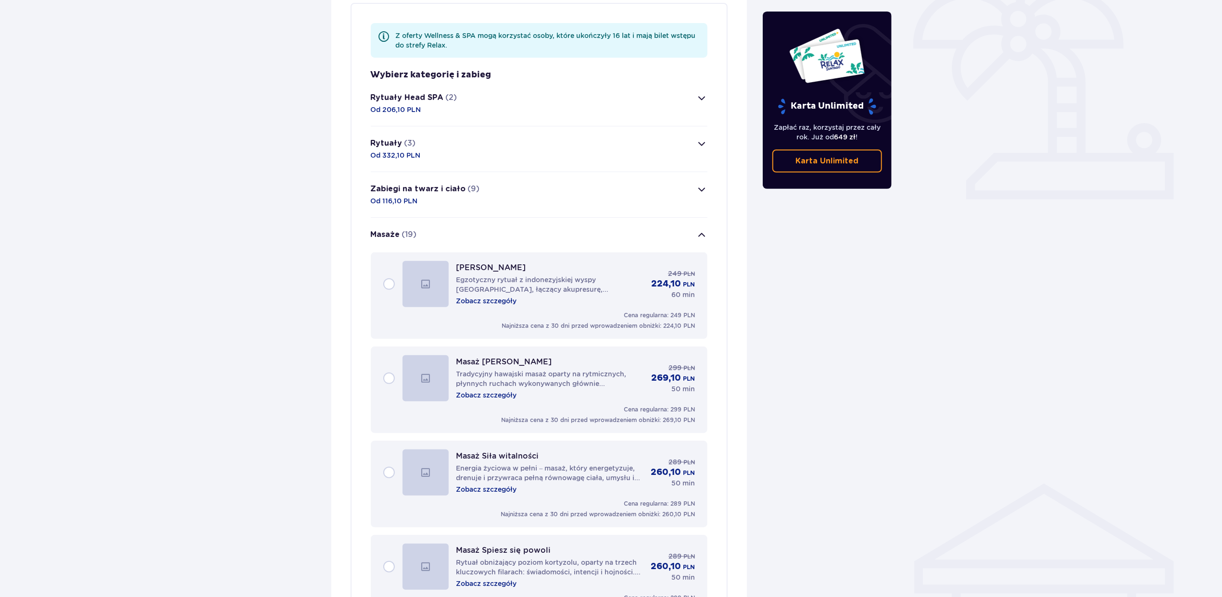
scroll to position [313, 0]
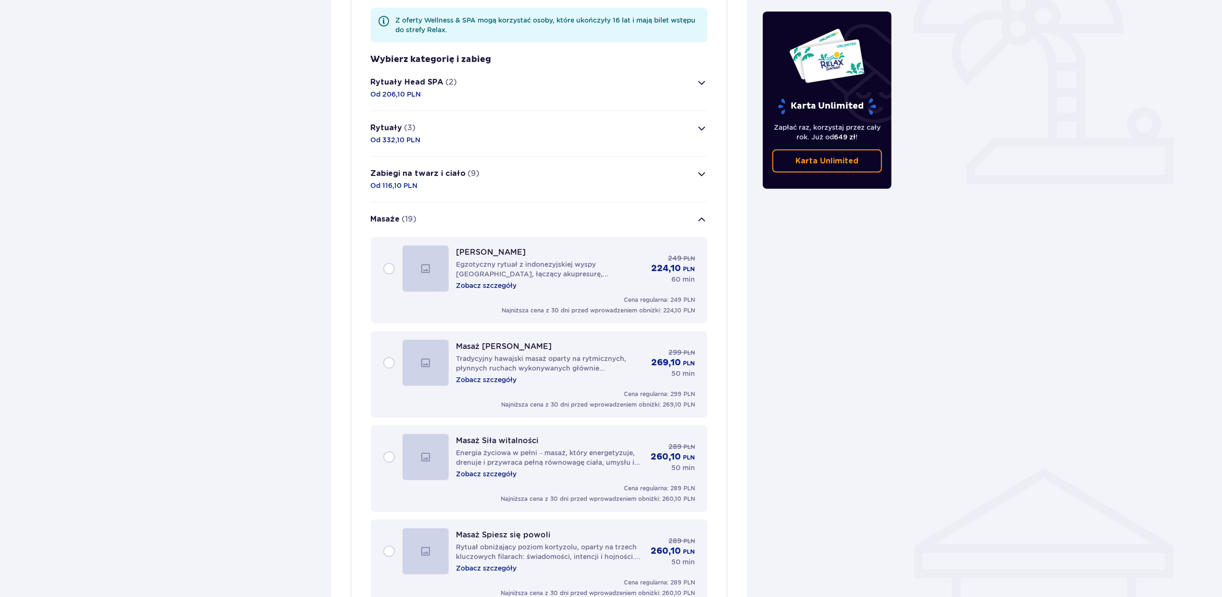
click at [391, 260] on div "Masaż balijski Egzotyczny rytuał z indonezyjskiej wyspy Bali, łączący akupresur…" at bounding box center [539, 269] width 312 height 46
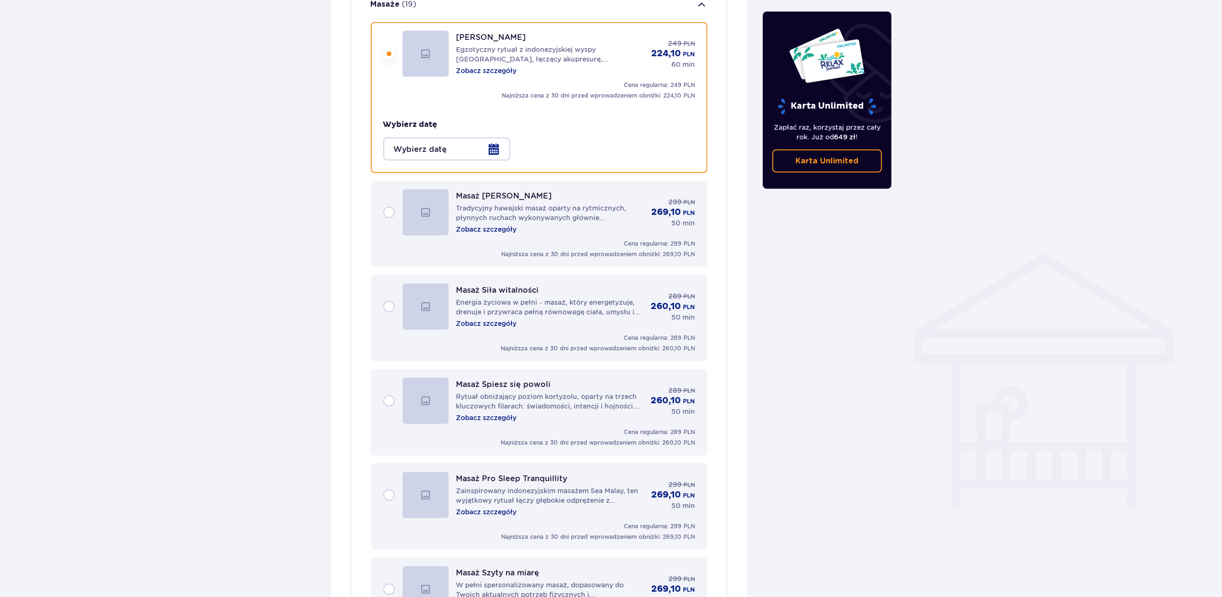
scroll to position [529, 0]
click at [495, 141] on div at bounding box center [446, 147] width 127 height 23
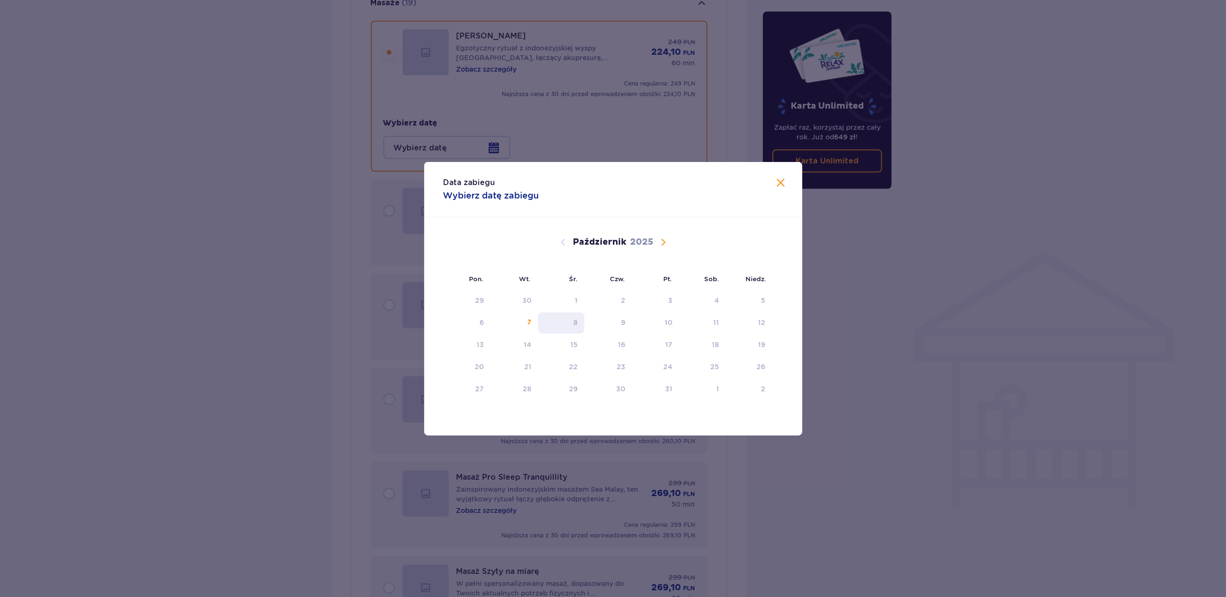
click at [576, 322] on div "8" at bounding box center [575, 323] width 4 height 10
click at [664, 243] on span "Następny miesiąc" at bounding box center [664, 243] width 12 height 12
click at [564, 242] on span "Poprzedni miesiąc" at bounding box center [563, 243] width 12 height 12
click at [778, 185] on span "Zamknij" at bounding box center [781, 183] width 12 height 12
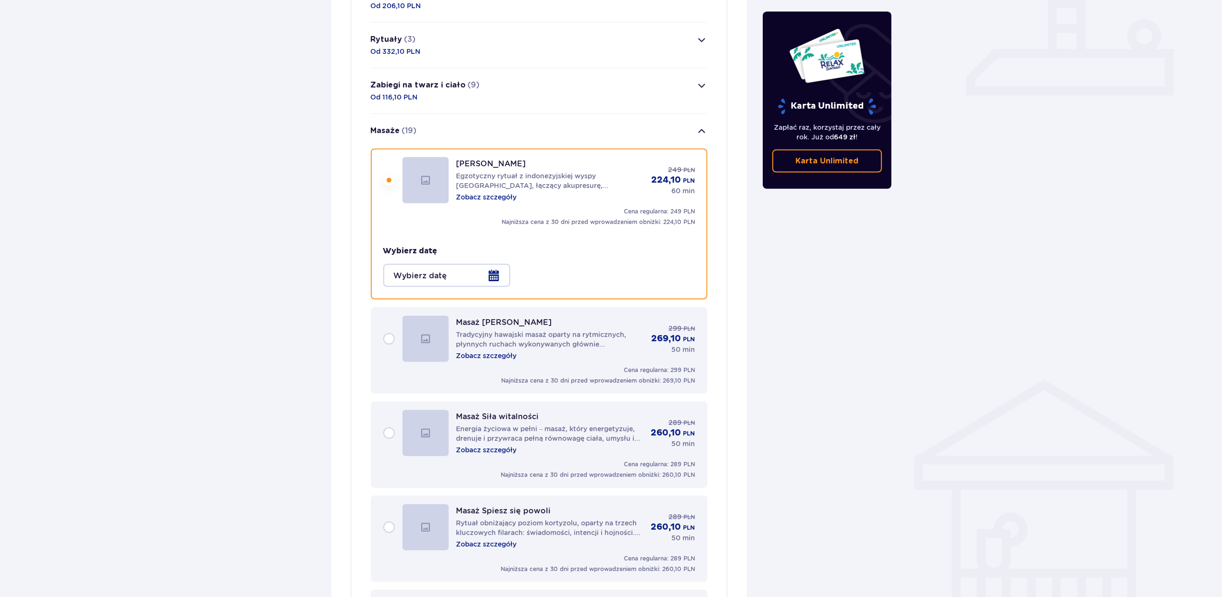
scroll to position [401, 0]
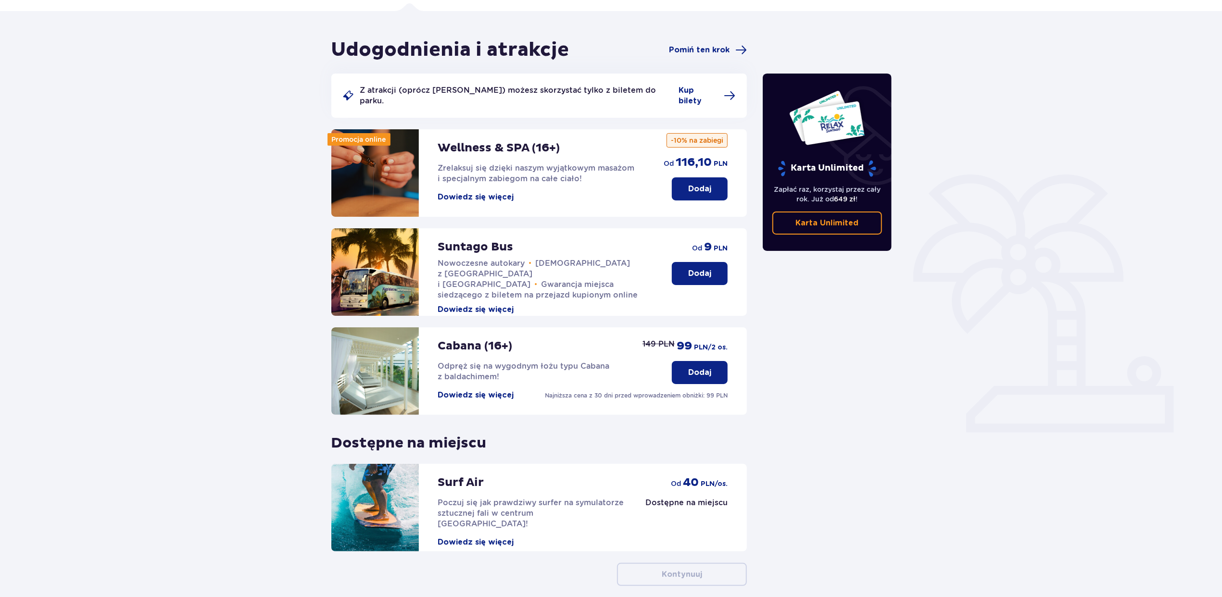
click at [701, 184] on p "Dodaj" at bounding box center [699, 189] width 23 height 11
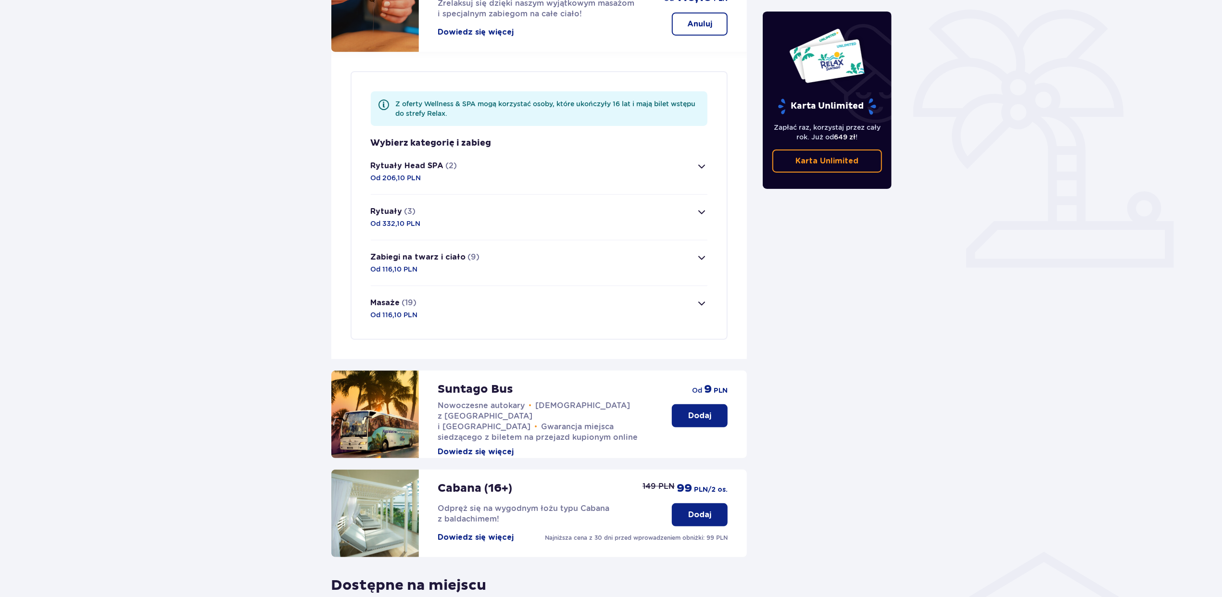
scroll to position [215, 0]
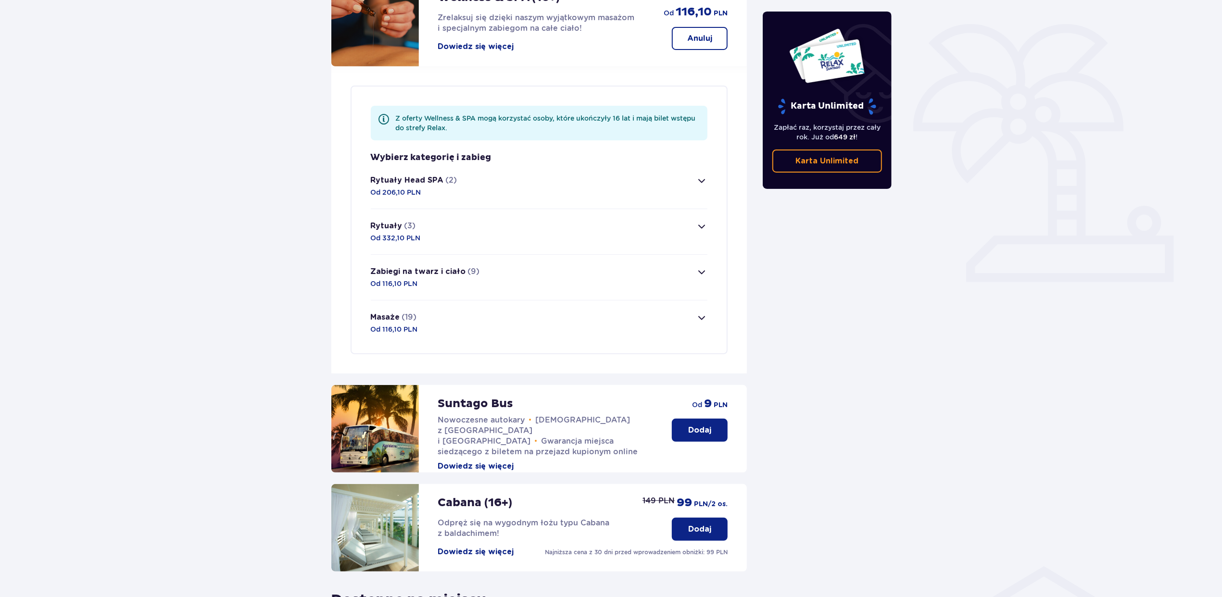
click at [703, 312] on span "button" at bounding box center [702, 318] width 12 height 12
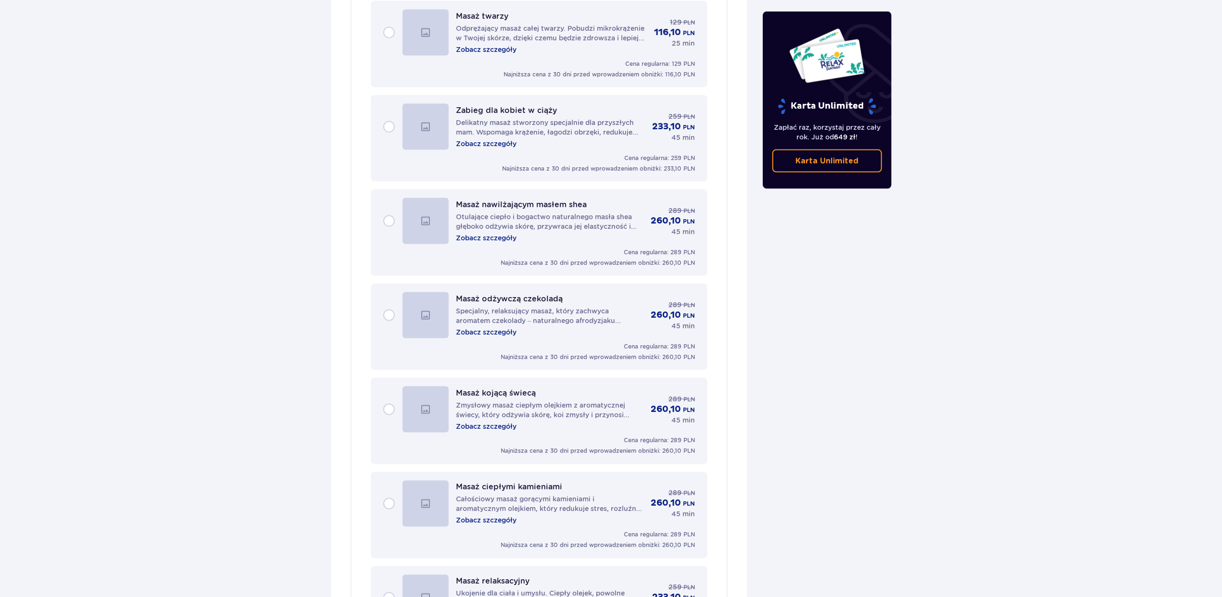
scroll to position [1403, 0]
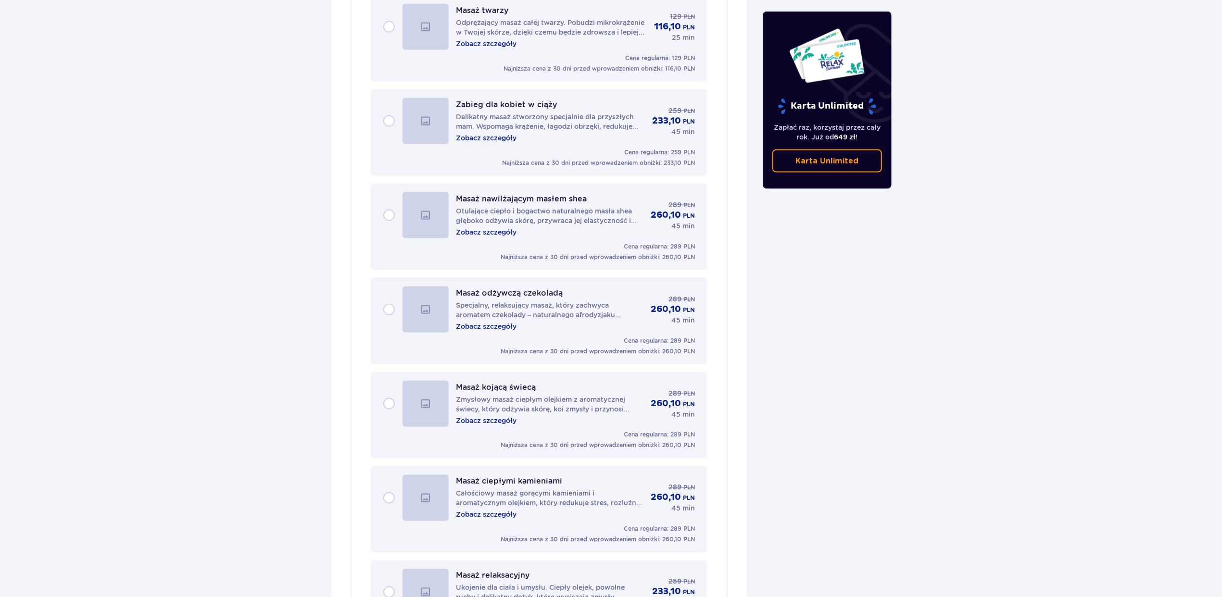
click at [389, 294] on div "Masaż odżywczą czekoladą Specjalny, relaksujący masaż, który zachwyca aromatem …" at bounding box center [539, 310] width 312 height 46
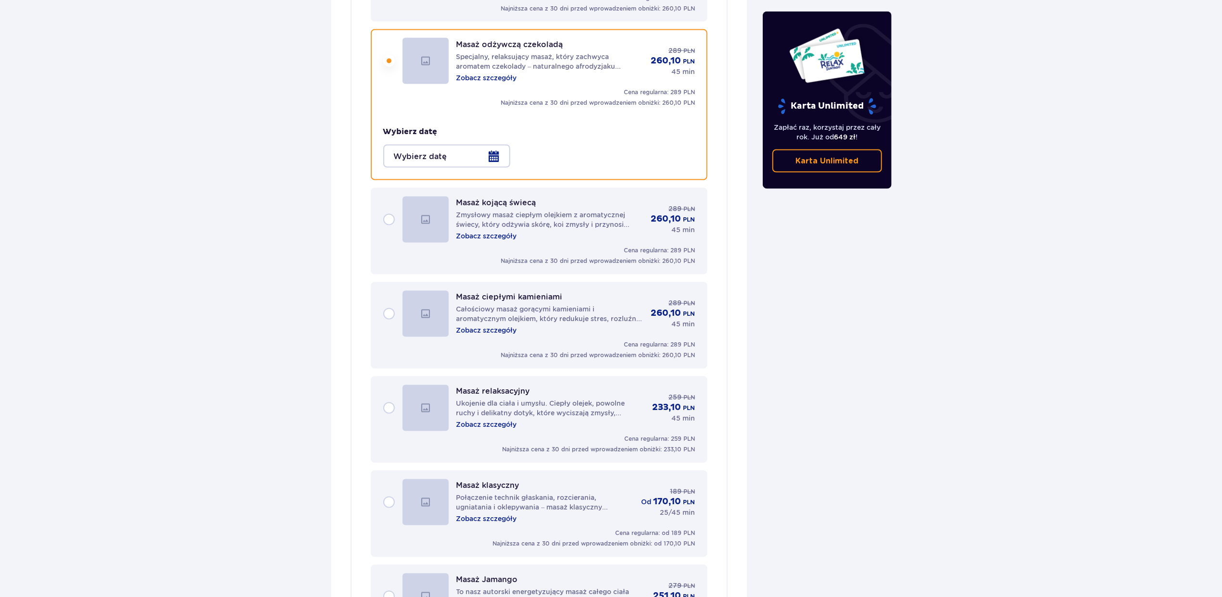
scroll to position [1653, 0]
click at [489, 144] on div at bounding box center [446, 155] width 127 height 23
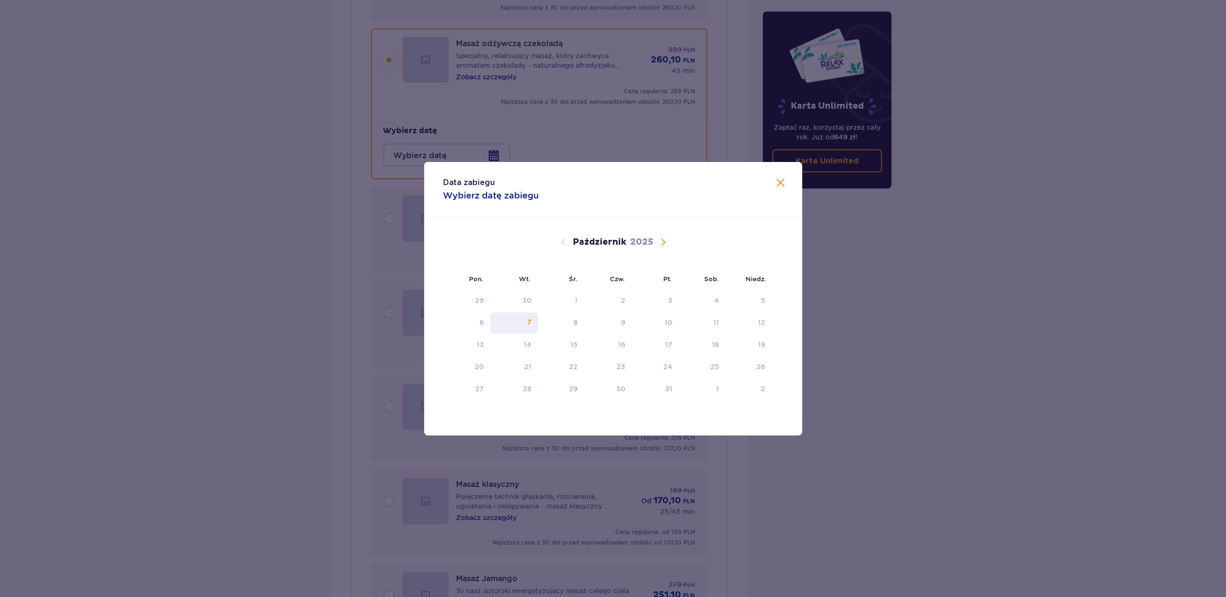
click at [528, 322] on div "7" at bounding box center [529, 323] width 4 height 10
click at [528, 318] on div "7" at bounding box center [529, 323] width 4 height 10
click at [785, 183] on span "Zamknij" at bounding box center [781, 183] width 12 height 12
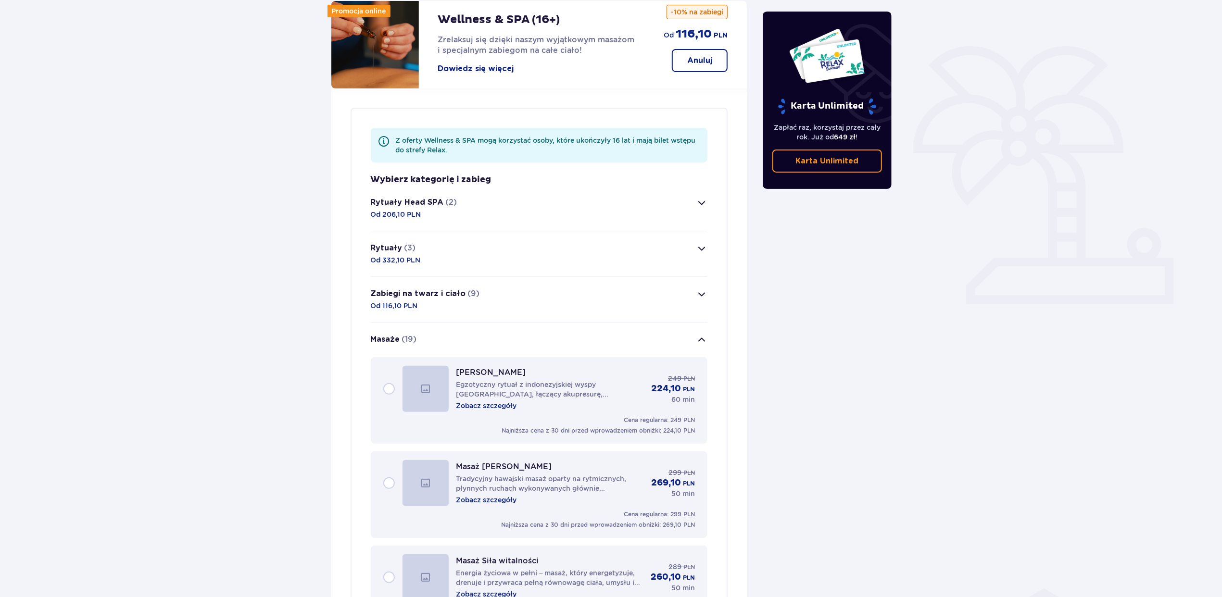
scroll to position [64, 0]
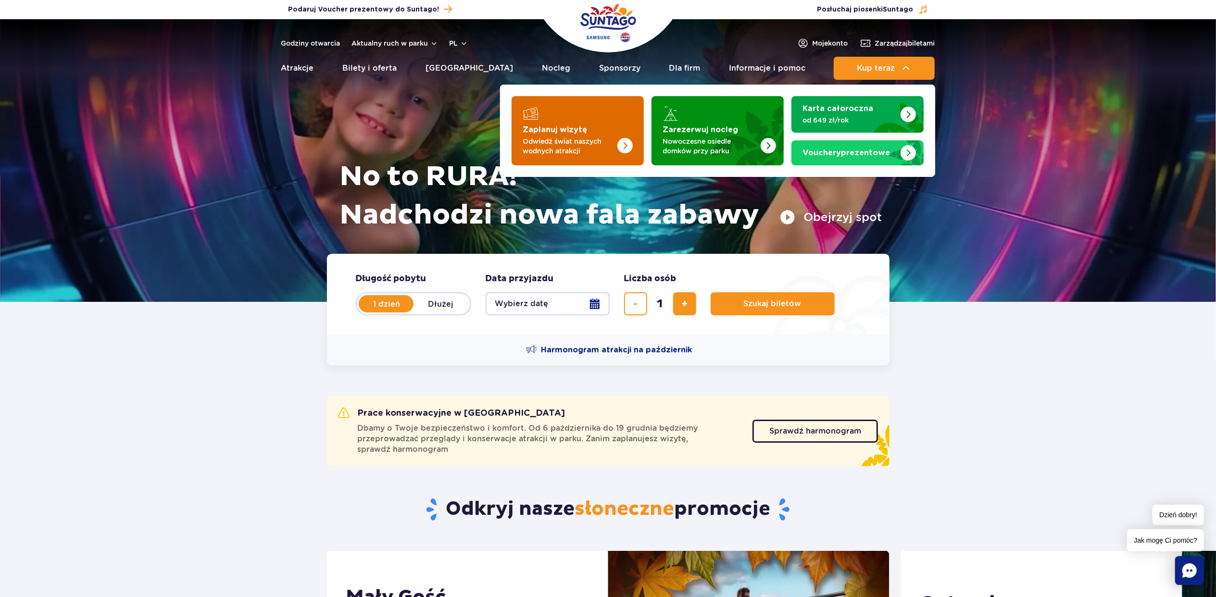
click at [576, 129] on strong "Zaplanuj wizytę" at bounding box center [555, 130] width 64 height 8
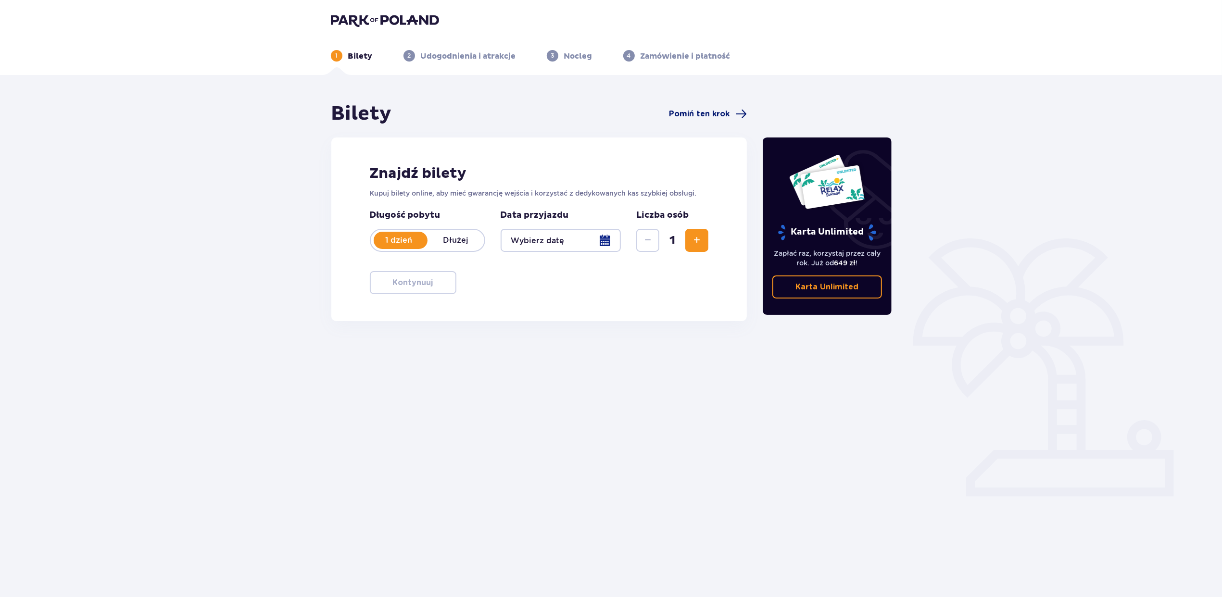
click at [684, 116] on span "Pomiń ten krok" at bounding box center [699, 114] width 61 height 11
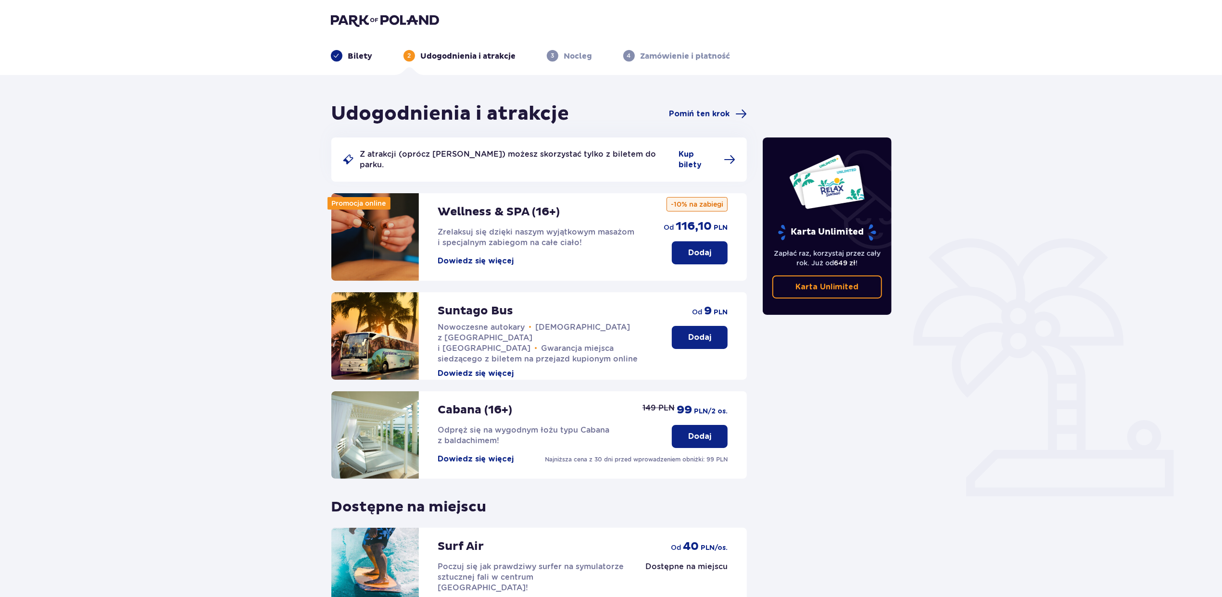
scroll to position [64, 0]
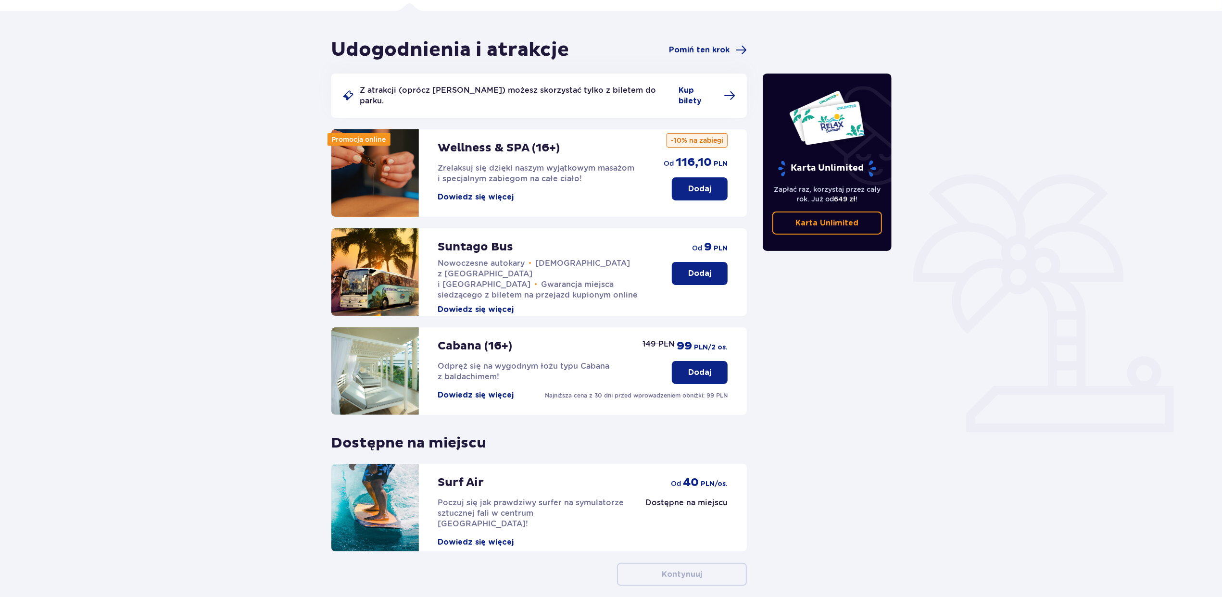
click at [705, 184] on p "Dodaj" at bounding box center [699, 189] width 23 height 11
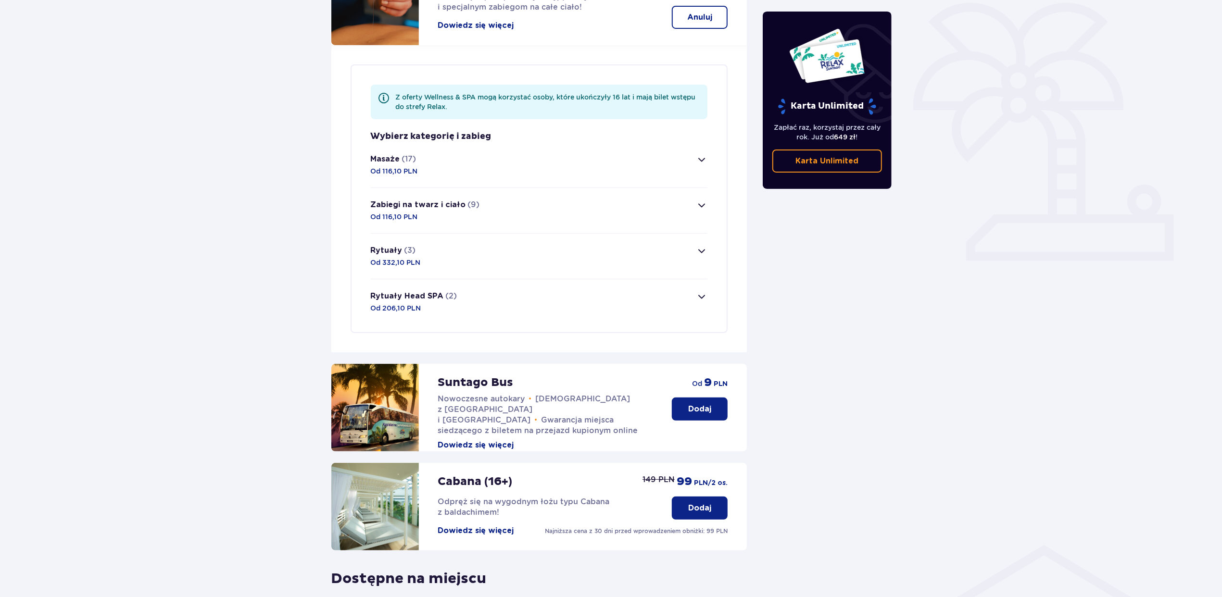
scroll to position [215, 0]
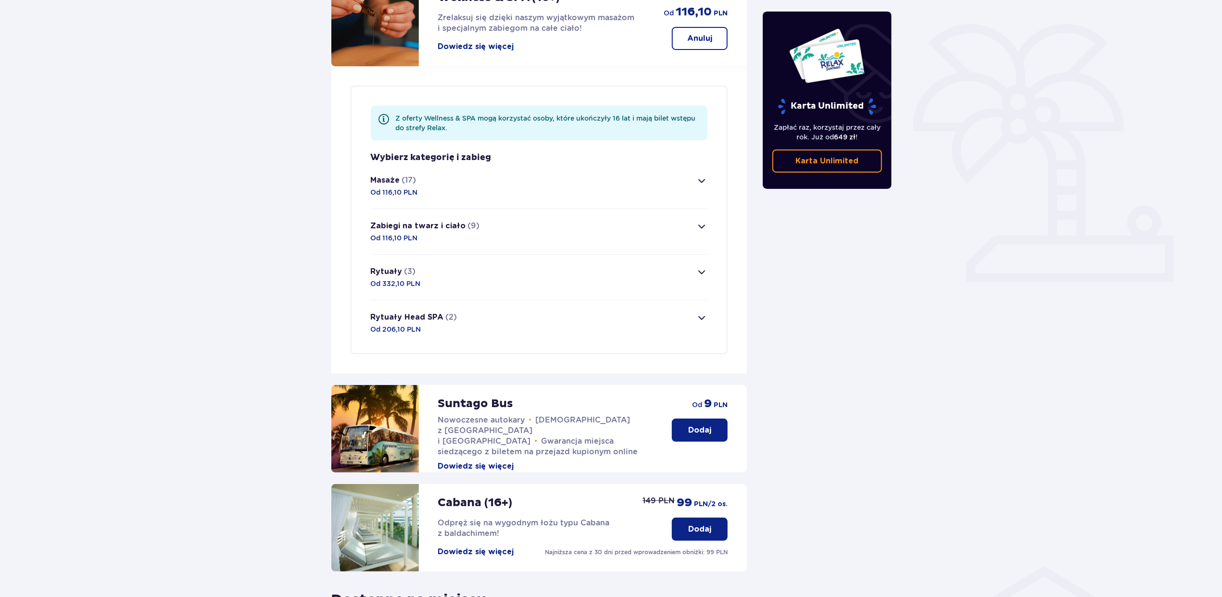
click at [699, 175] on span "button" at bounding box center [702, 181] width 12 height 12
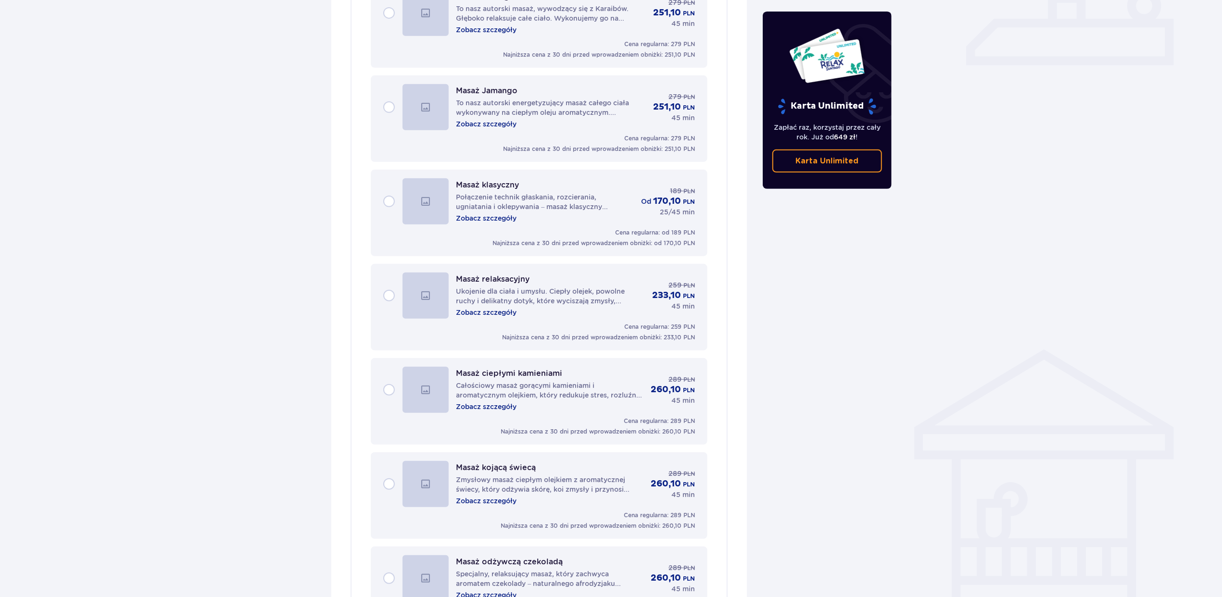
scroll to position [624, 0]
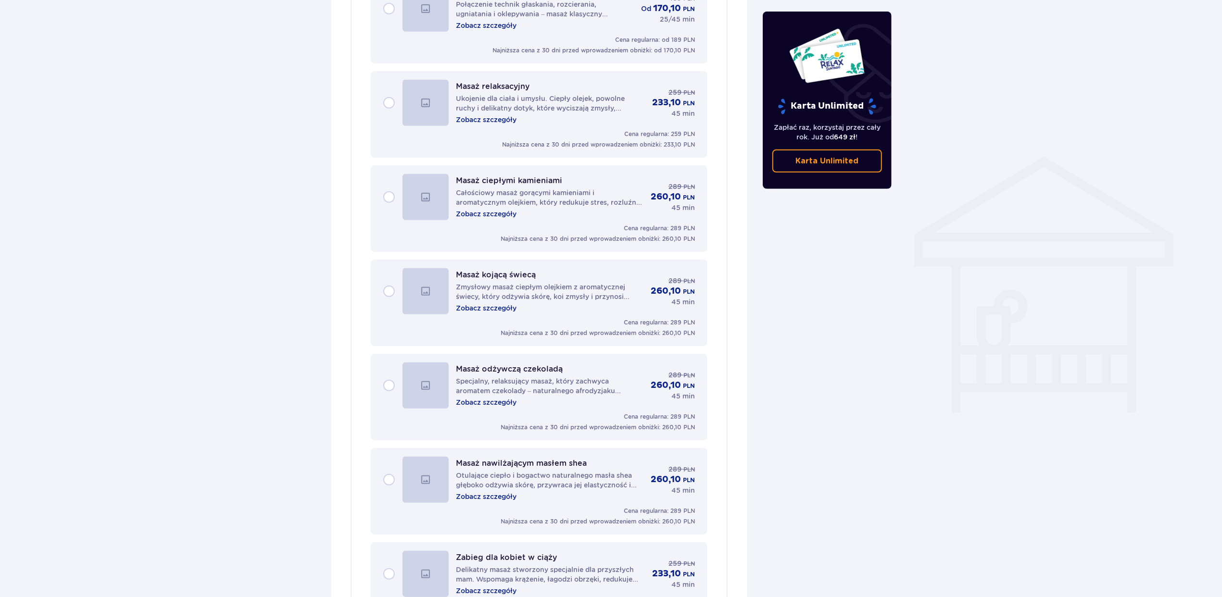
click at [390, 277] on div "Masaż kojącą świecą Zmysłowy masaż ciepłym olejkiem z aromatycznej świecy, któr…" at bounding box center [539, 291] width 312 height 46
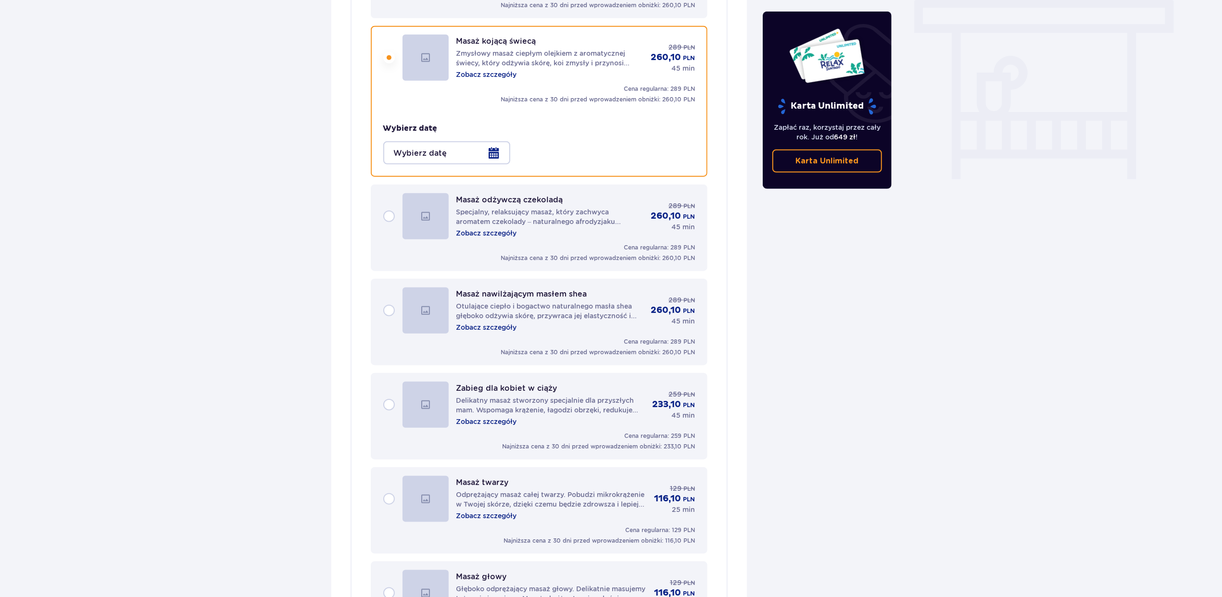
scroll to position [859, 0]
click at [493, 140] on div at bounding box center [446, 151] width 127 height 23
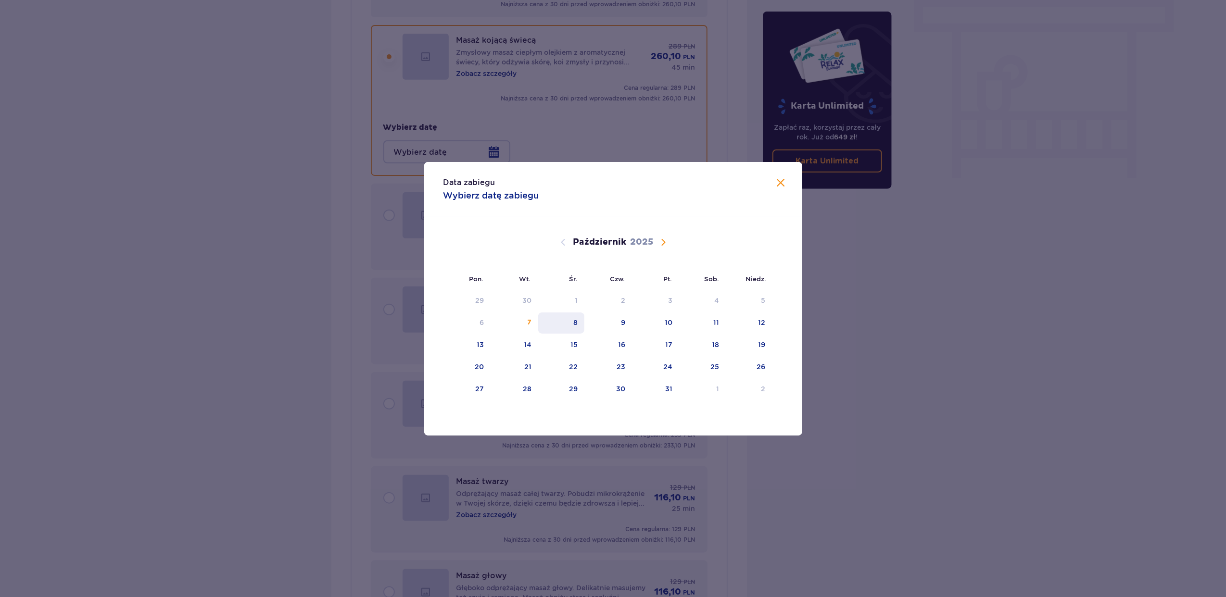
click at [576, 318] on div "8" at bounding box center [575, 323] width 4 height 10
type input "08.10.25"
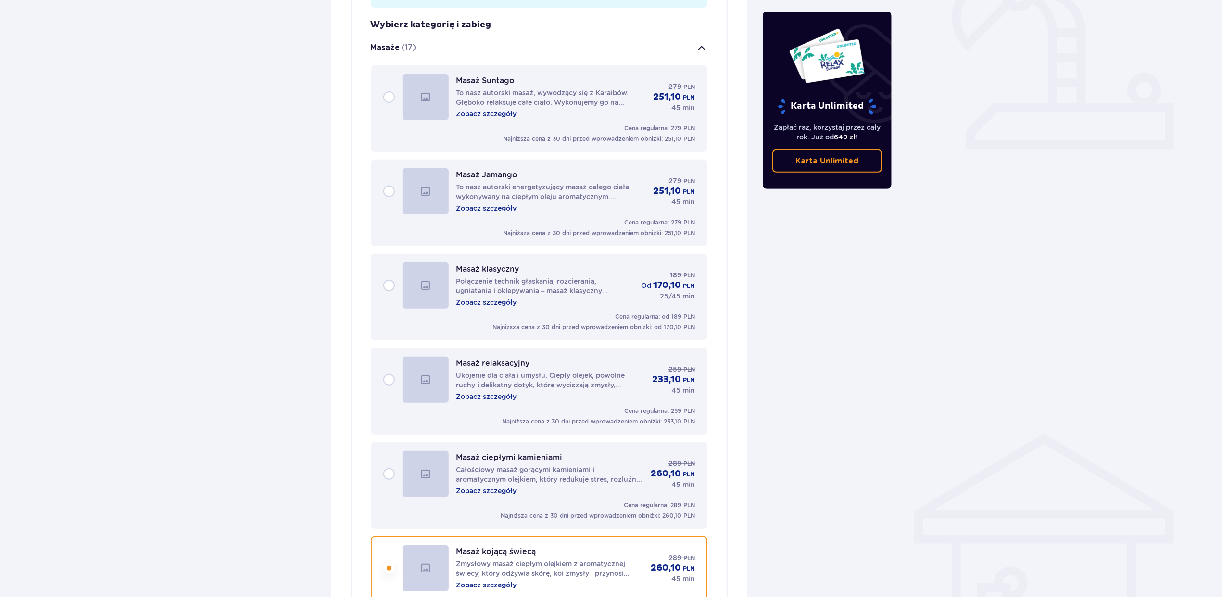
scroll to position [346, 0]
click at [390, 89] on div "Masaż Suntago To nasz autorski masaż, wywodzący się z Karaibów. Głęboko relaksu…" at bounding box center [539, 98] width 312 height 46
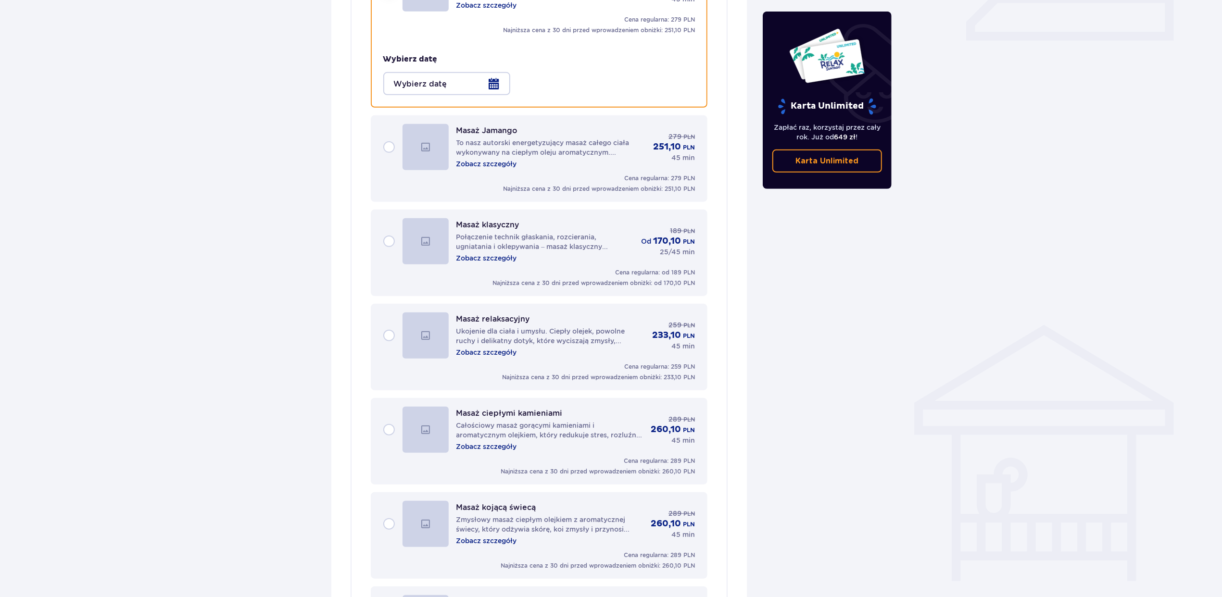
scroll to position [455, 0]
click at [491, 79] on div at bounding box center [446, 84] width 127 height 23
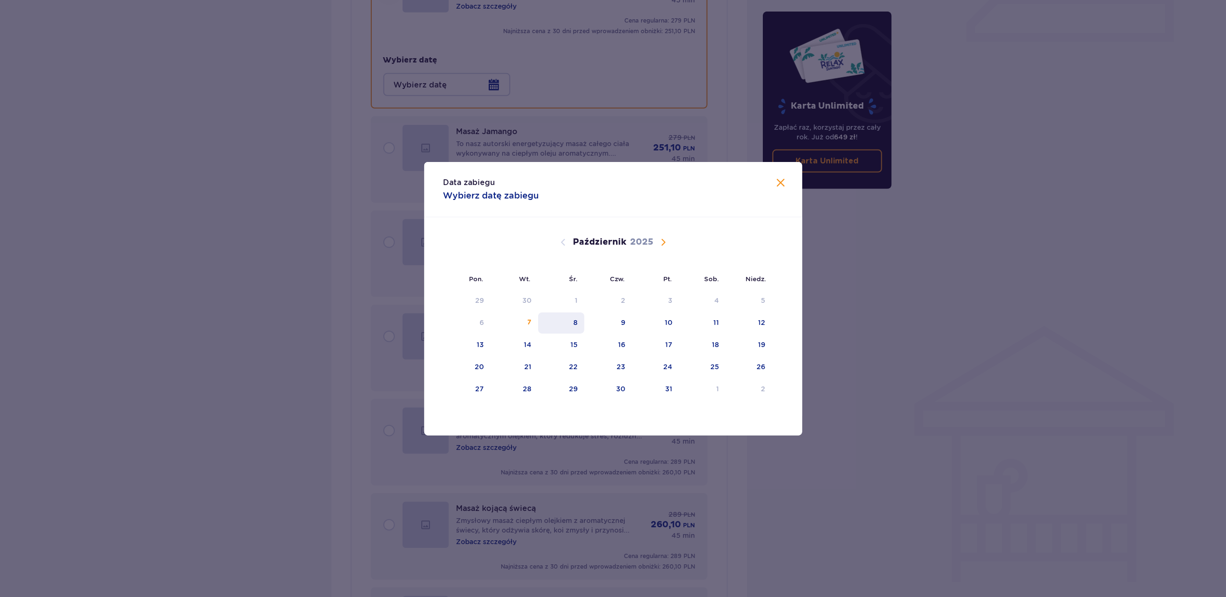
click at [575, 321] on div "8" at bounding box center [575, 323] width 4 height 10
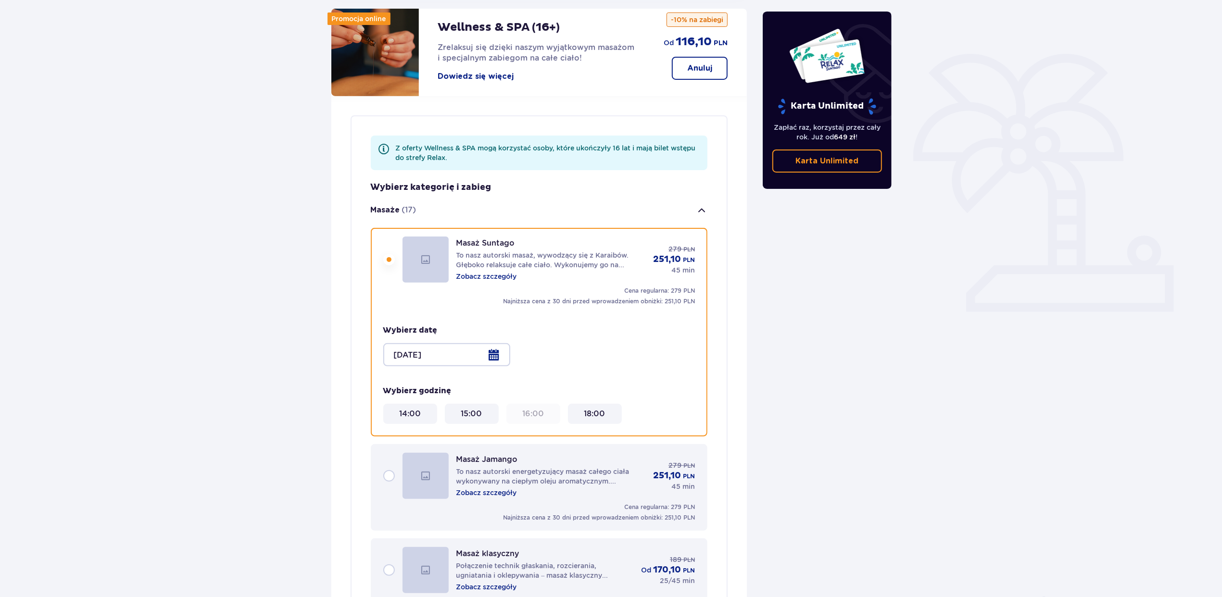
scroll to position [199, 0]
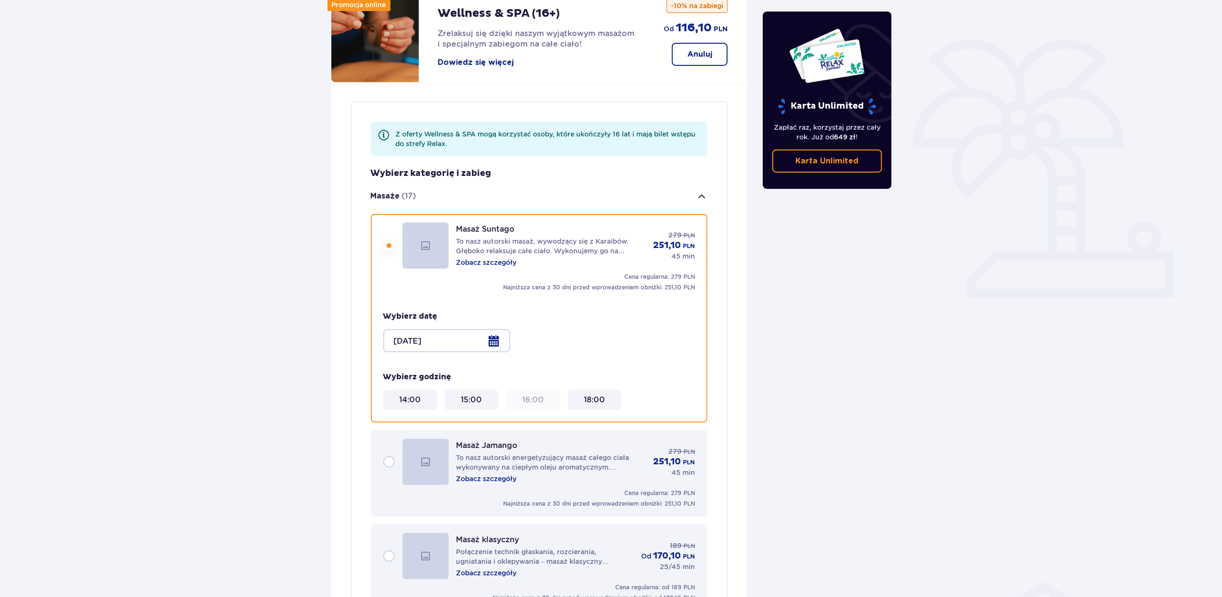
click at [495, 329] on div at bounding box center [446, 340] width 127 height 23
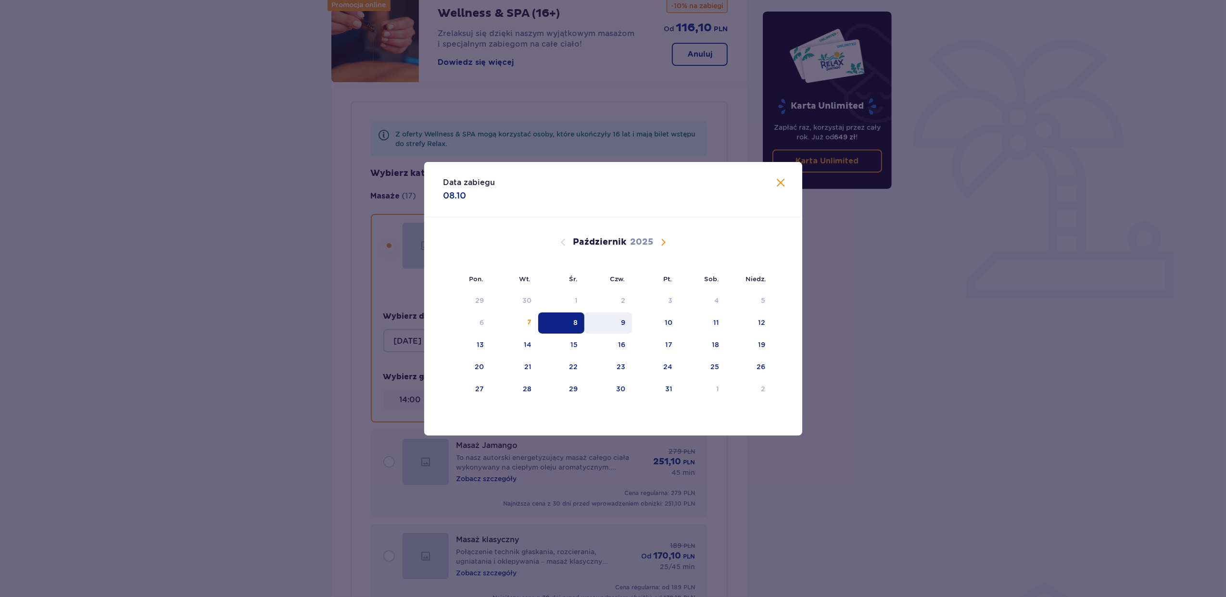
click at [621, 316] on div "9" at bounding box center [608, 323] width 48 height 21
type input "09.10.25"
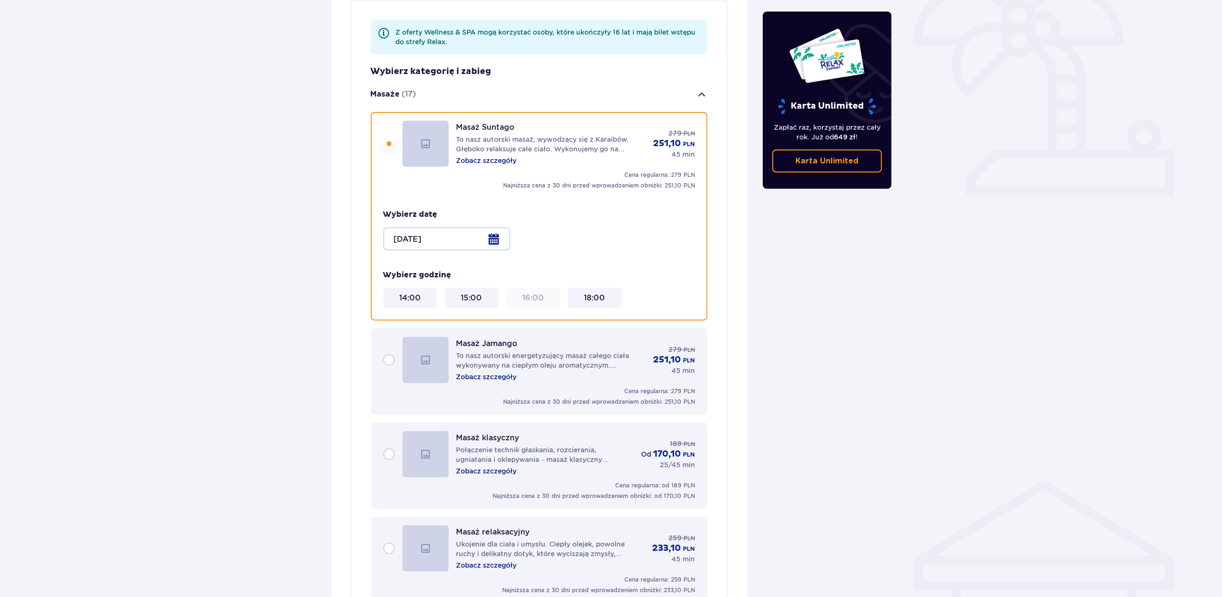
scroll to position [320, 0]
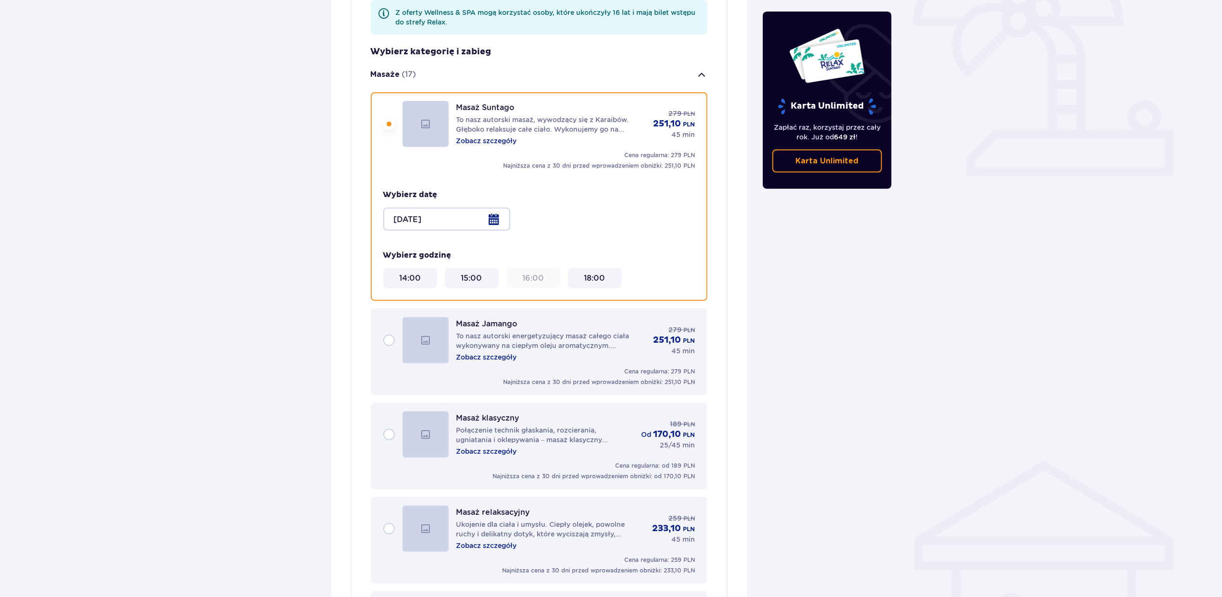
drag, startPoint x: 389, startPoint y: 328, endPoint x: 507, endPoint y: 337, distance: 117.7
click at [389, 328] on div "Masaż Jamango To nasz autorski energetyzujący masaż całego ciała wykonywany na …" at bounding box center [539, 340] width 312 height 46
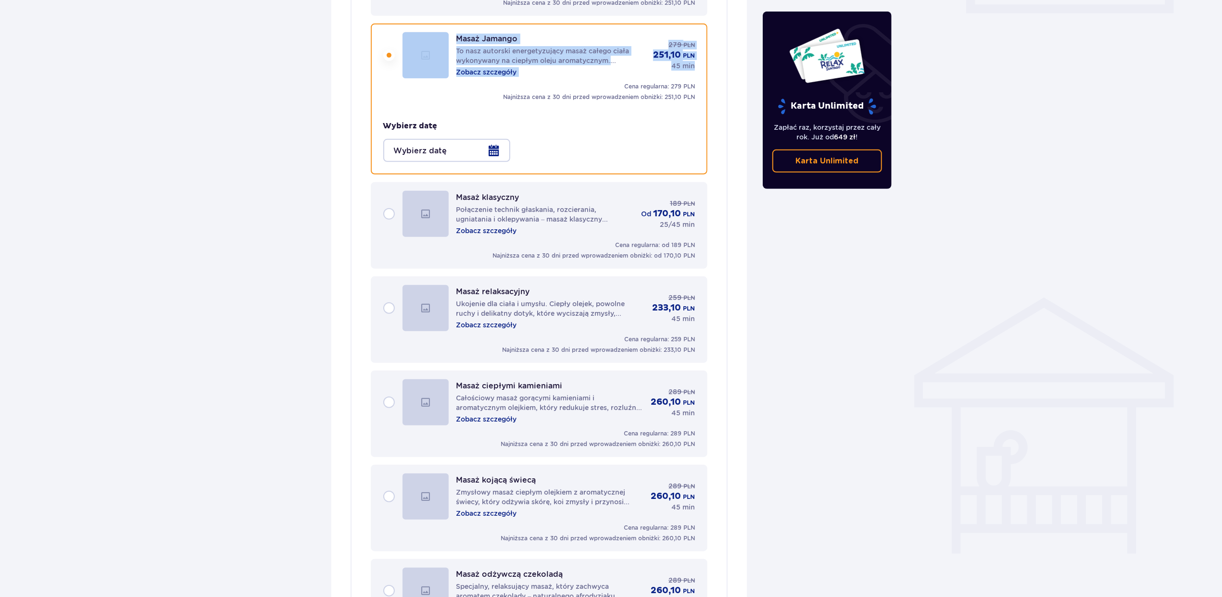
scroll to position [485, 0]
click at [389, 197] on div "Masaż klasyczny Połączenie technik głaskania, rozcierania, ugniatania i oklepyw…" at bounding box center [539, 213] width 312 height 46
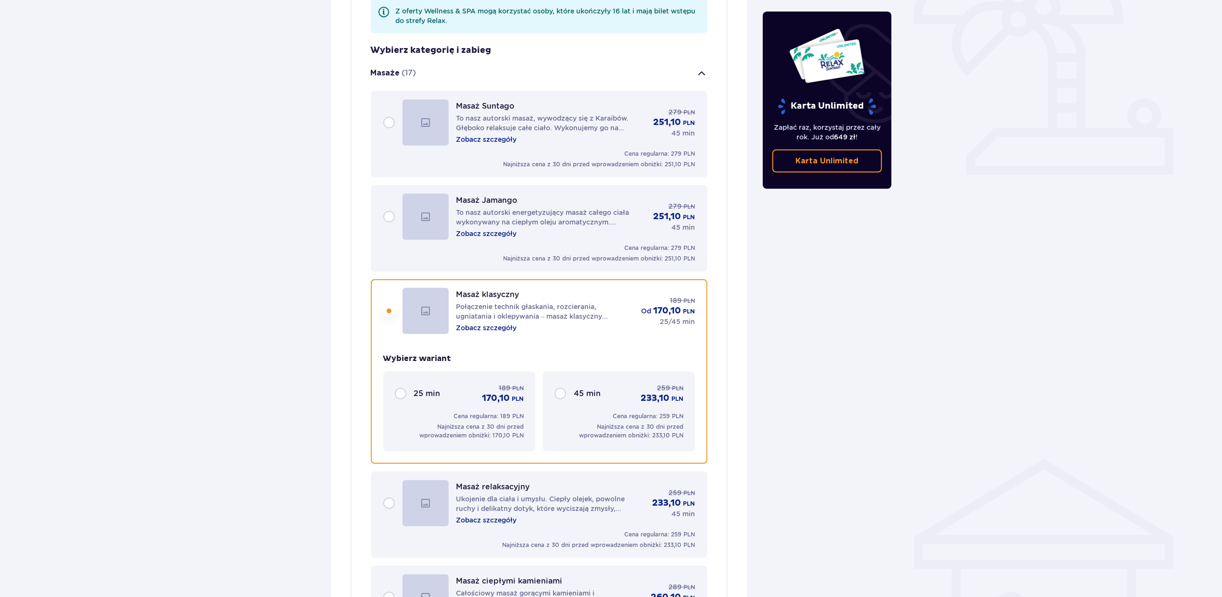
scroll to position [514, 0]
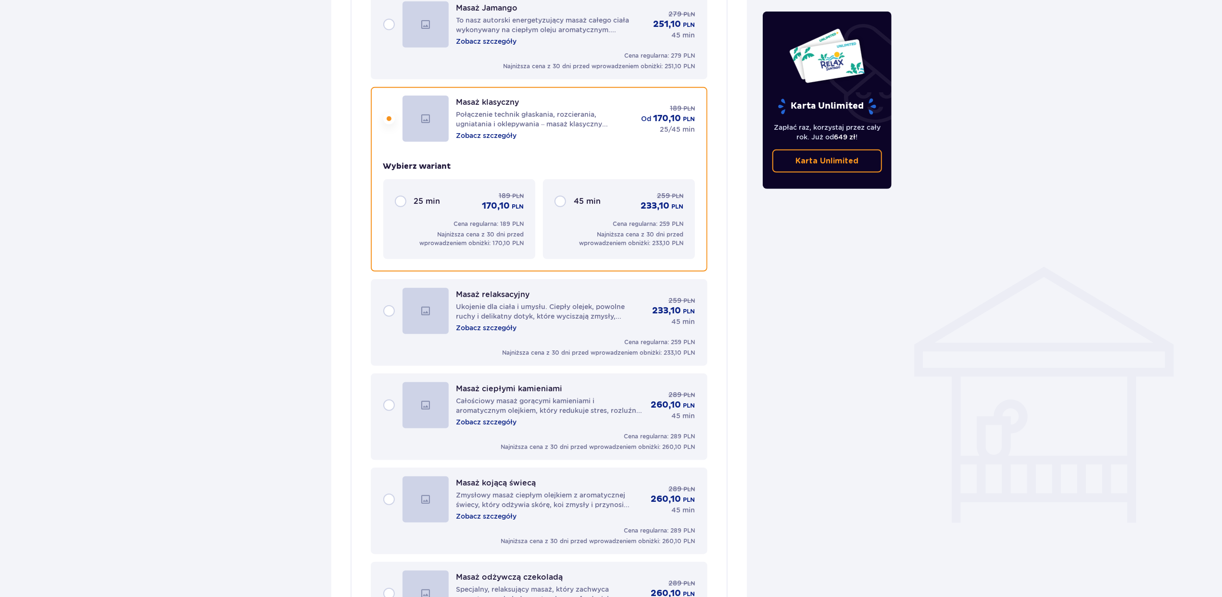
click at [561, 191] on div "45 min 259 PLN 233,10 PLN" at bounding box center [619, 201] width 129 height 21
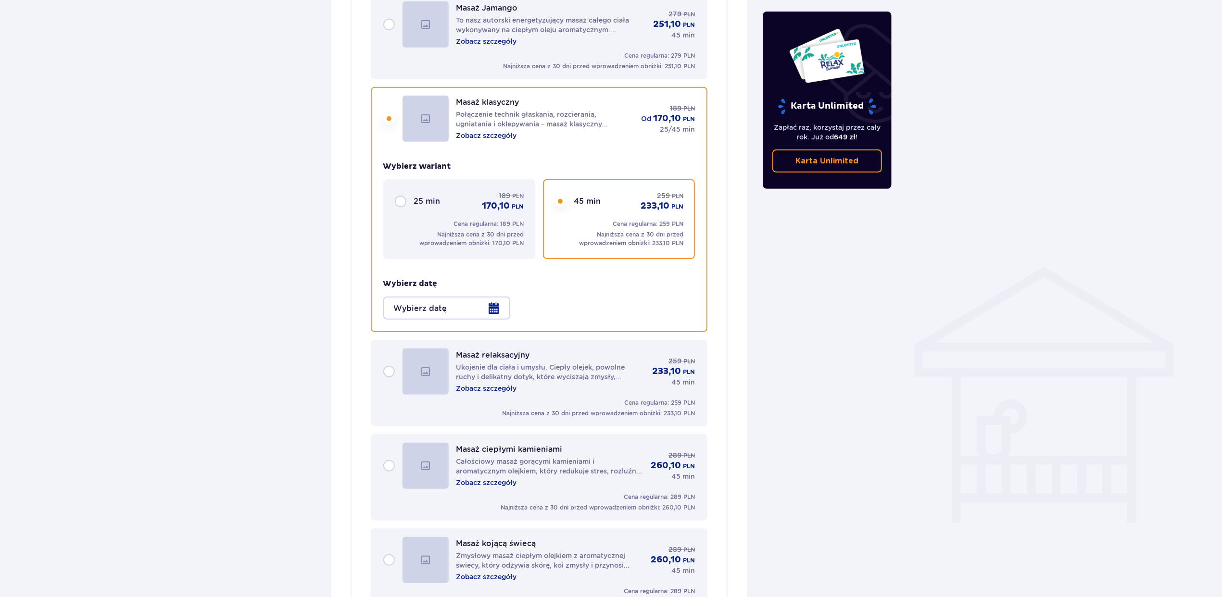
click at [493, 297] on div at bounding box center [446, 308] width 127 height 23
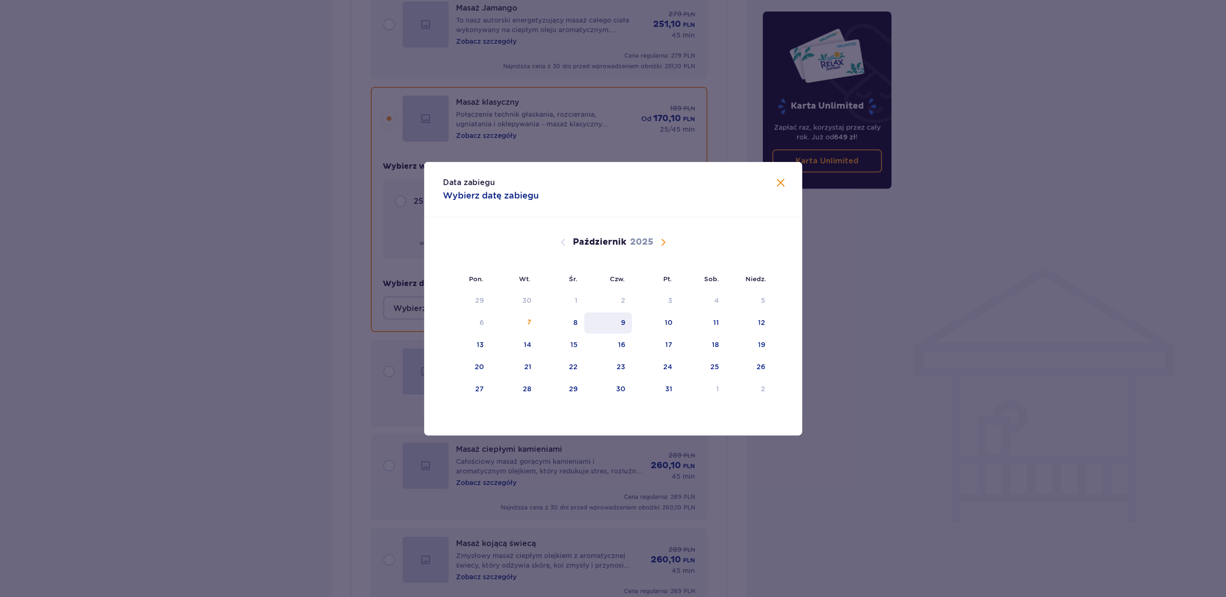
click at [622, 320] on div "9" at bounding box center [623, 323] width 4 height 10
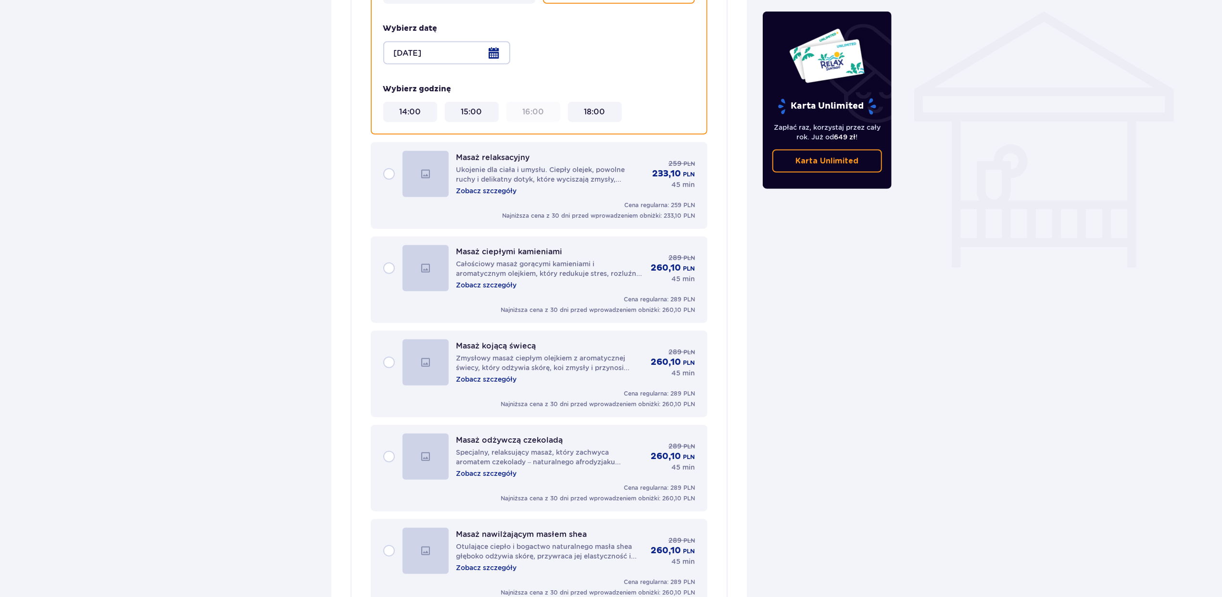
scroll to position [513, 0]
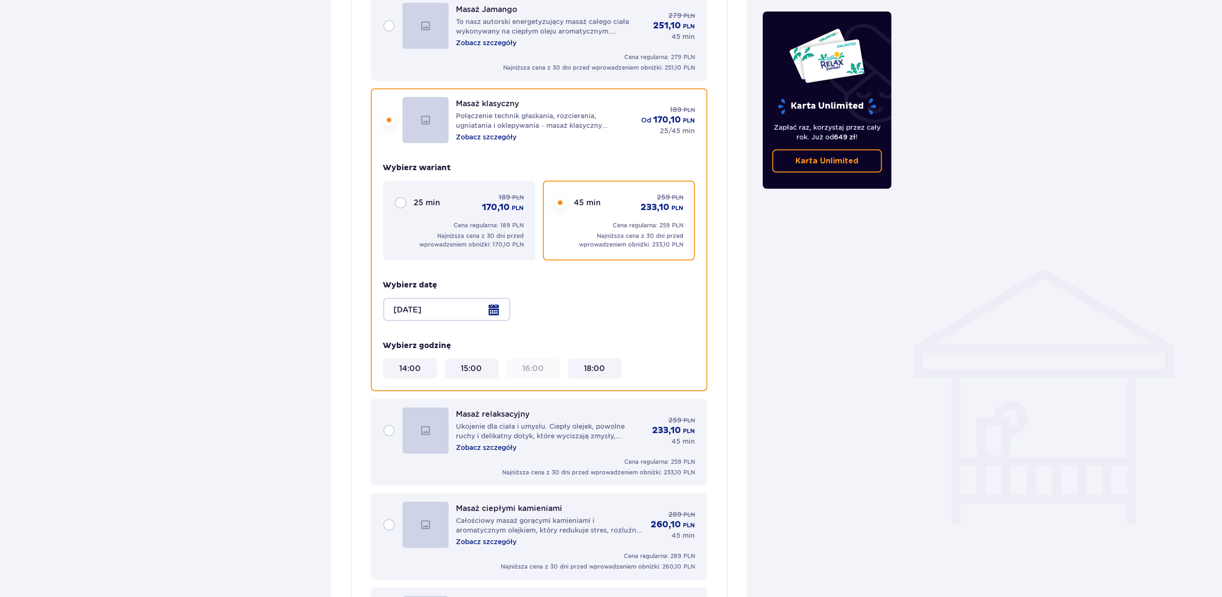
click at [487, 301] on div at bounding box center [446, 309] width 127 height 23
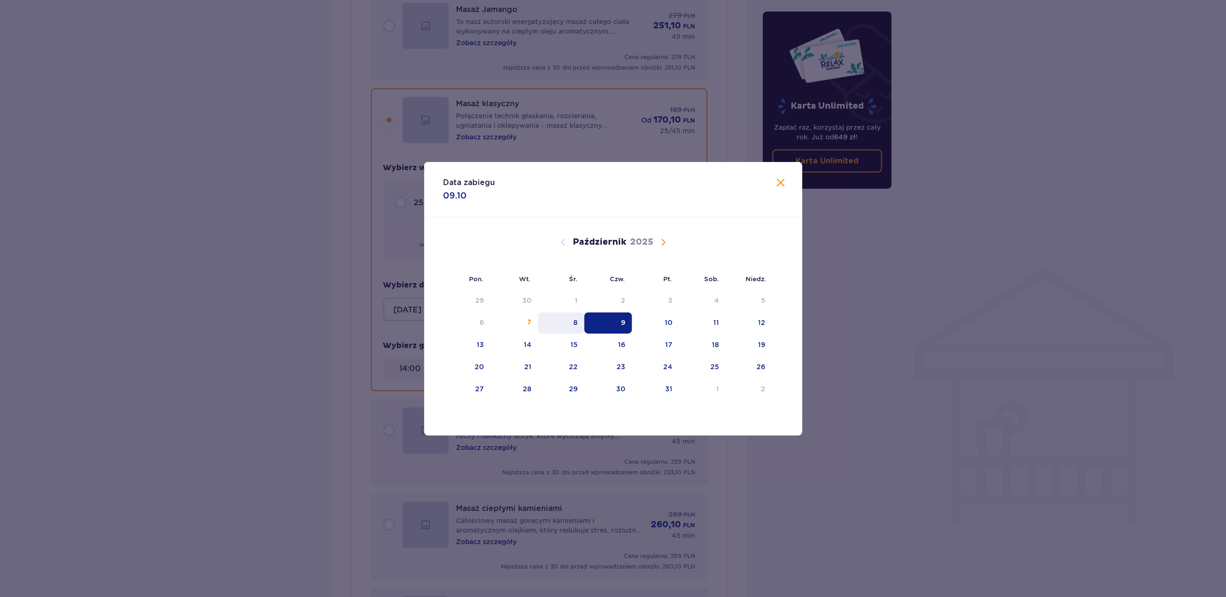
click at [579, 325] on div "8" at bounding box center [561, 323] width 47 height 21
type input "[DATE]"
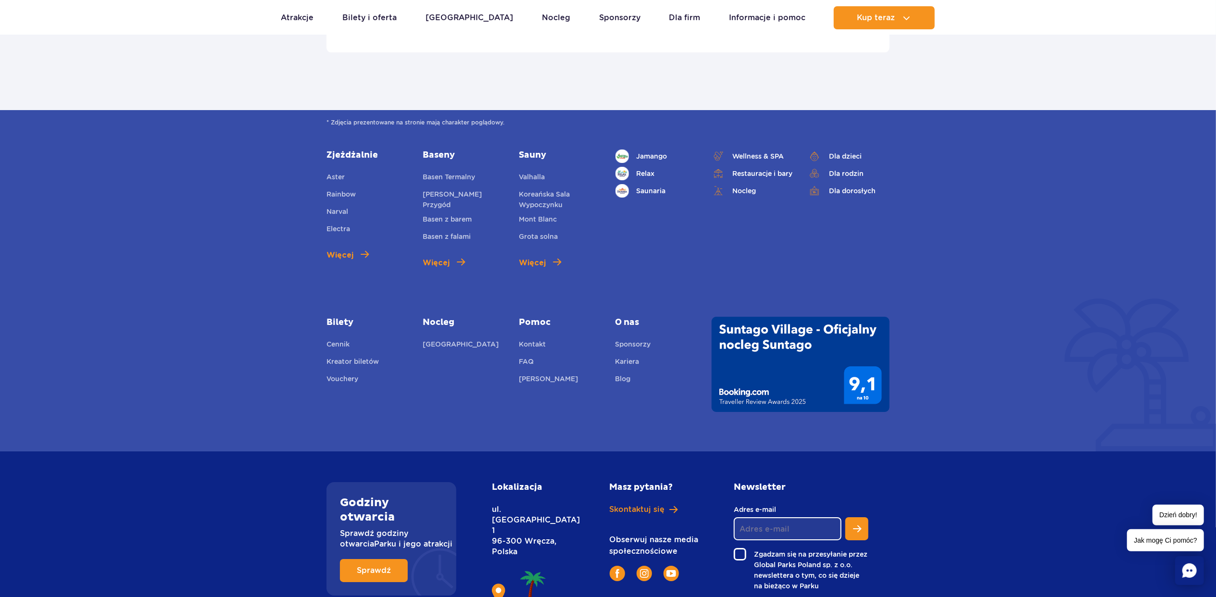
scroll to position [3437, 0]
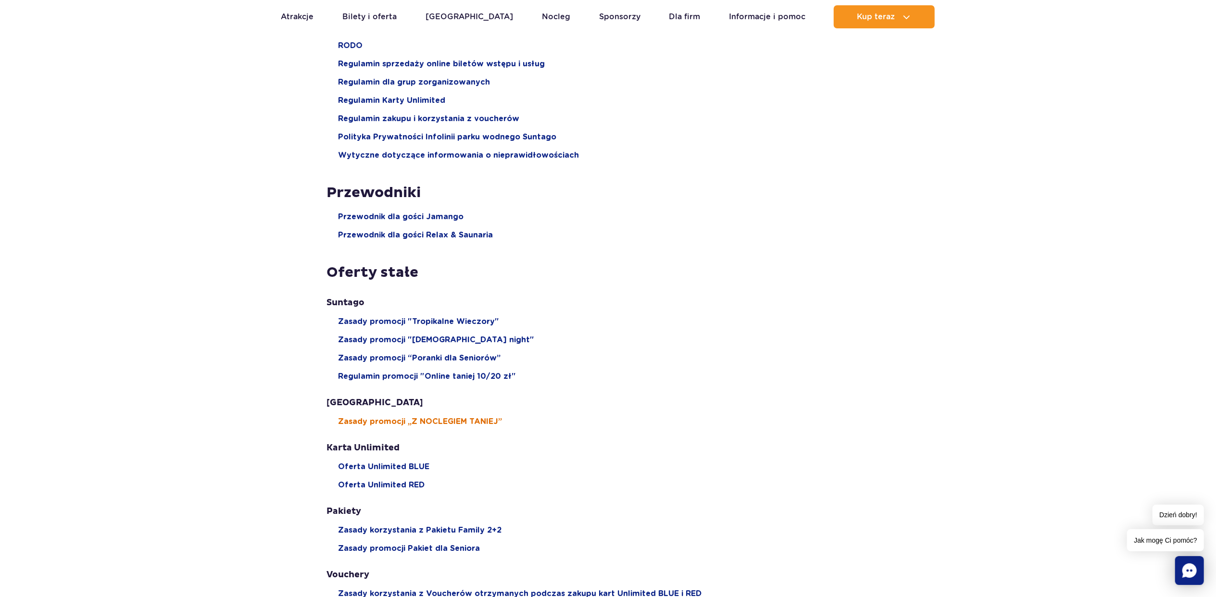
click at [491, 420] on span "Zasady promocji „Z NOCLEGIEM TANIEJ”" at bounding box center [420, 422] width 164 height 11
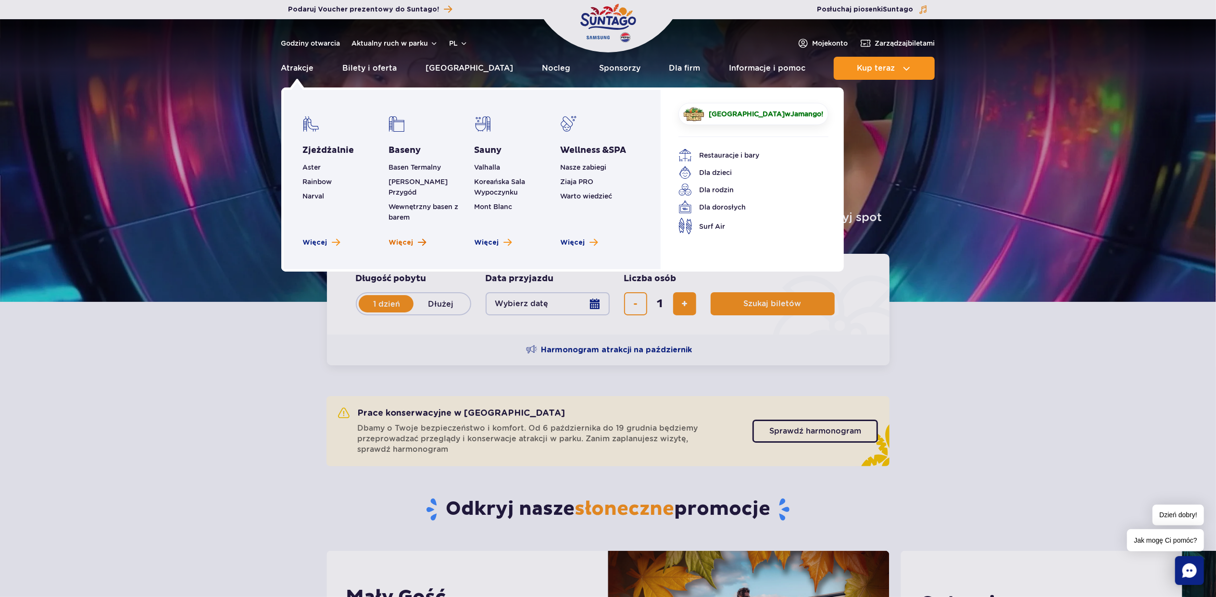
click at [399, 238] on span "Więcej" at bounding box center [401, 243] width 25 height 10
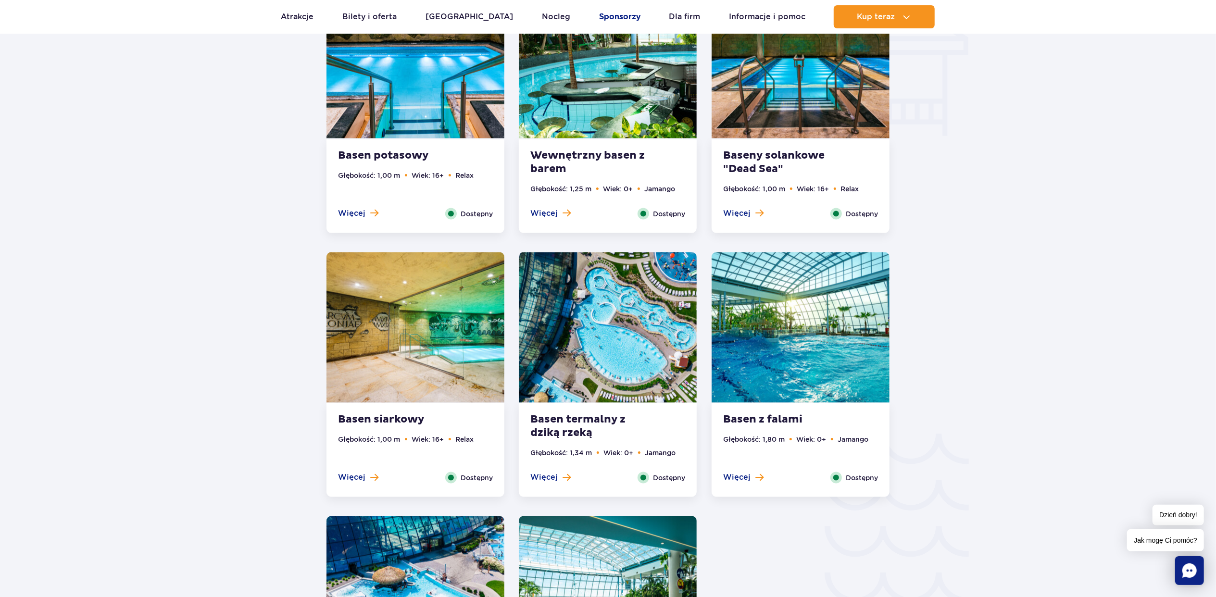
scroll to position [1218, 0]
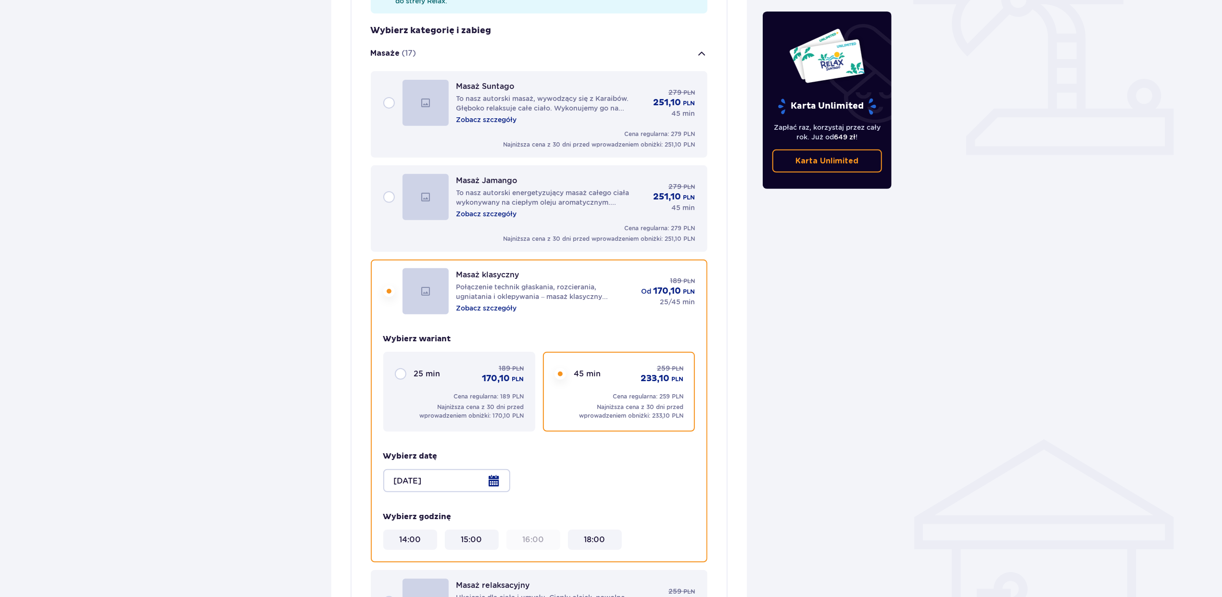
scroll to position [385, 0]
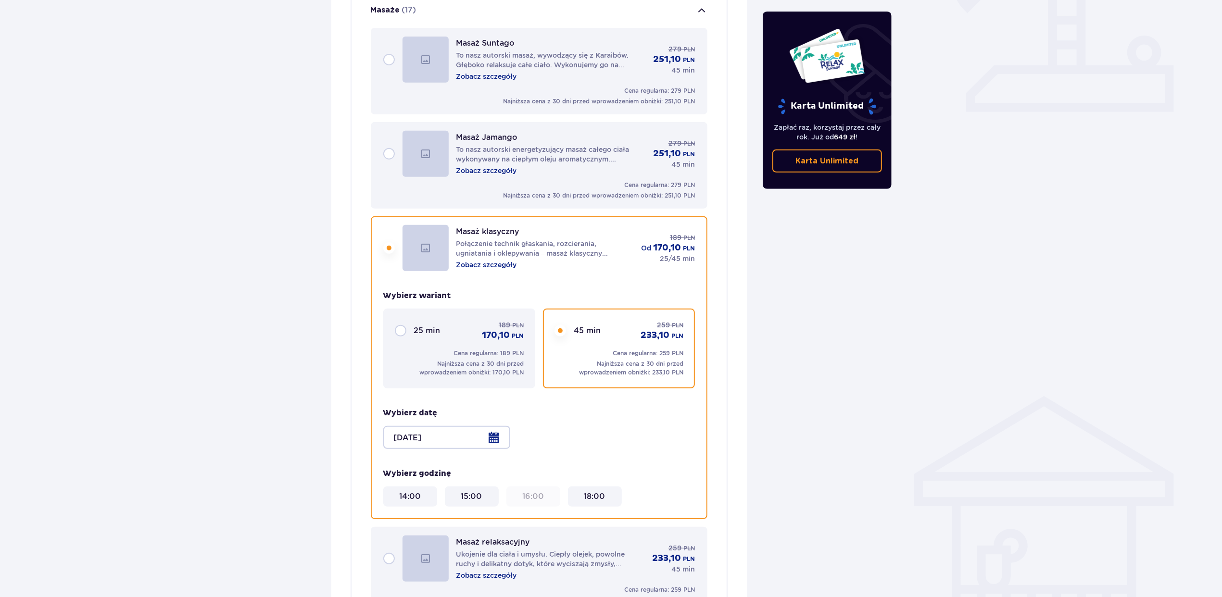
click at [393, 47] on div "Masaż Suntago To nasz autorski masaż, wywodzący się z Karaibów. Głęboko relaksu…" at bounding box center [539, 60] width 312 height 46
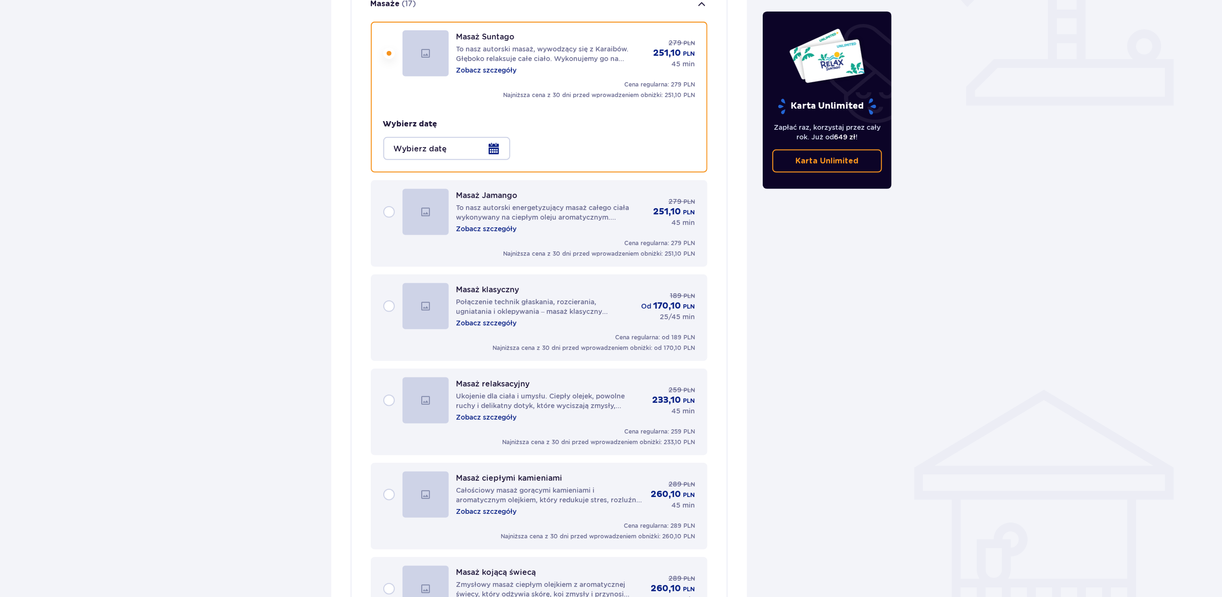
scroll to position [455, 0]
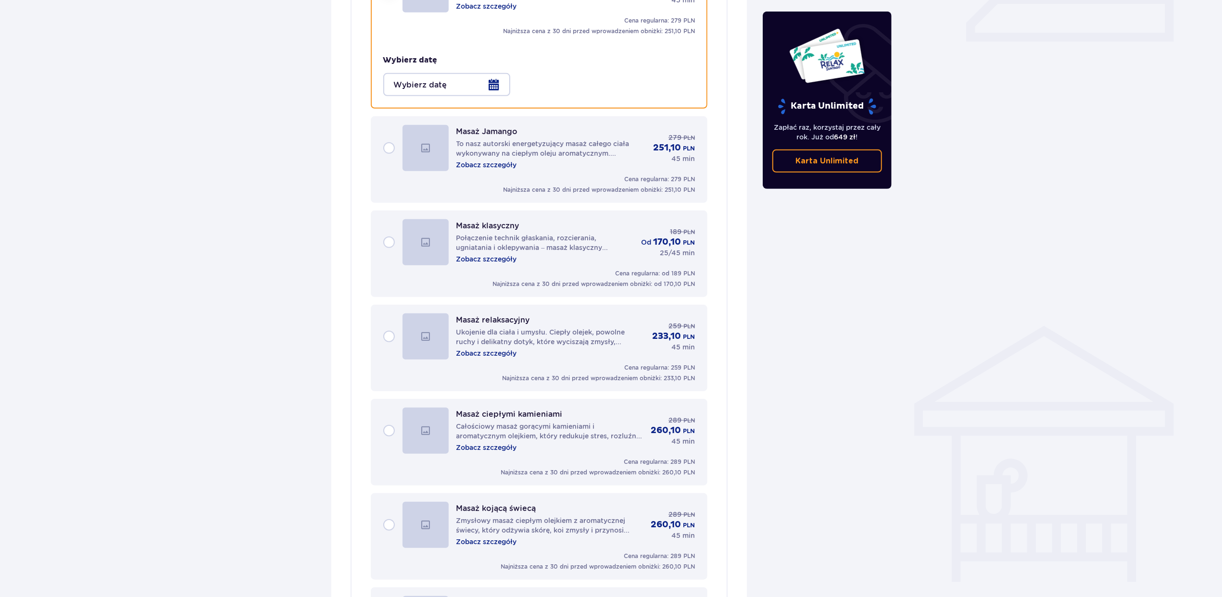
click at [495, 77] on div at bounding box center [446, 84] width 127 height 23
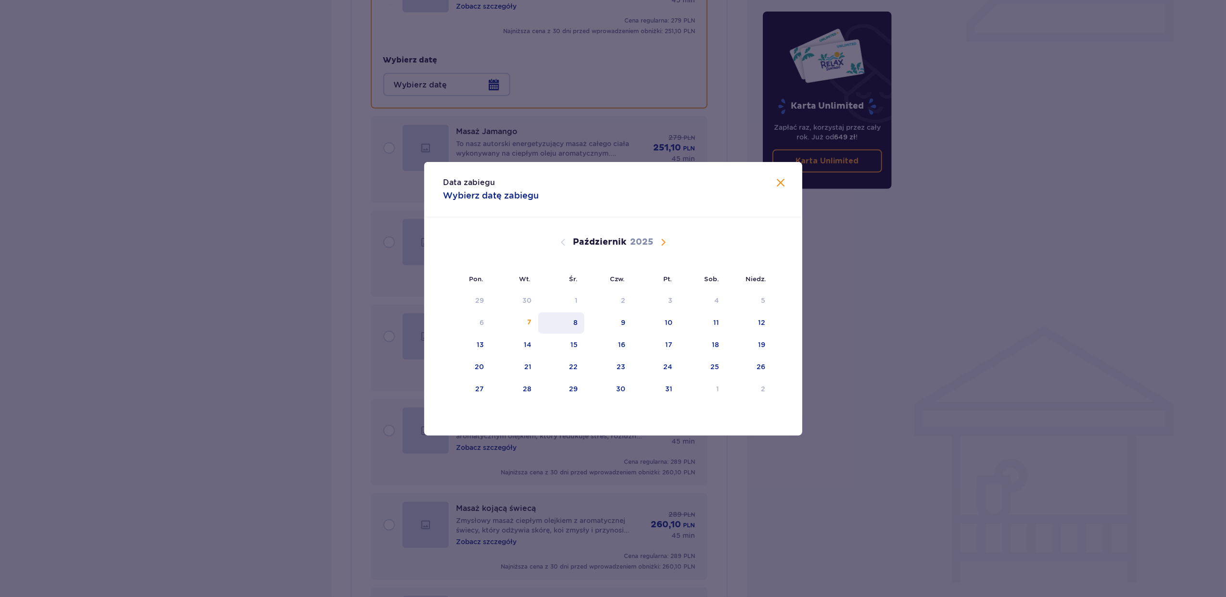
click at [568, 329] on div "8" at bounding box center [561, 323] width 47 height 21
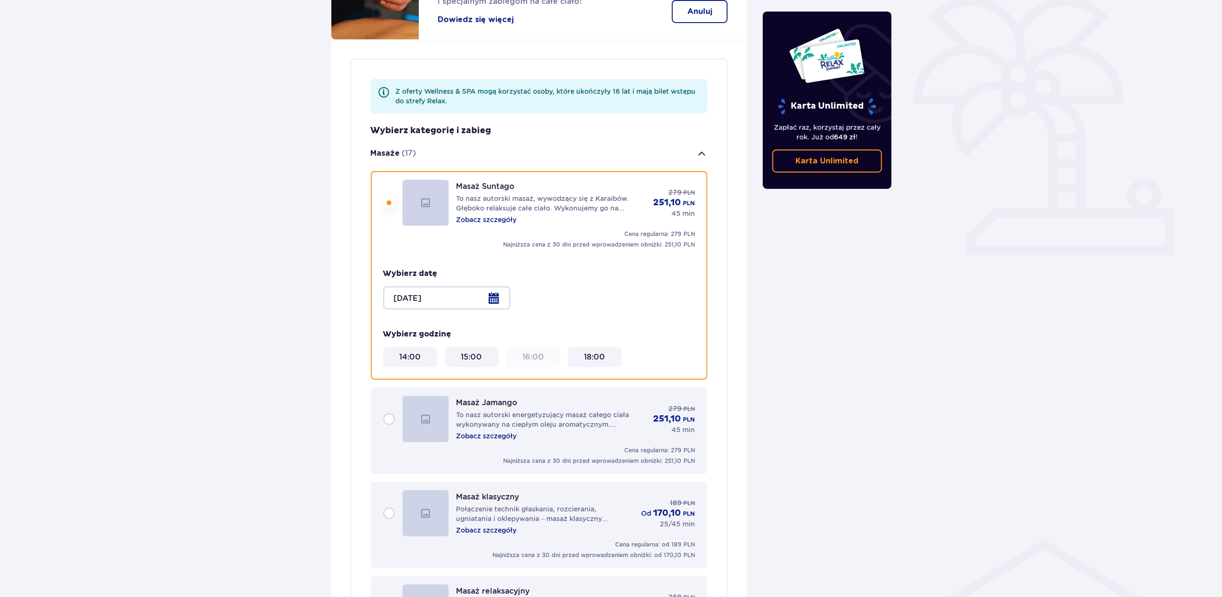
scroll to position [263, 0]
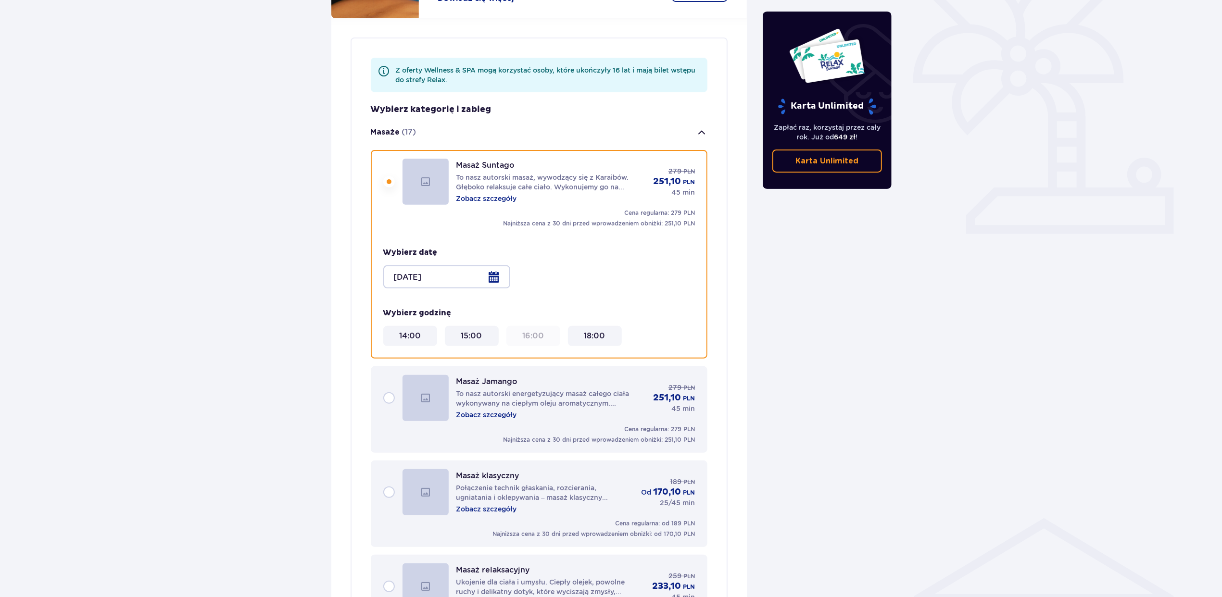
click at [496, 268] on div at bounding box center [446, 277] width 127 height 23
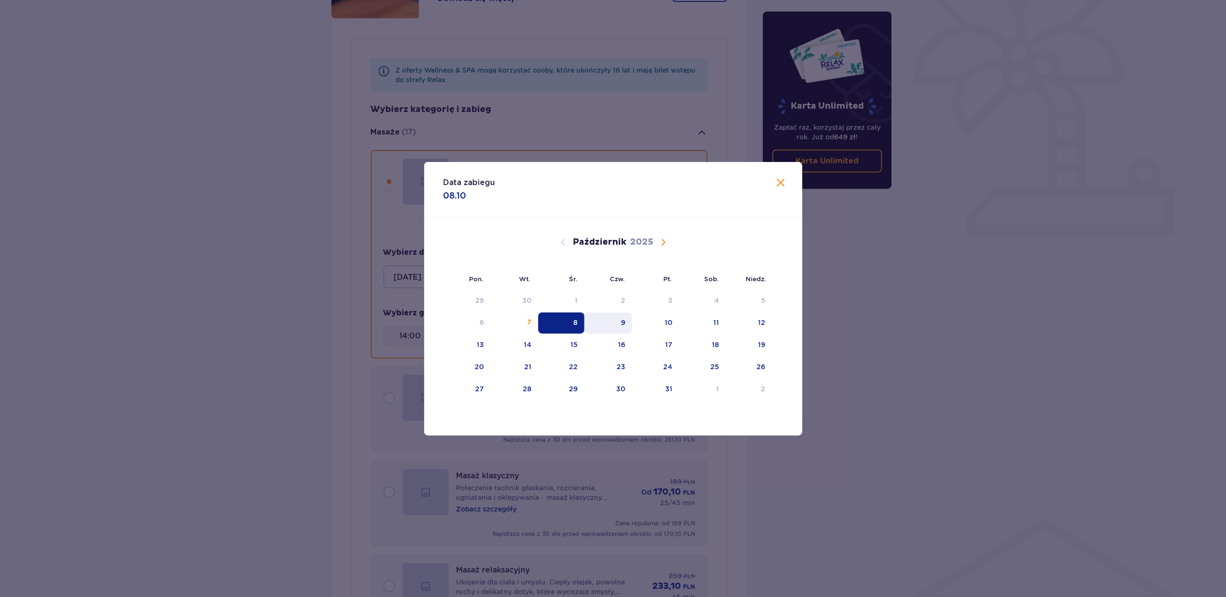
click at [620, 321] on div "9" at bounding box center [608, 323] width 48 height 21
type input "09.10.25"
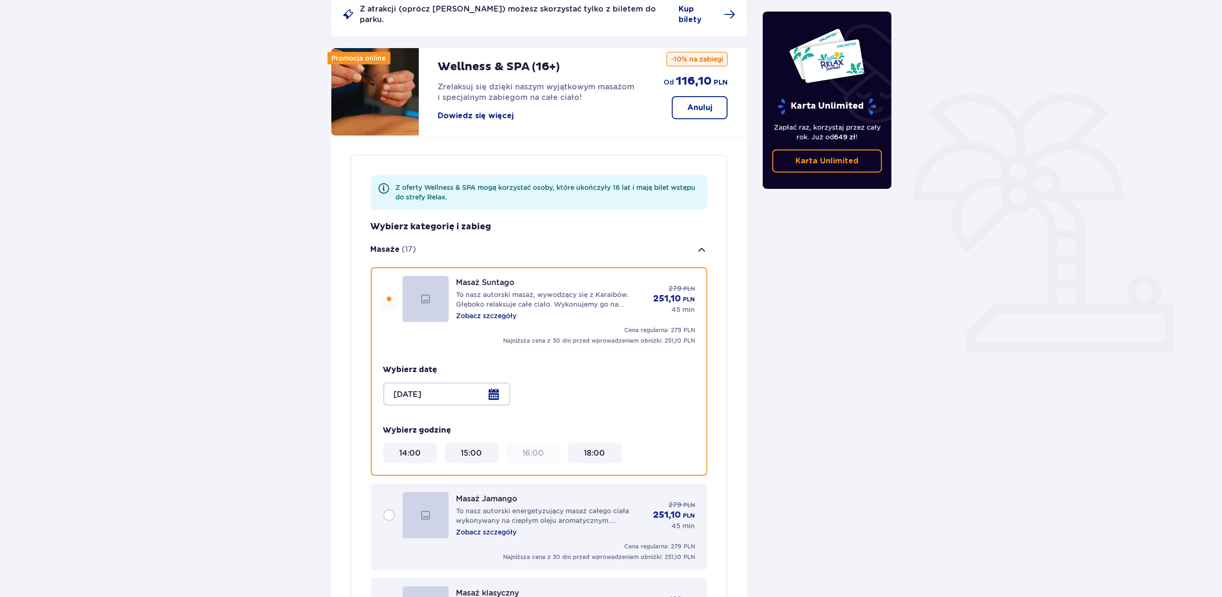
scroll to position [70, 0]
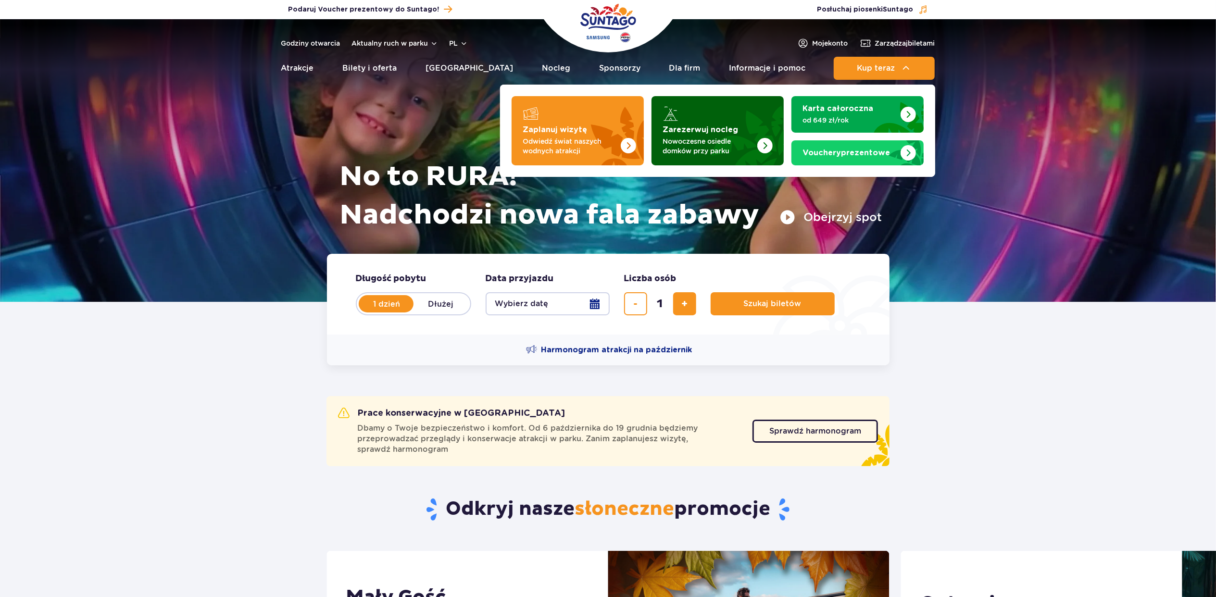
click at [699, 128] on strong "Zarezerwuj nocleg" at bounding box center [701, 130] width 76 height 8
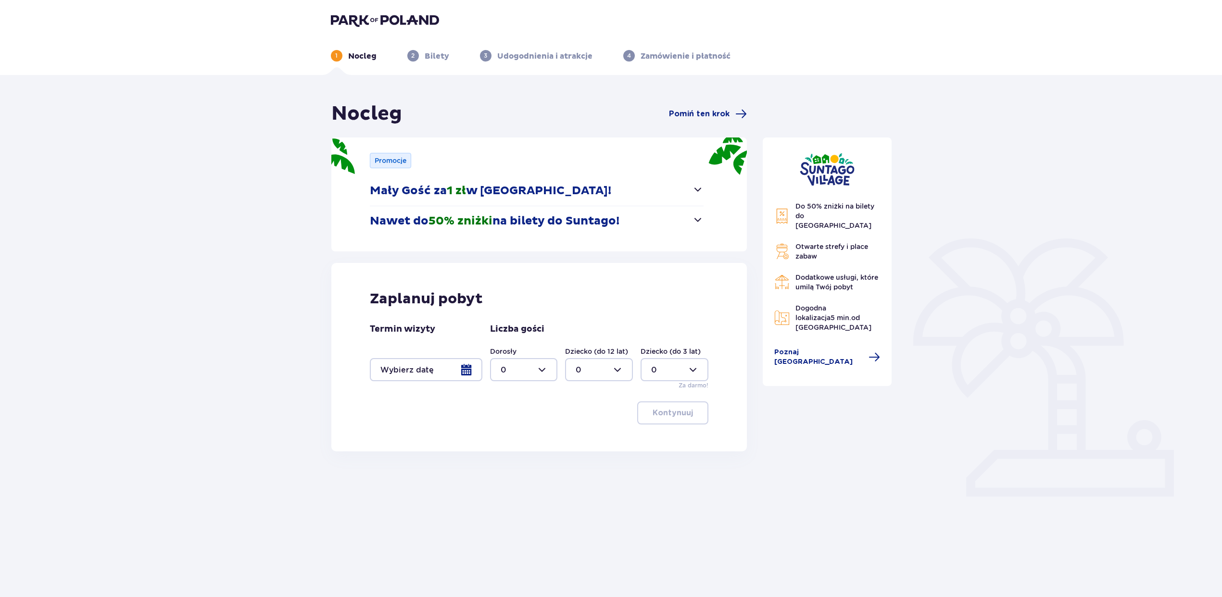
click at [406, 372] on div at bounding box center [426, 369] width 113 height 23
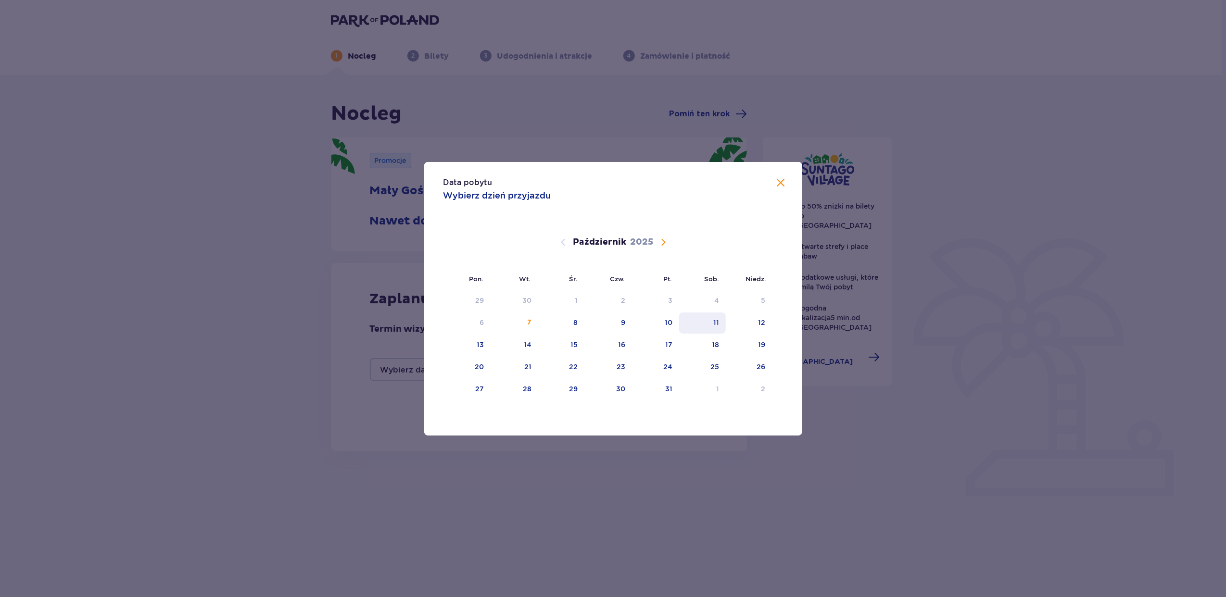
click at [708, 326] on div "11" at bounding box center [702, 323] width 47 height 21
click at [769, 324] on div "12" at bounding box center [749, 323] width 47 height 21
type input "[DATE] - [DATE]"
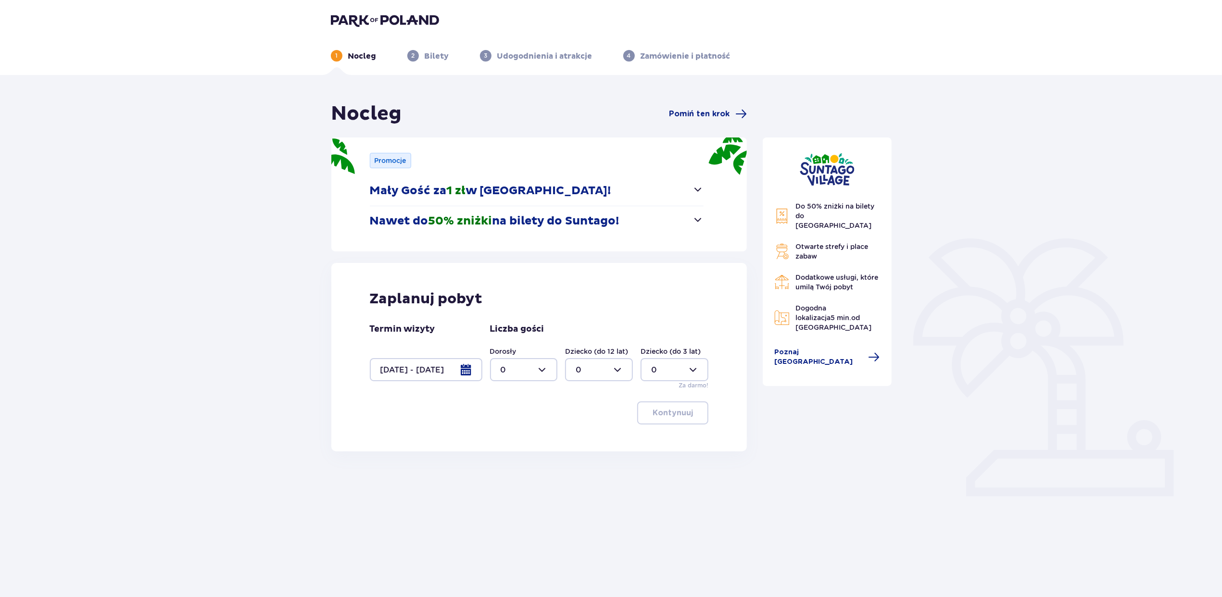
click at [526, 368] on div at bounding box center [524, 369] width 68 height 23
click at [509, 440] on div "2" at bounding box center [524, 440] width 47 height 11
type input "2"
click at [661, 414] on p "Kontynuuj" at bounding box center [673, 413] width 40 height 11
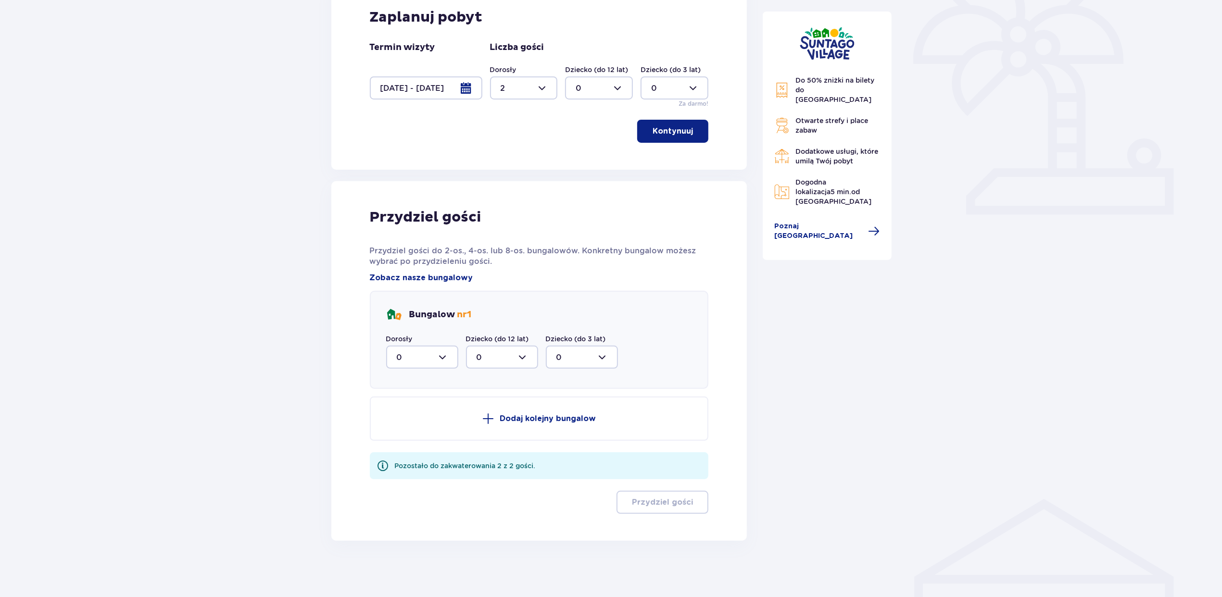
click at [413, 358] on div at bounding box center [422, 357] width 72 height 23
click at [408, 425] on div "2" at bounding box center [422, 427] width 51 height 11
type input "2"
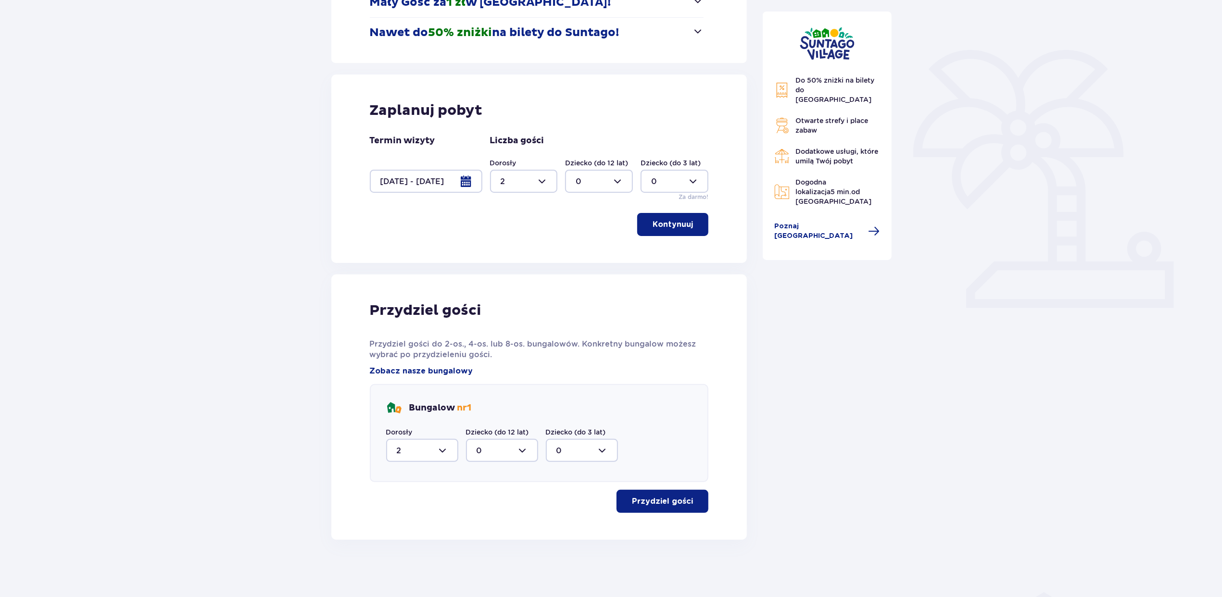
click at [664, 503] on p "Przydziel gości" at bounding box center [662, 501] width 61 height 11
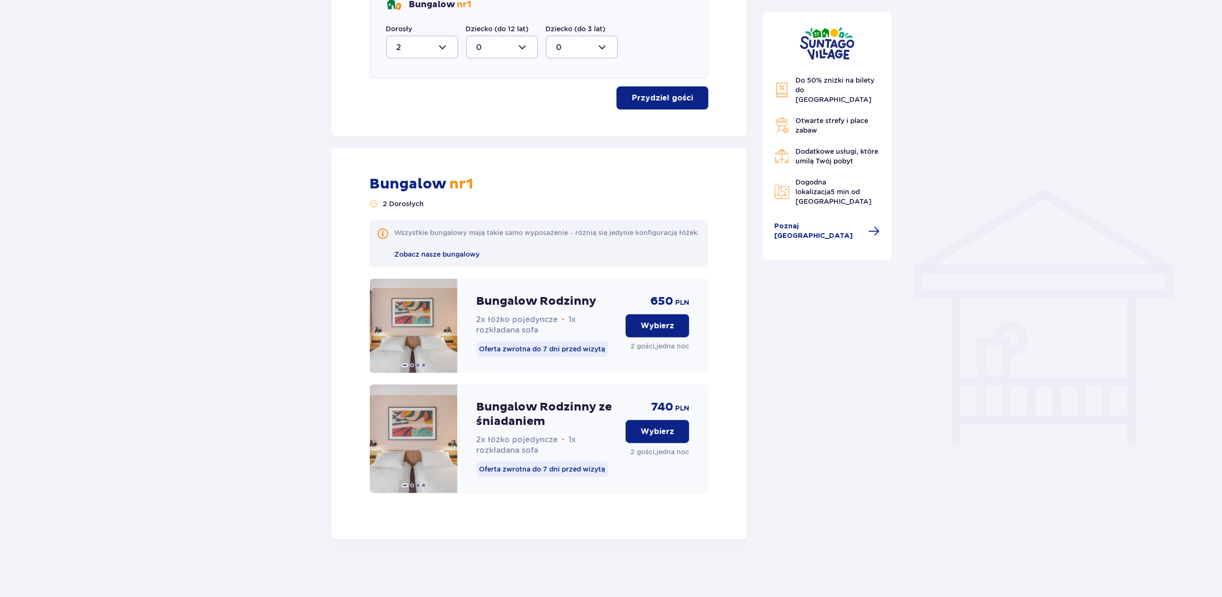
scroll to position [410, 0]
